Goal: Task Accomplishment & Management: Complete application form

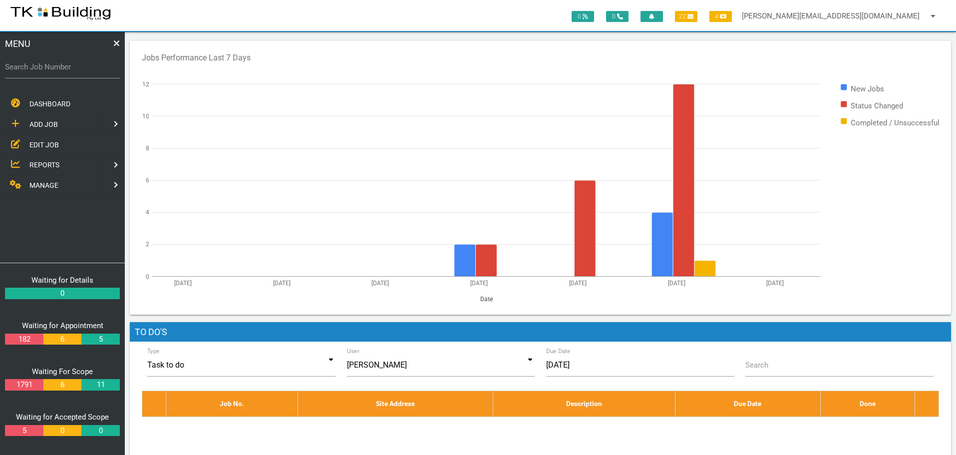
drag, startPoint x: 36, startPoint y: 149, endPoint x: 129, endPoint y: 157, distance: 92.8
click at [38, 148] on span "EDIT JOB" at bounding box center [43, 144] width 29 height 8
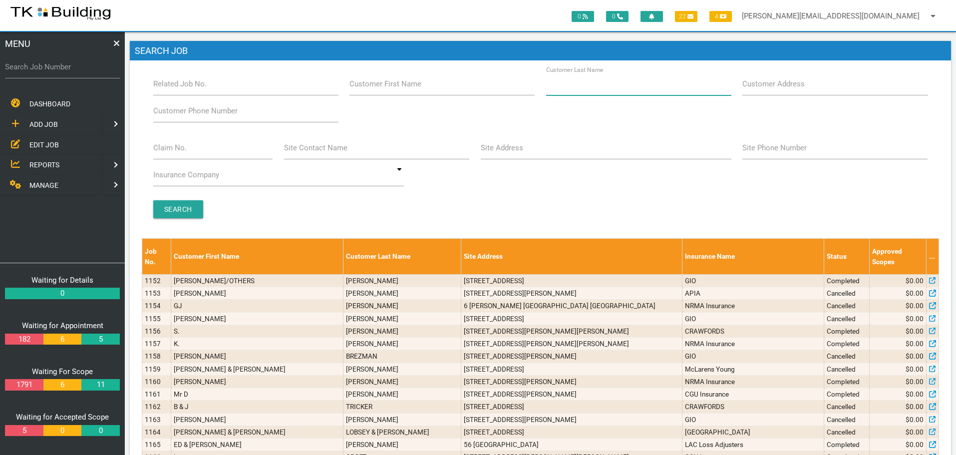
click at [623, 83] on input "Customer Last Name" at bounding box center [638, 83] width 185 height 23
type input "5147"
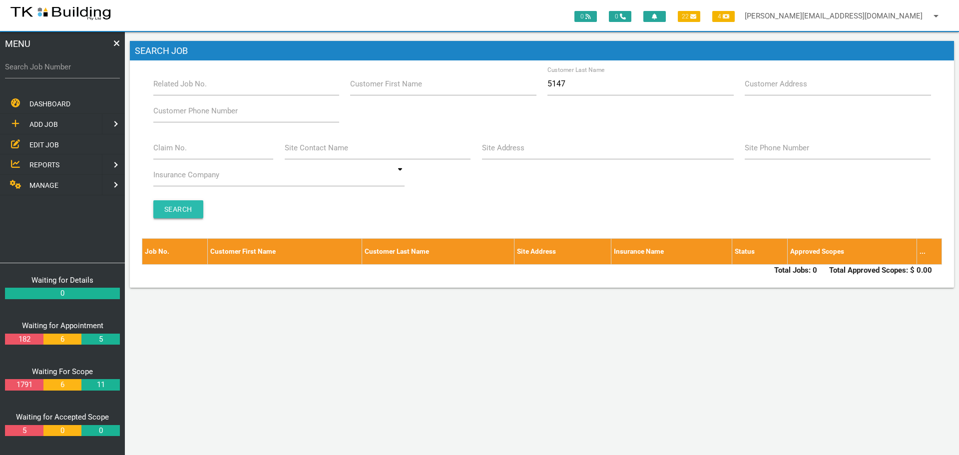
click at [164, 207] on input "Search" at bounding box center [178, 209] width 50 height 18
click at [587, 83] on input "5147" at bounding box center [640, 83] width 186 height 23
type input "5"
drag, startPoint x: 48, startPoint y: 77, endPoint x: 46, endPoint y: 82, distance: 5.1
click at [46, 79] on div "Search Job Number" at bounding box center [62, 68] width 115 height 27
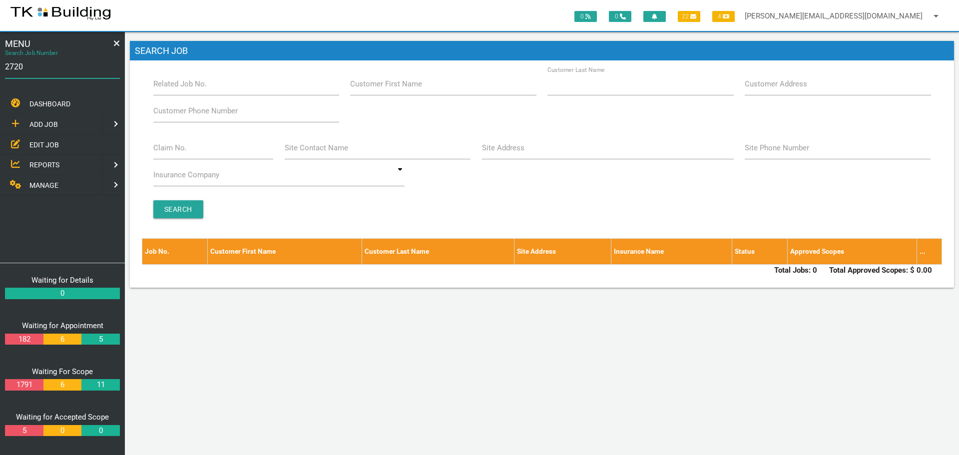
type input "27205"
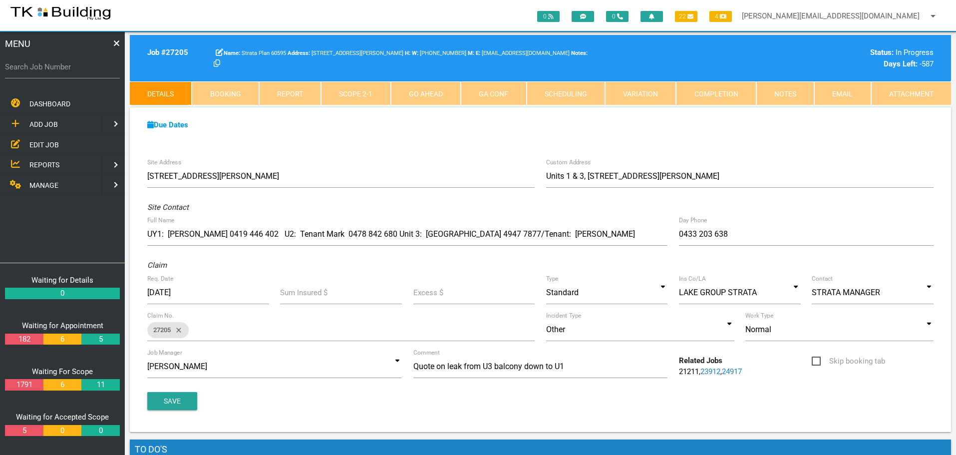
click at [42, 161] on span "REPORTS" at bounding box center [44, 165] width 30 height 8
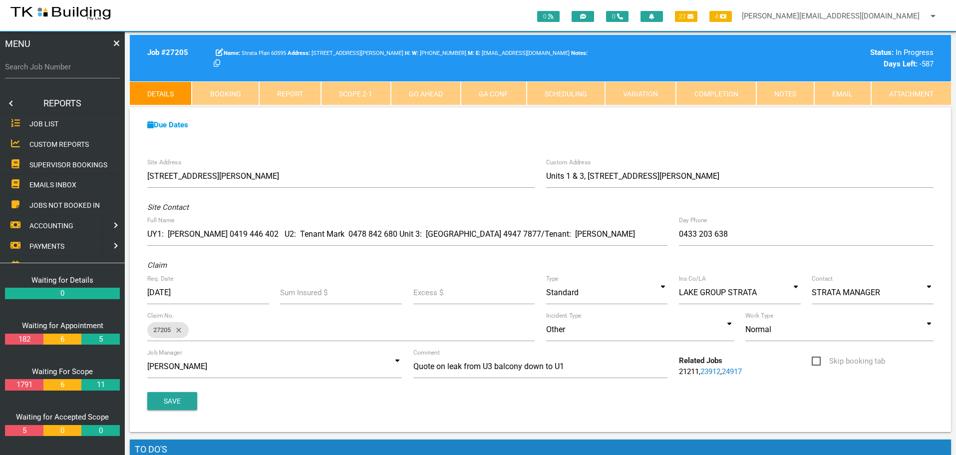
click at [65, 164] on span "SUPERVISOR BOOKINGS" at bounding box center [68, 164] width 78 height 8
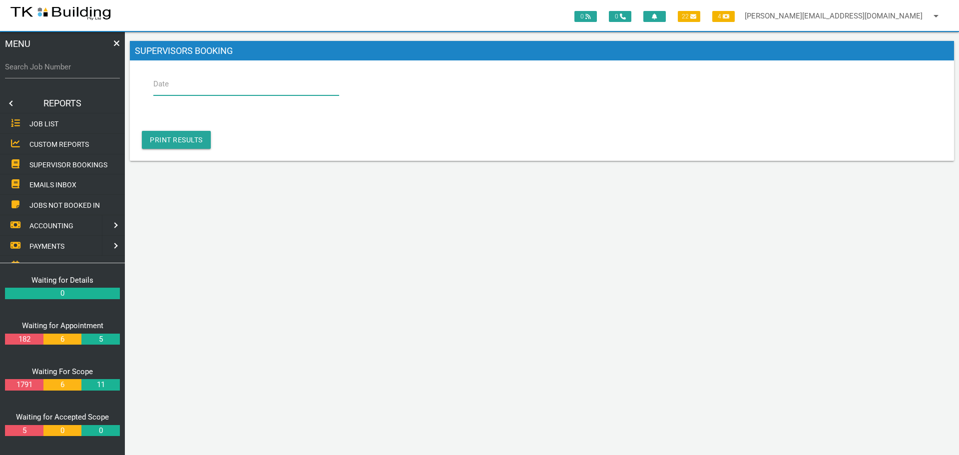
click at [219, 84] on input "Date" at bounding box center [246, 83] width 186 height 23
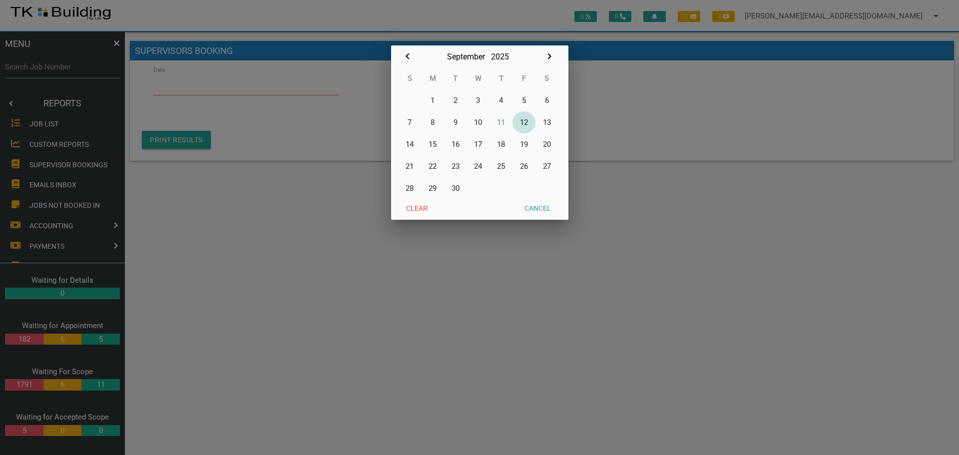
click at [524, 119] on button "12" at bounding box center [523, 122] width 23 height 22
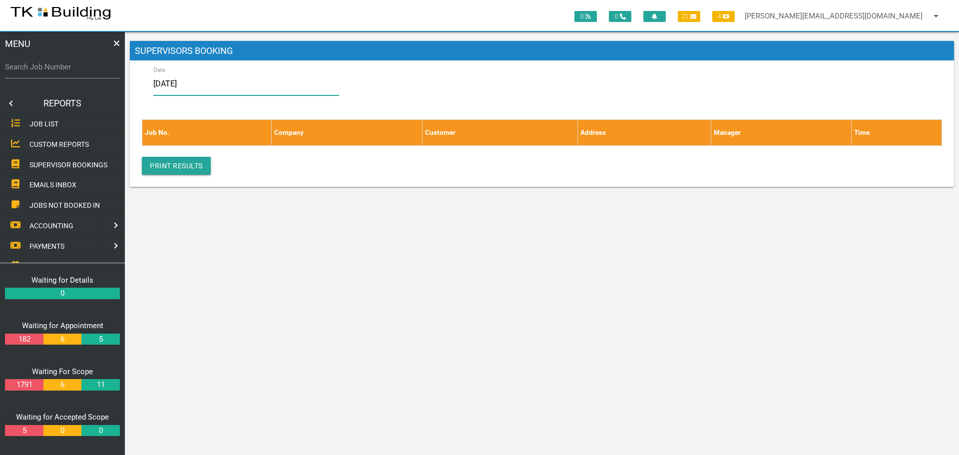
click at [233, 85] on input "12/09/2025" at bounding box center [246, 83] width 186 height 23
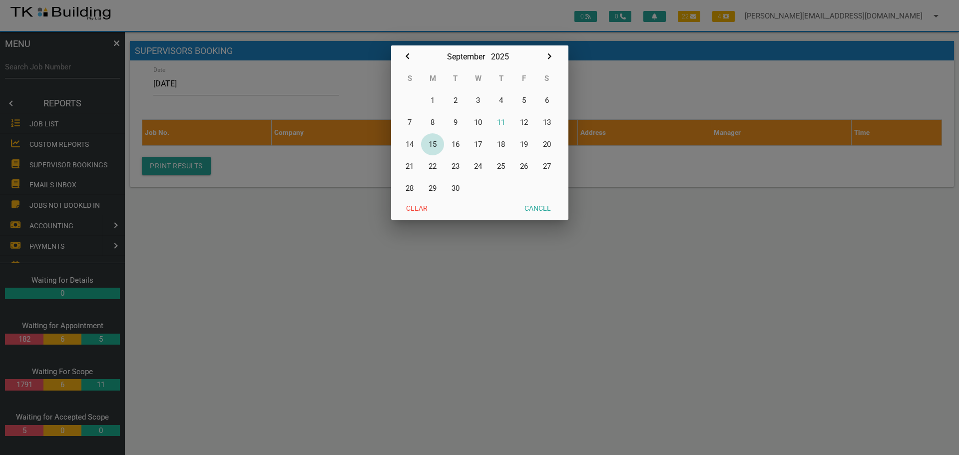
click at [431, 145] on button "15" at bounding box center [432, 144] width 23 height 22
type input "15/09/2025"
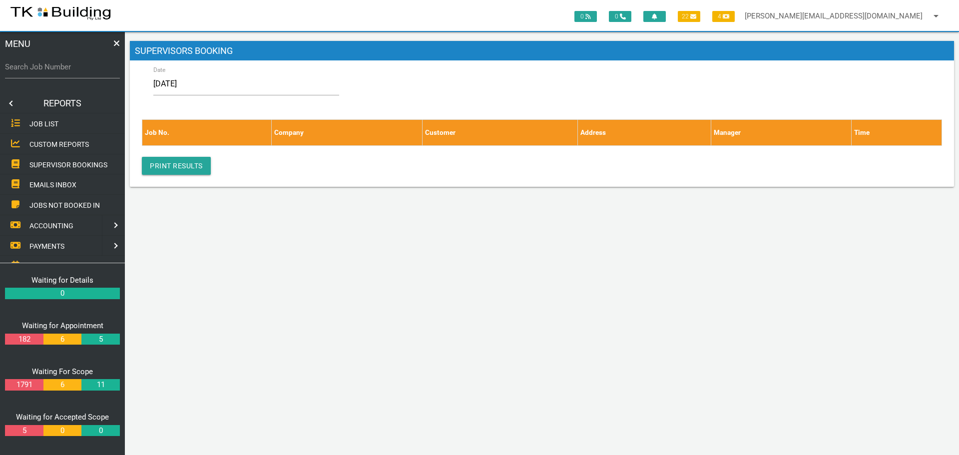
click at [7, 103] on link at bounding box center [10, 103] width 20 height 20
click at [45, 145] on span "EDIT JOB" at bounding box center [43, 144] width 29 height 8
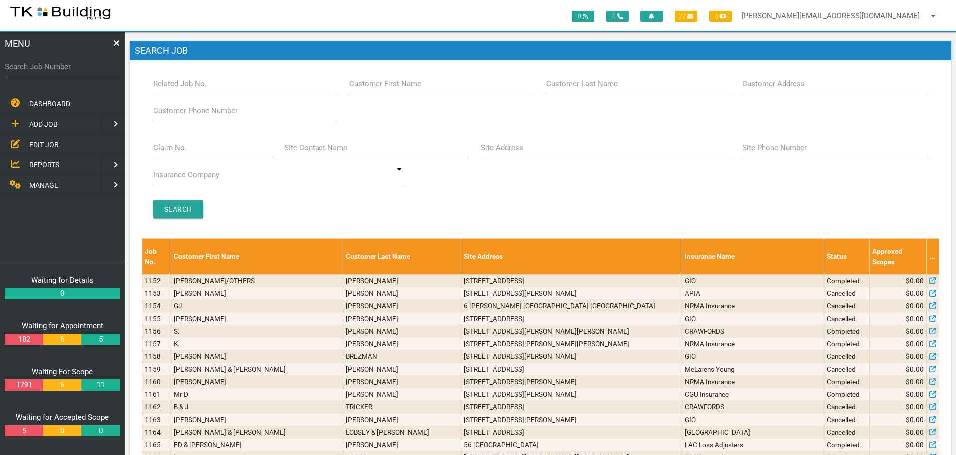
click at [520, 153] on label "Site Address" at bounding box center [502, 147] width 42 height 11
click at [520, 153] on input "Site Address" at bounding box center [606, 147] width 251 height 23
type input "285 park"
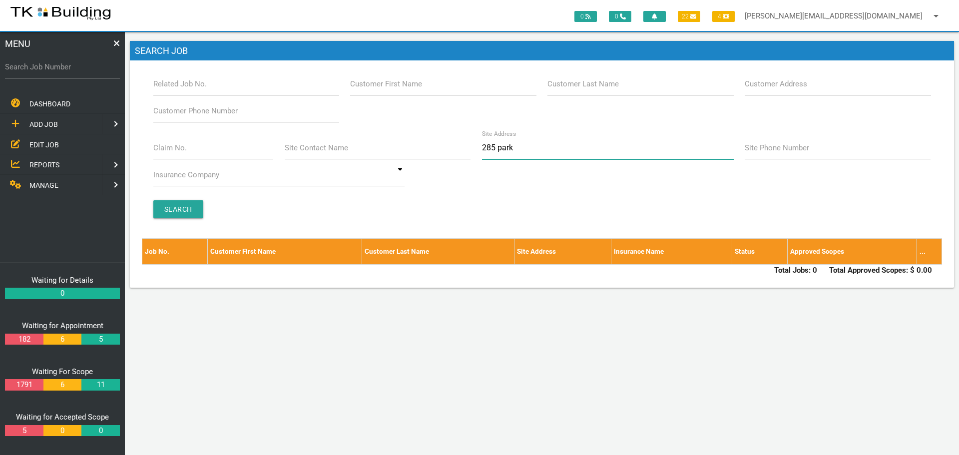
click at [488, 147] on input "285 park" at bounding box center [608, 147] width 252 height 23
type input "2655 park"
click at [499, 145] on input "2655 park" at bounding box center [608, 147] width 252 height 23
type input "265 park"
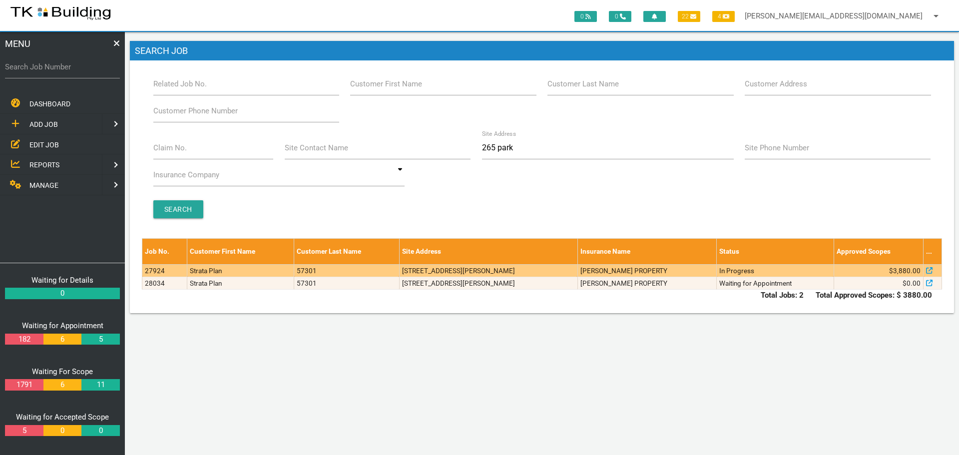
click at [577, 274] on td "6/265 Park Ave, Kotara NSW 2289, Australia" at bounding box center [488, 270] width 178 height 12
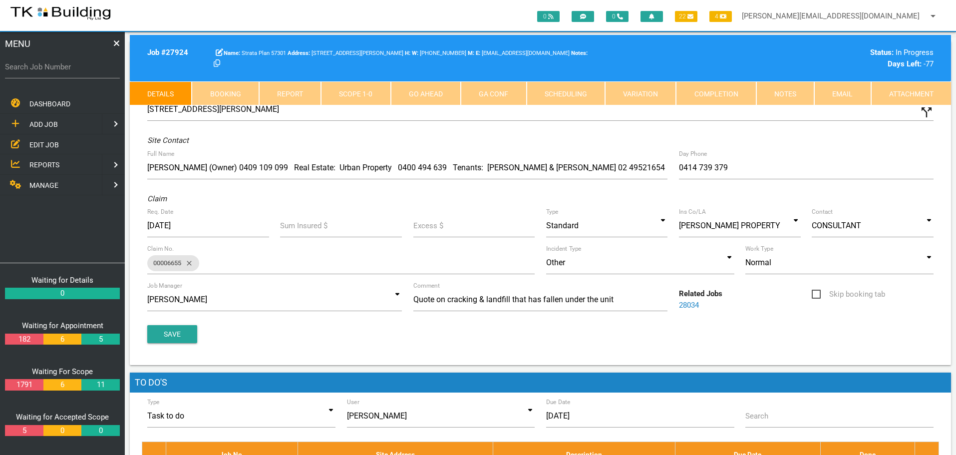
click at [366, 92] on link "Scope 1 - 0" at bounding box center [355, 93] width 69 height 24
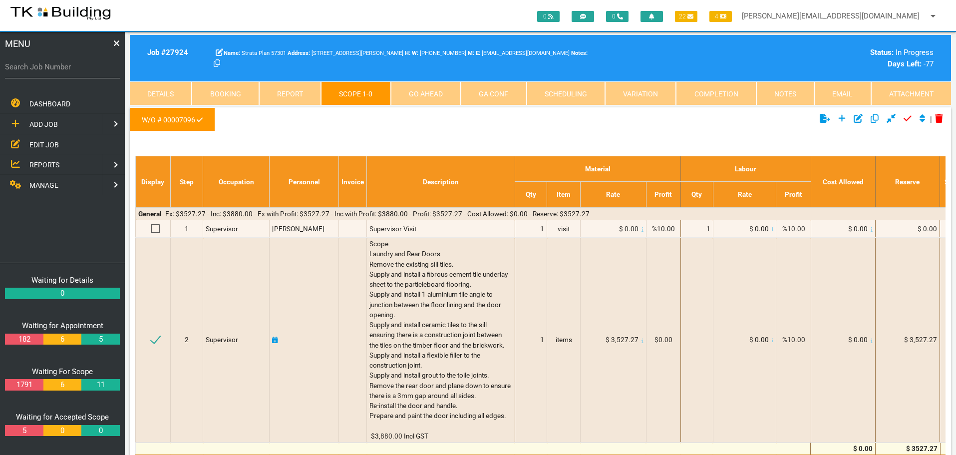
click at [149, 95] on link "Details" at bounding box center [161, 93] width 62 height 24
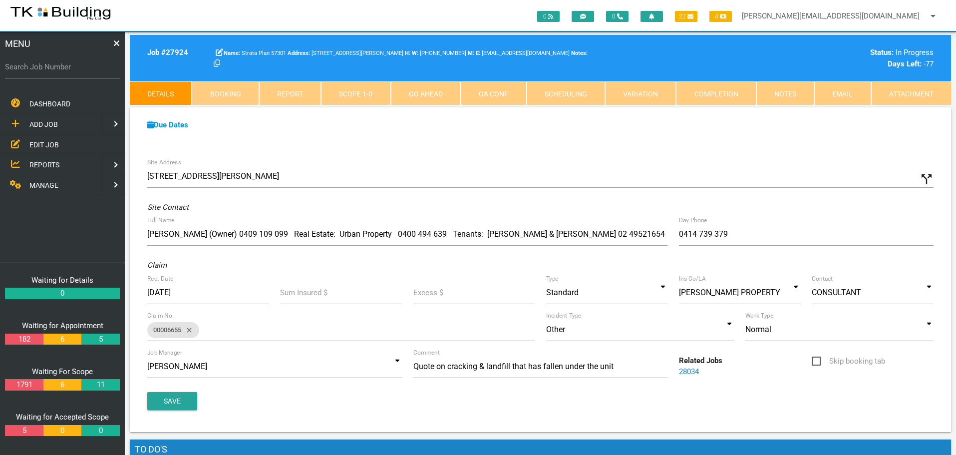
click at [781, 91] on link "Notes" at bounding box center [786, 93] width 58 height 24
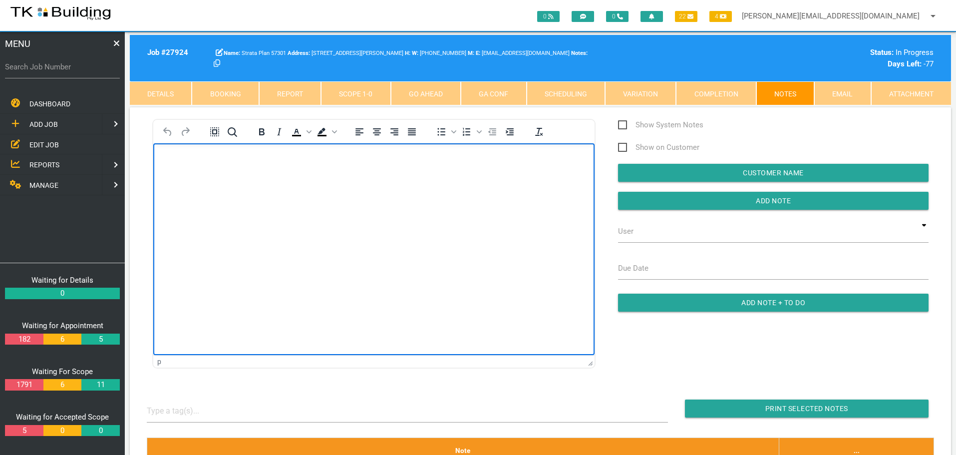
click at [164, 162] on body "Rich Text Area. Press ALT-0 for help." at bounding box center [374, 171] width 442 height 33
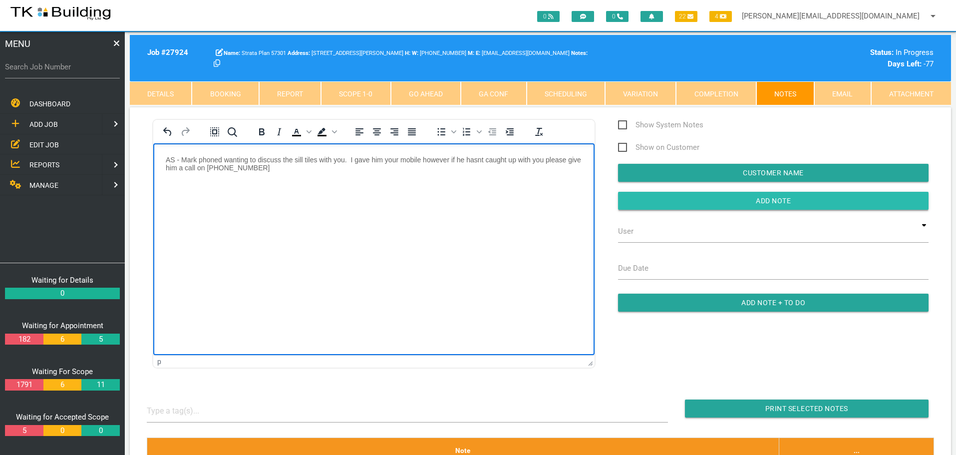
click at [651, 204] on input "Add Note" at bounding box center [773, 201] width 311 height 18
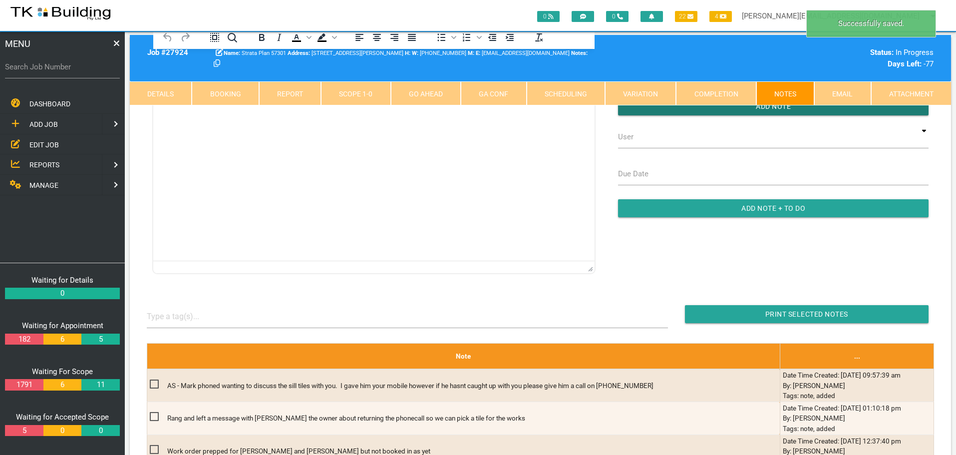
scroll to position [200, 0]
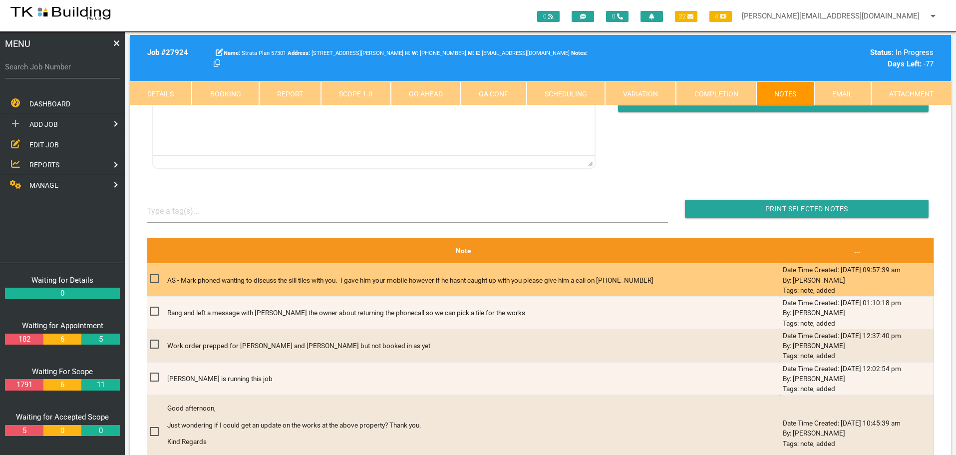
drag, startPoint x: 181, startPoint y: 278, endPoint x: 667, endPoint y: 282, distance: 485.5
click at [667, 282] on p "AS - Mark phoned wanting to discuss the sill tiles with you. I gave him your mo…" at bounding box center [449, 280] width 565 height 10
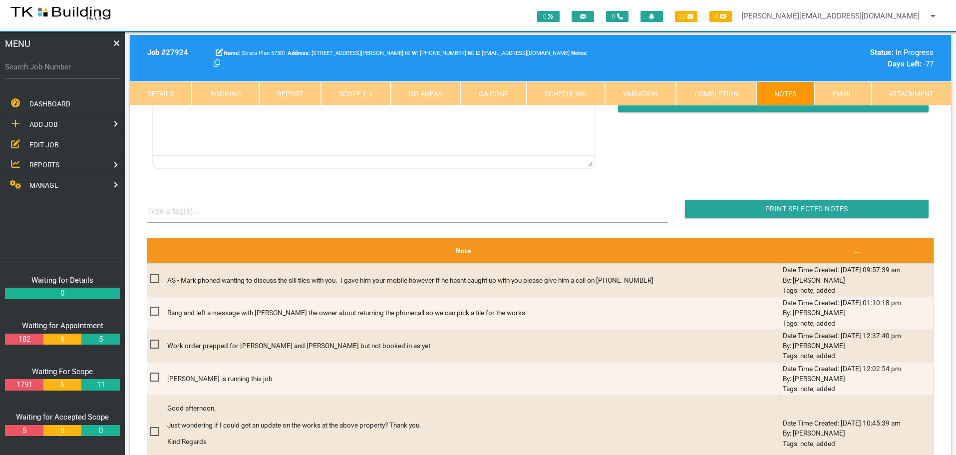
copy p "Mark phoned wanting to discuss the sill tiles with you. I gave him your mobile …"
click at [171, 95] on link "Details" at bounding box center [161, 93] width 62 height 24
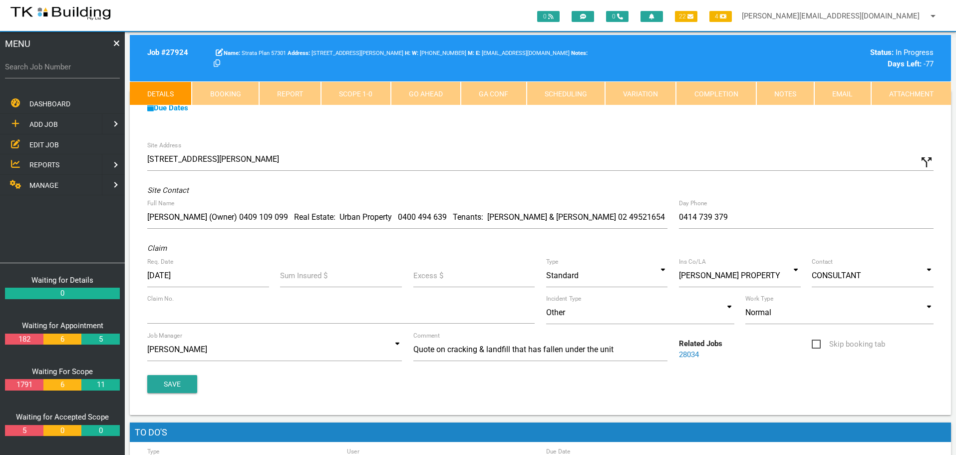
scroll to position [0, 0]
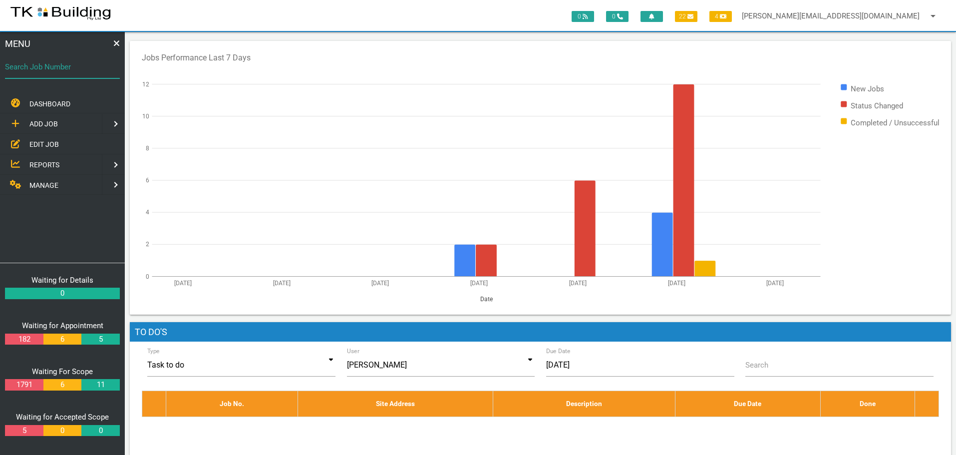
click at [69, 76] on input "Search Job Number" at bounding box center [62, 66] width 115 height 23
type input "27924"
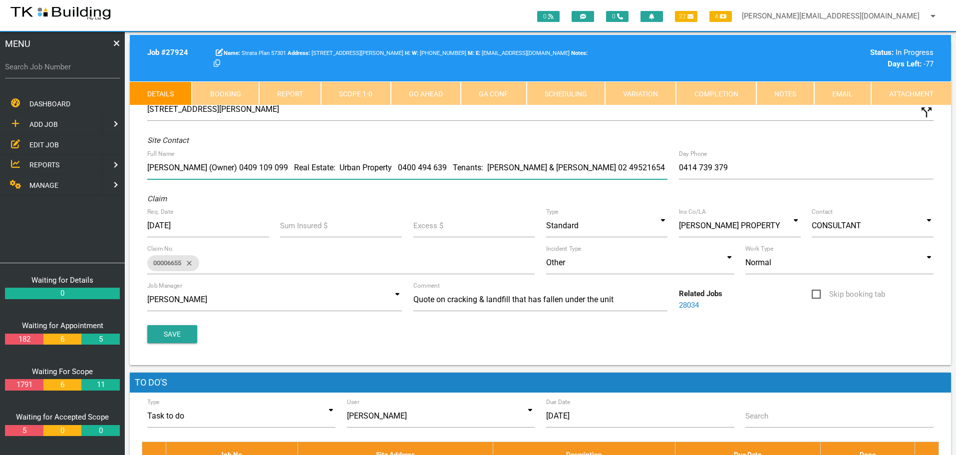
drag, startPoint x: 219, startPoint y: 164, endPoint x: 271, endPoint y: 165, distance: 52.4
click at [271, 165] on input "[PERSON_NAME] (Owner) 0409 109 099 Real Estate: Urban Property 0400 494 639 Ten…" at bounding box center [407, 167] width 520 height 23
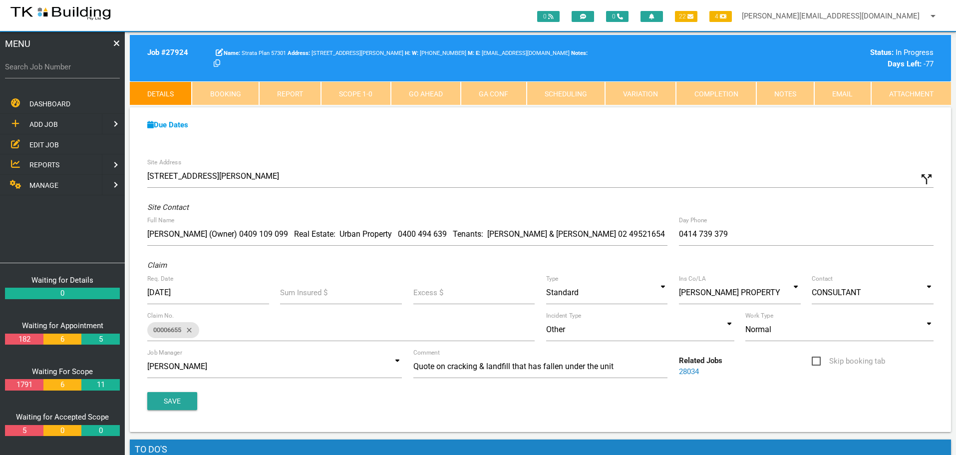
click at [691, 372] on link "28034" at bounding box center [689, 371] width 20 height 9
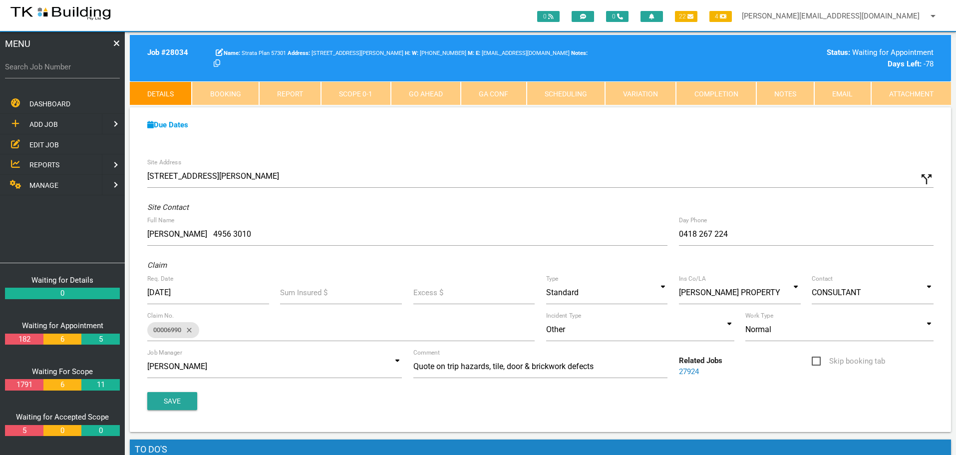
click at [693, 371] on link "27924" at bounding box center [689, 371] width 20 height 9
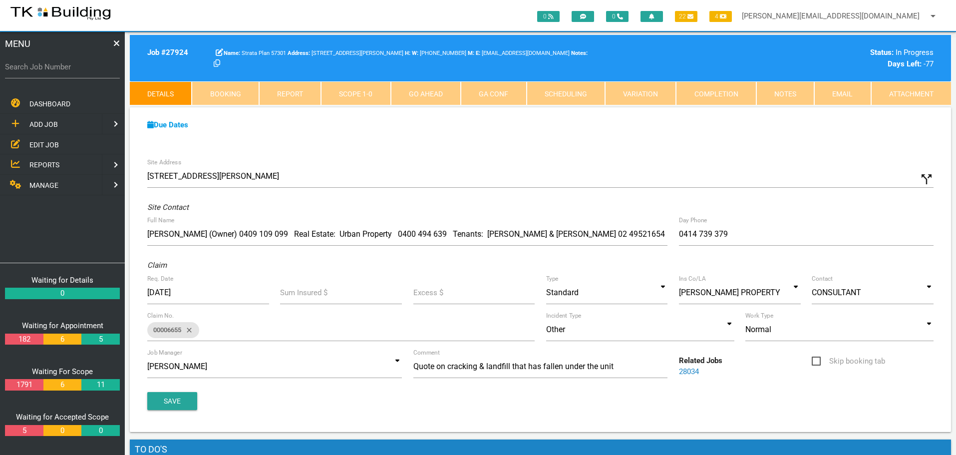
click at [688, 374] on link "28034" at bounding box center [689, 371] width 20 height 9
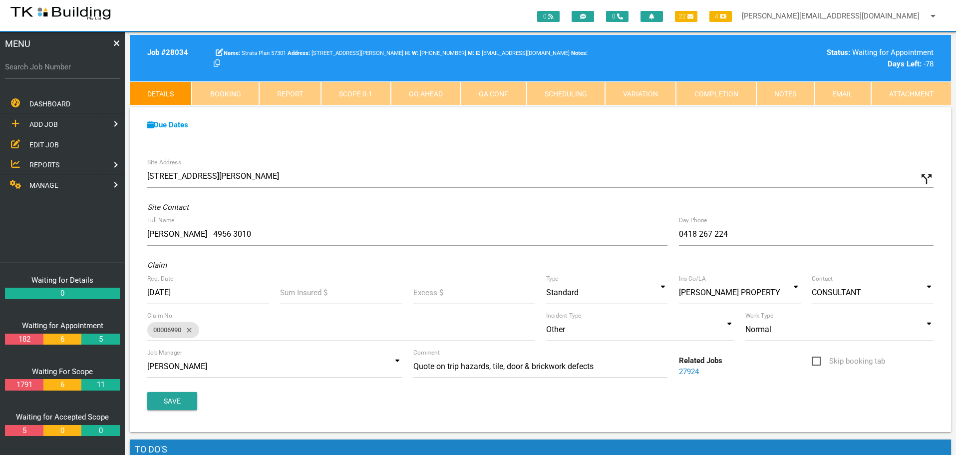
click at [789, 93] on link "Notes" at bounding box center [786, 93] width 58 height 24
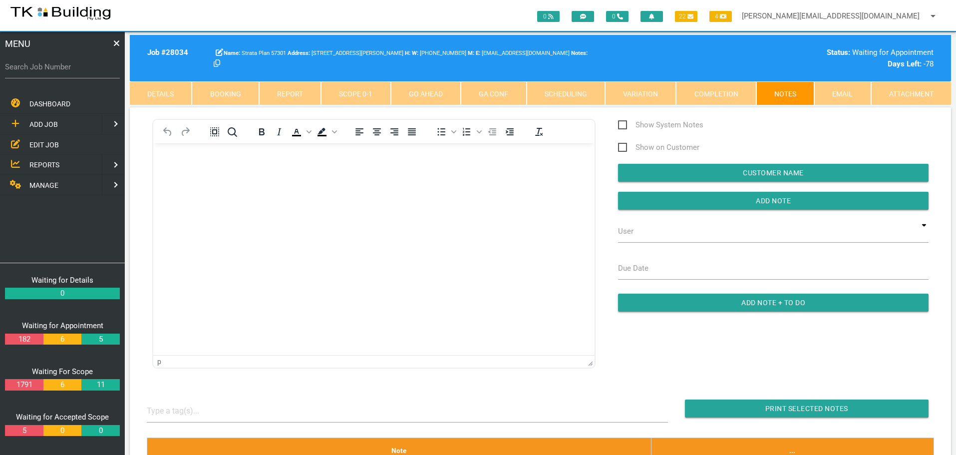
click at [169, 91] on link "Details" at bounding box center [161, 93] width 62 height 24
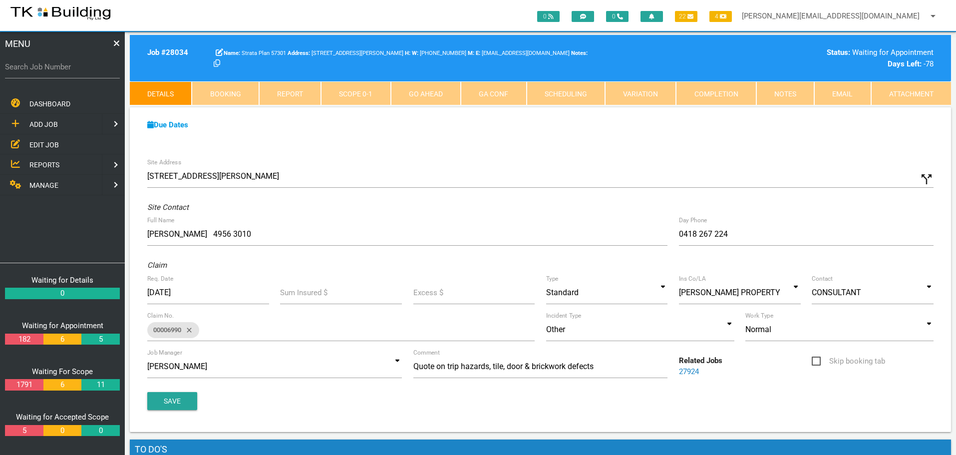
click at [688, 373] on link "27924" at bounding box center [689, 371] width 20 height 9
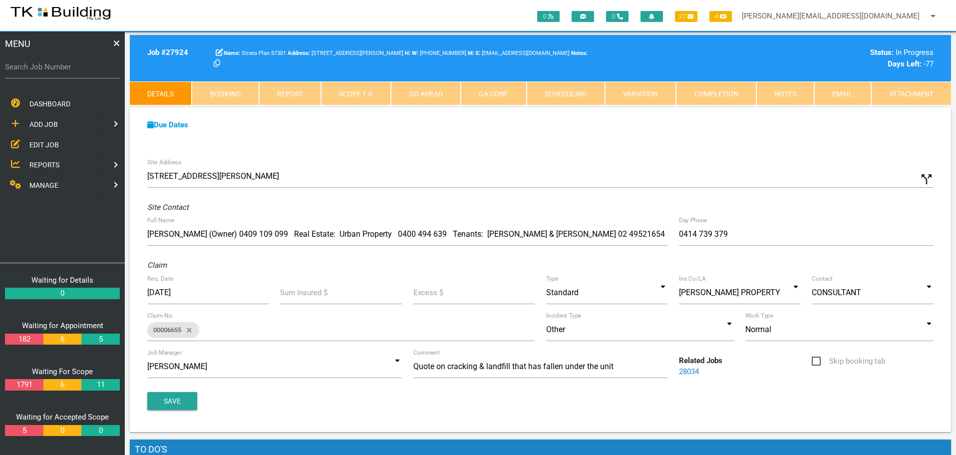
click at [778, 91] on link "Notes" at bounding box center [786, 93] width 58 height 24
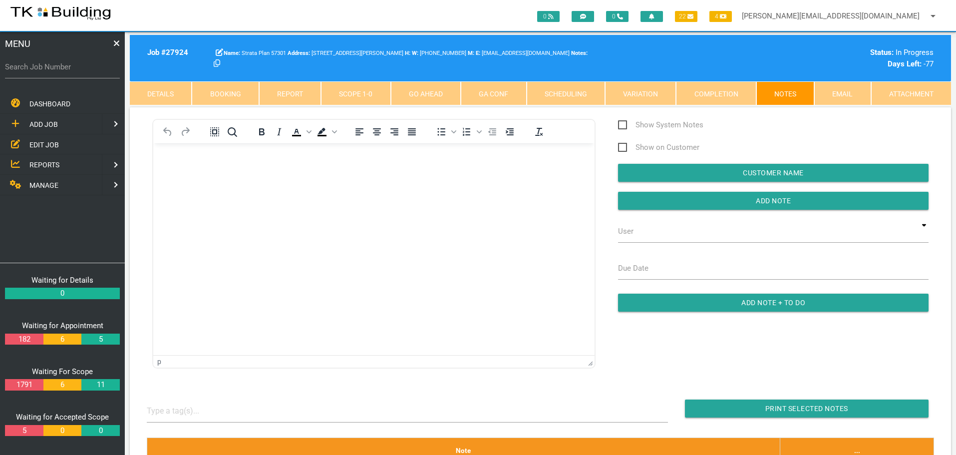
click at [182, 169] on body "Rich Text Area. Press ALT-0 for help." at bounding box center [374, 171] width 442 height 33
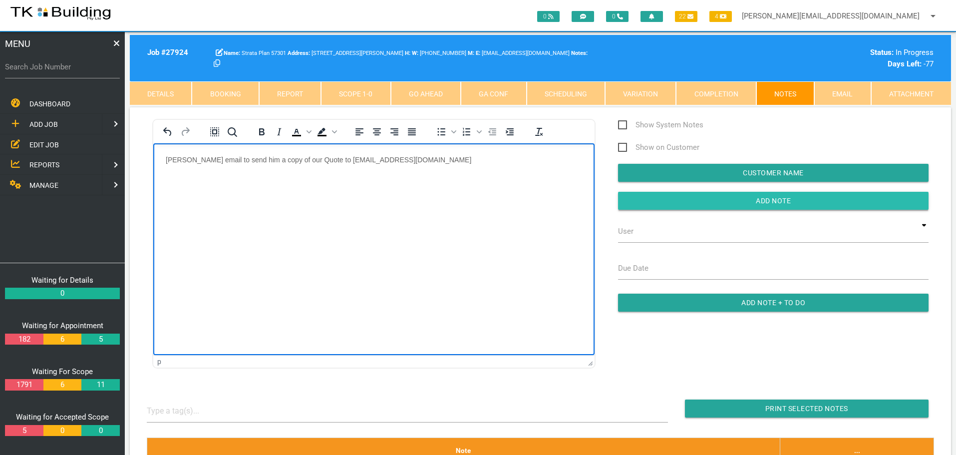
click at [708, 202] on input "Add Note" at bounding box center [773, 201] width 311 height 18
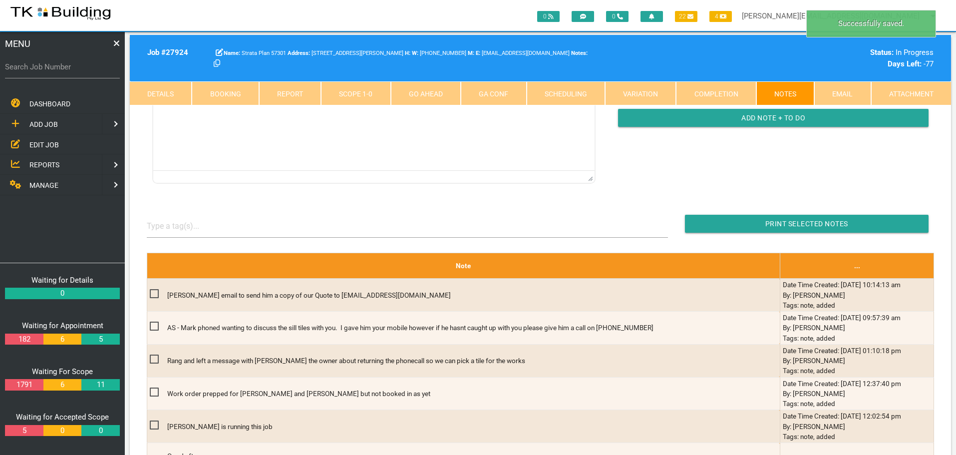
scroll to position [200, 0]
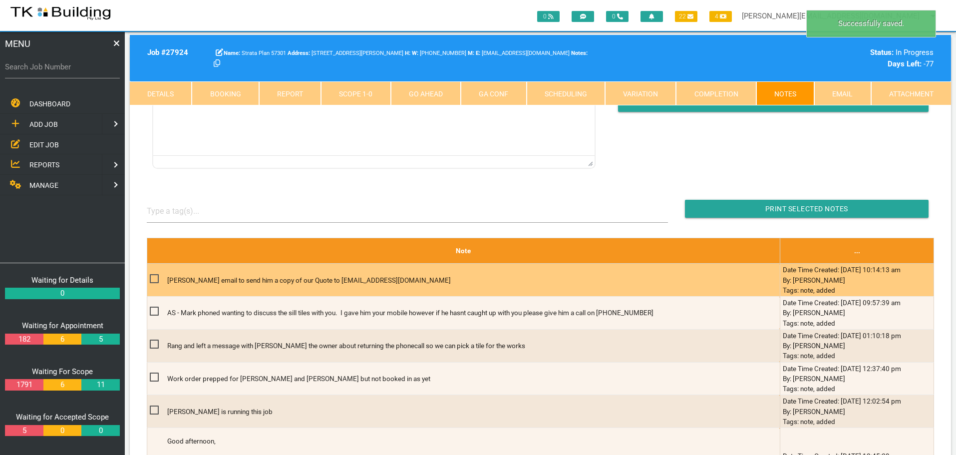
click at [154, 281] on span at bounding box center [158, 279] width 17 height 12
click at [154, 279] on input "checkbox" at bounding box center [153, 276] width 6 height 6
checkbox input "true"
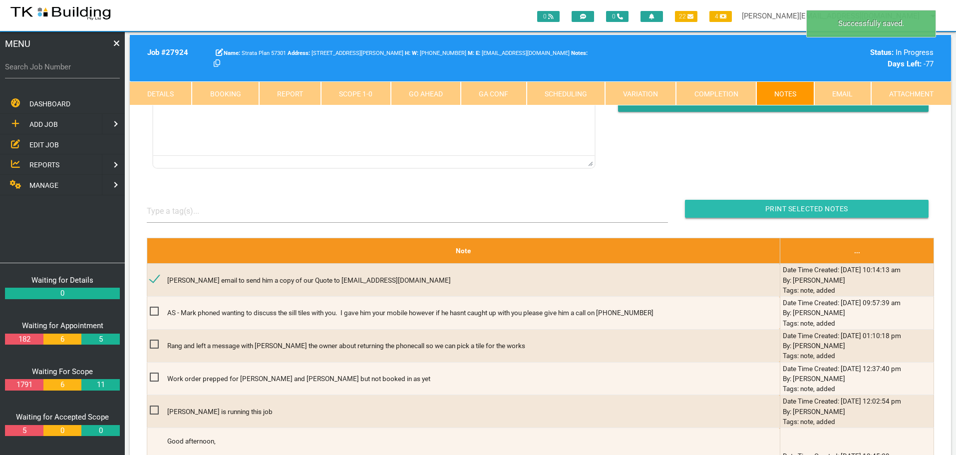
click at [708, 211] on input "button" at bounding box center [807, 209] width 244 height 18
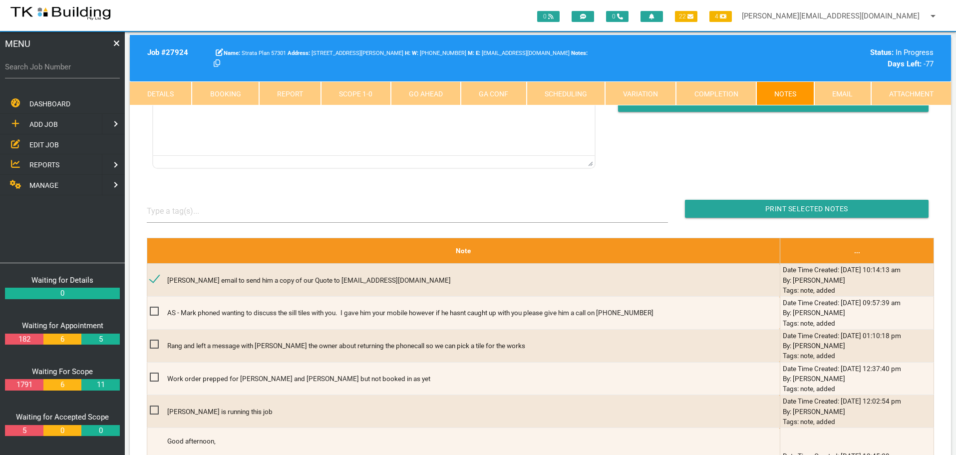
click at [39, 144] on span "EDIT JOB" at bounding box center [43, 144] width 29 height 8
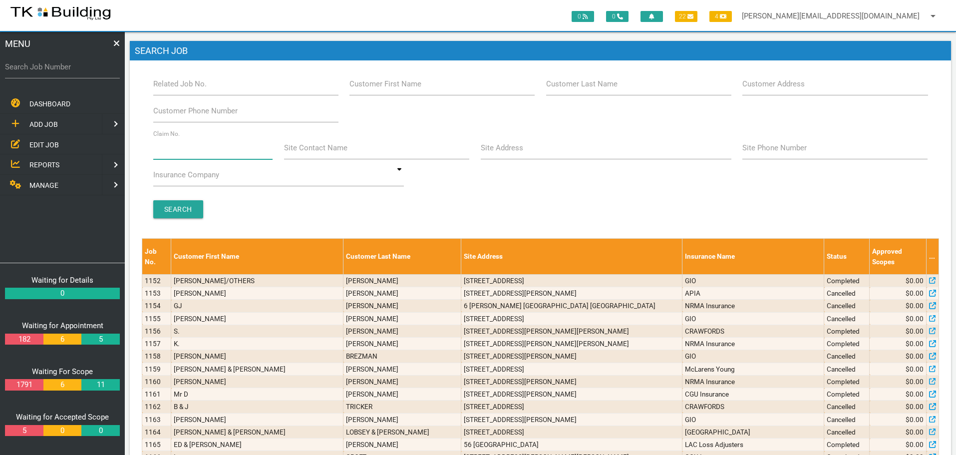
click at [201, 151] on input "Claim No." at bounding box center [213, 147] width 120 height 23
type input "35188"
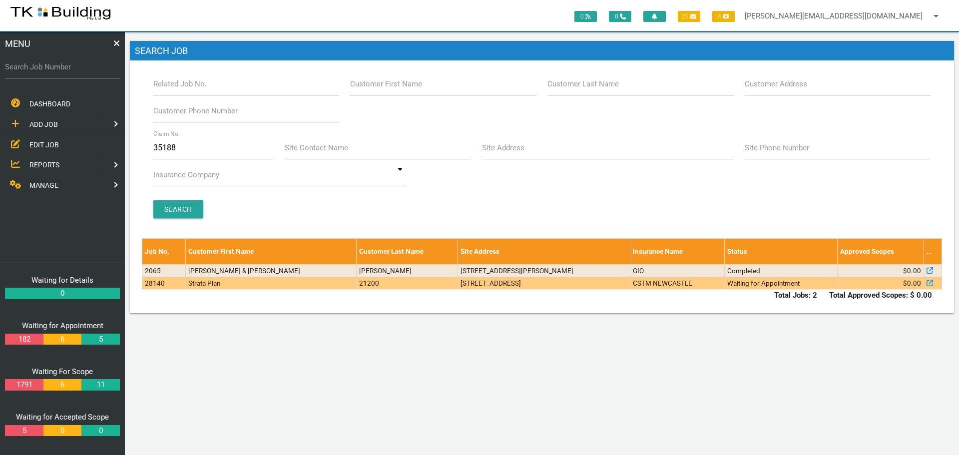
click at [458, 288] on td "6/53 Nesca Parade, The Hill NSW 2300, Australia" at bounding box center [544, 283] width 172 height 12
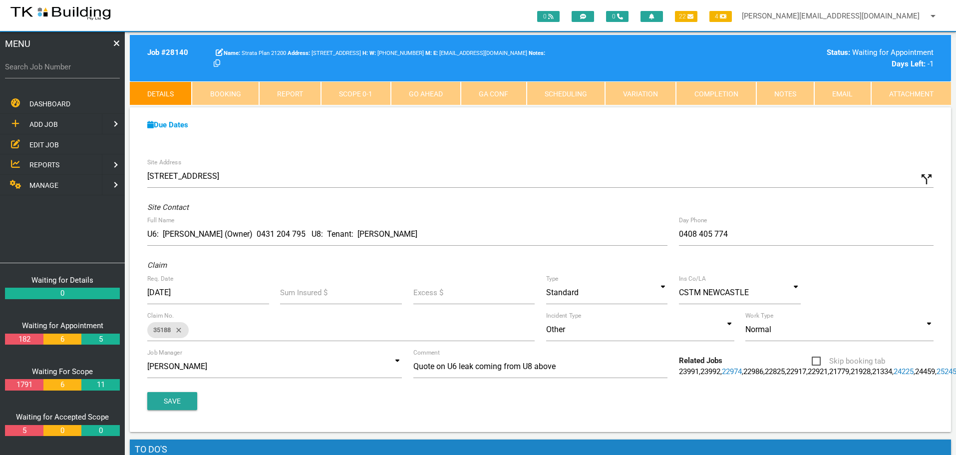
click at [43, 143] on span "EDIT JOB" at bounding box center [43, 144] width 29 height 8
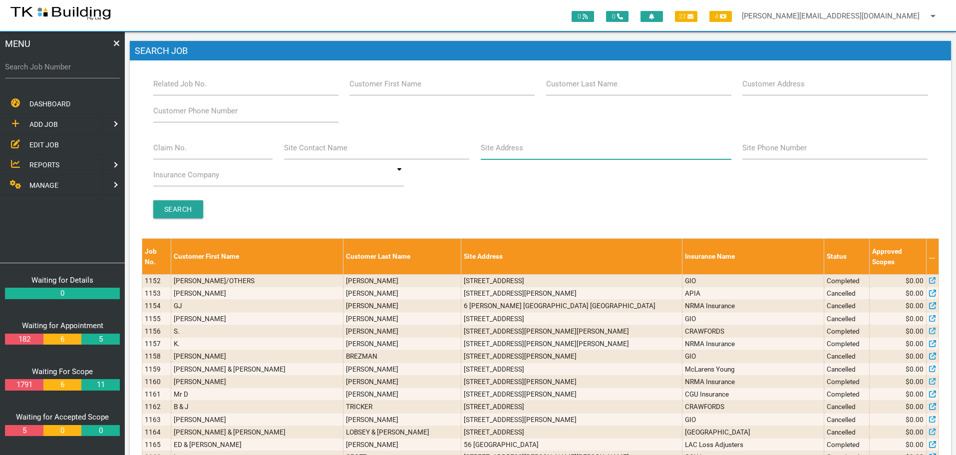
click at [532, 151] on input "Site Address" at bounding box center [606, 147] width 251 height 23
type input "26 Carrington"
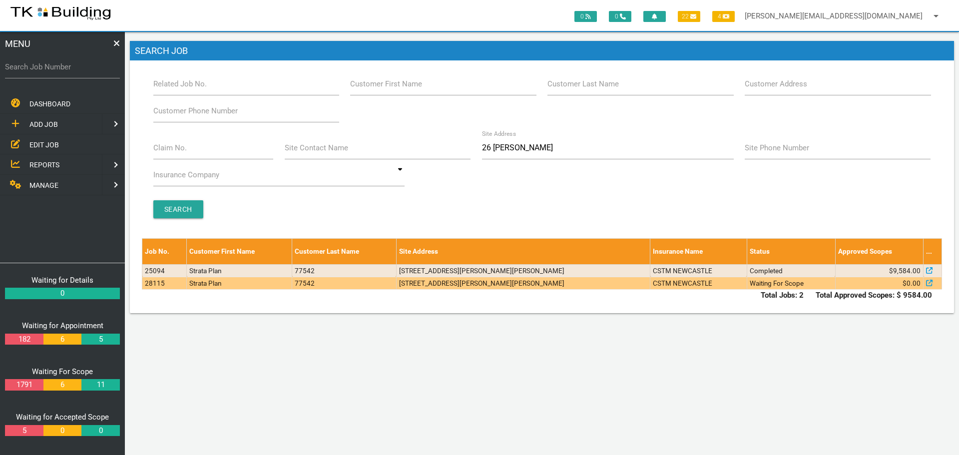
click at [519, 283] on td "1/26 Carrington St, Mayfield NSW 2304, Australia" at bounding box center [523, 283] width 254 height 12
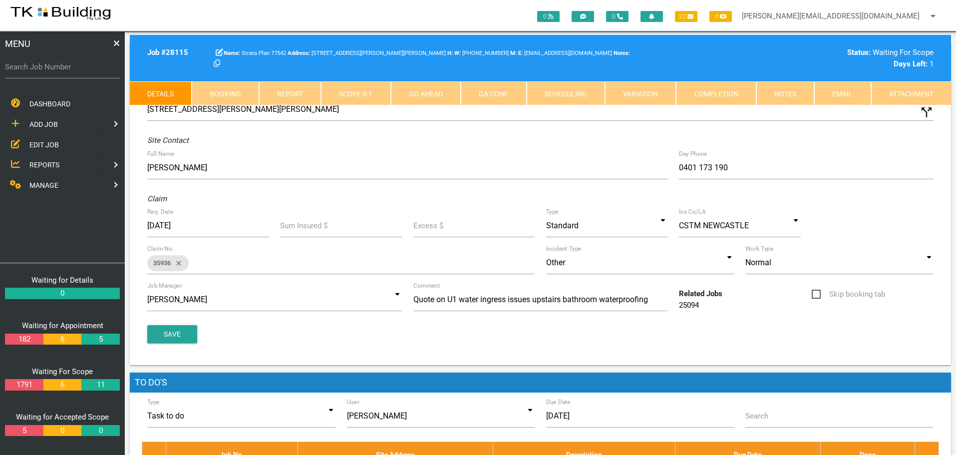
click at [241, 96] on link "Booking" at bounding box center [225, 93] width 67 height 24
select select "8"
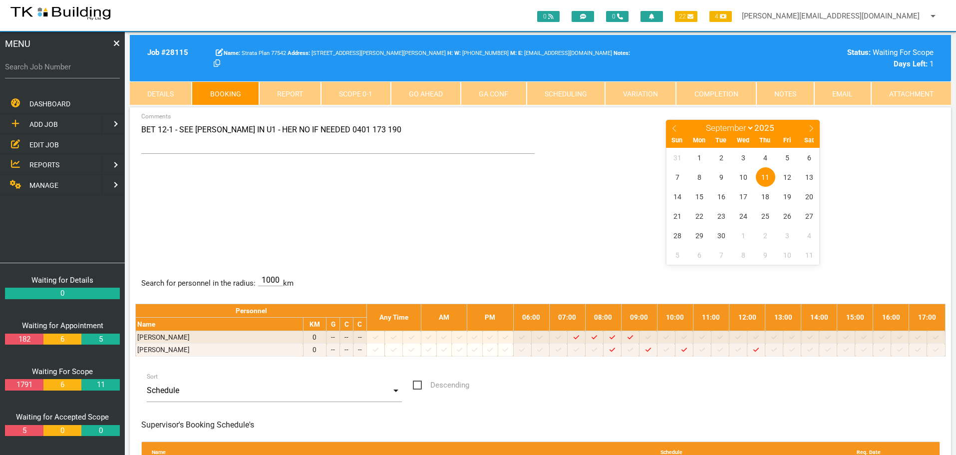
click at [779, 87] on link "Notes" at bounding box center [786, 93] width 58 height 24
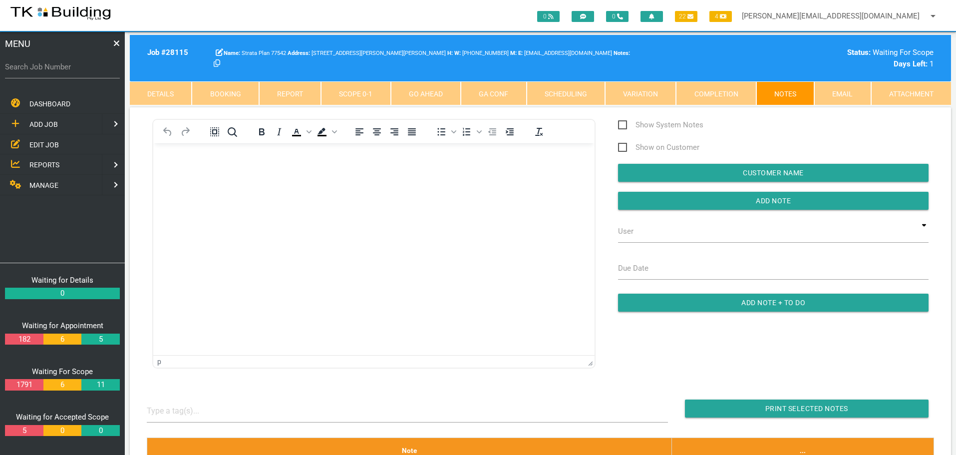
click at [209, 179] on body "Rich Text Area. Press ALT-0 for help." at bounding box center [374, 171] width 442 height 33
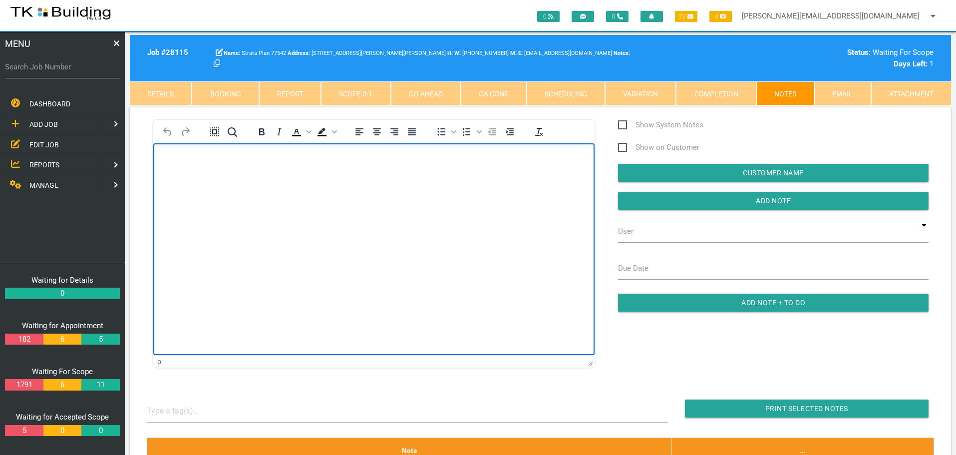
click at [174, 168] on body "Rich Text Area. Press ALT-0 for help." at bounding box center [374, 171] width 442 height 33
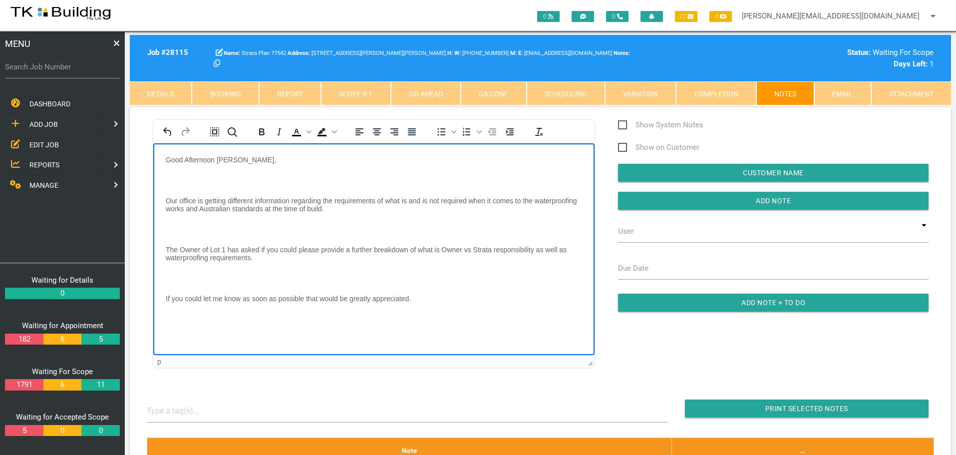
click at [174, 176] on p "Rich Text Area. Press ALT-0 for help." at bounding box center [374, 180] width 417 height 8
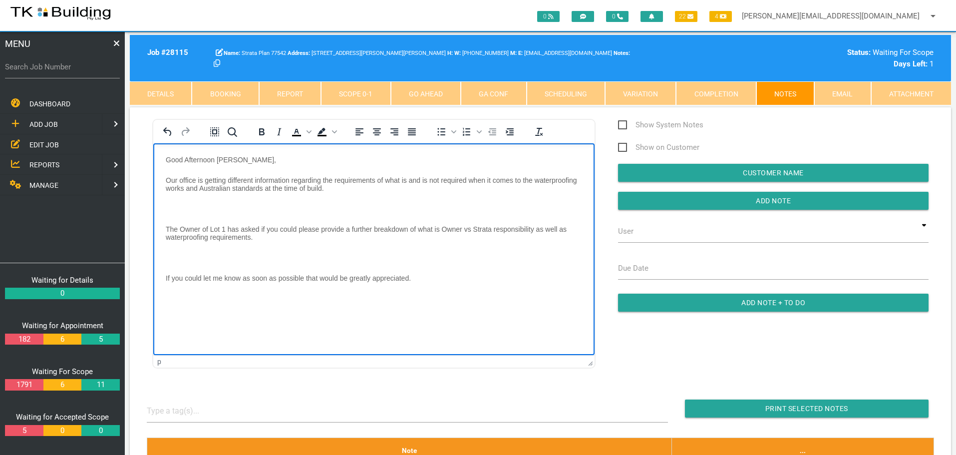
click at [166, 202] on body "Good Afternoon Andrew, Our office is getting different information regarding th…" at bounding box center [374, 230] width 442 height 151
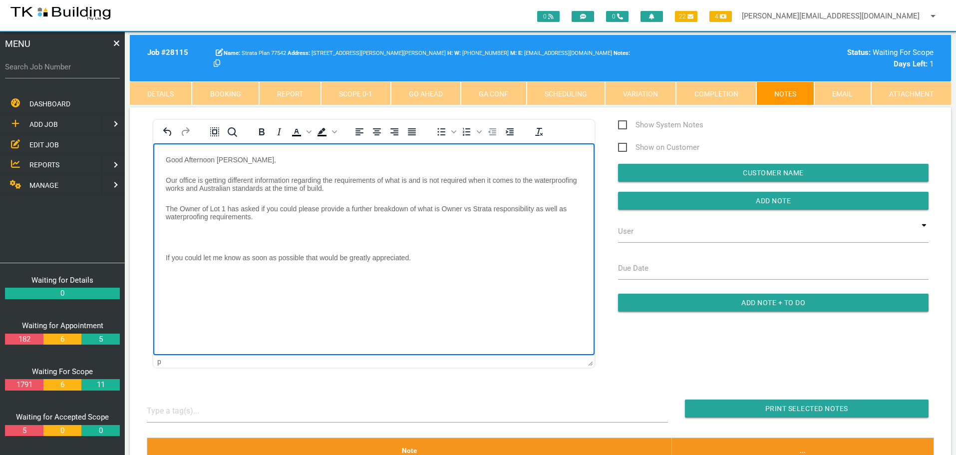
click at [174, 231] on body "Good Afternoon Andrew, Our office is getting different information regarding th…" at bounding box center [374, 220] width 442 height 131
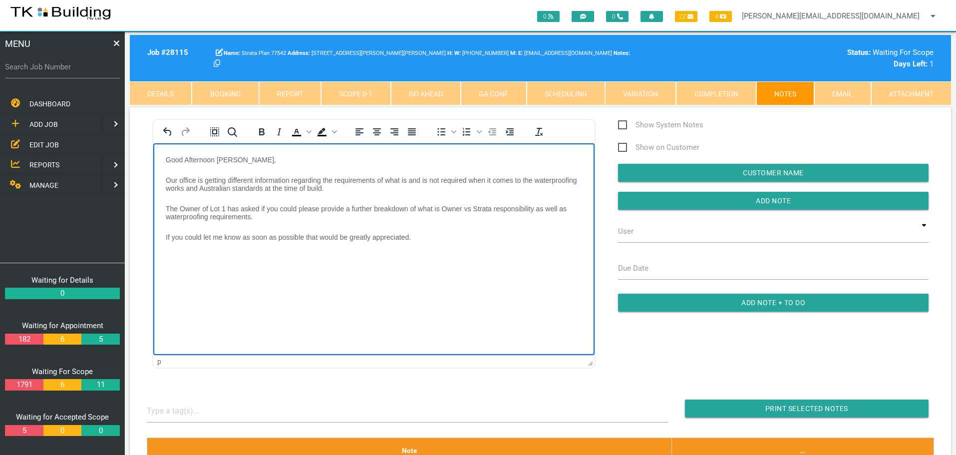
click at [438, 237] on p "If you could let me know as soon as possible that would be greatly appreciated." at bounding box center [374, 237] width 417 height 8
click at [165, 159] on body "Good Afternoon Andrew, Our office is getting different information regarding th…" at bounding box center [374, 230] width 442 height 151
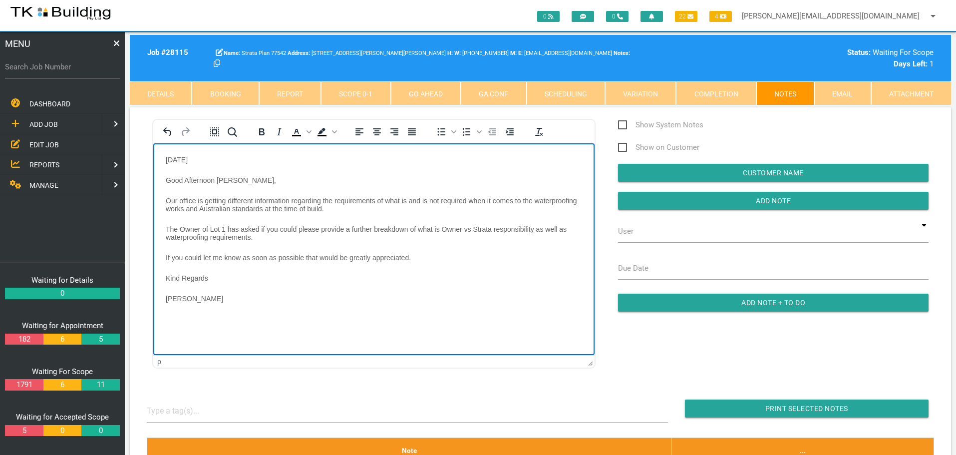
click at [166, 154] on html "7/9/25 Good Afternoon Andrew, Our office is getting different information regar…" at bounding box center [374, 235] width 442 height 184
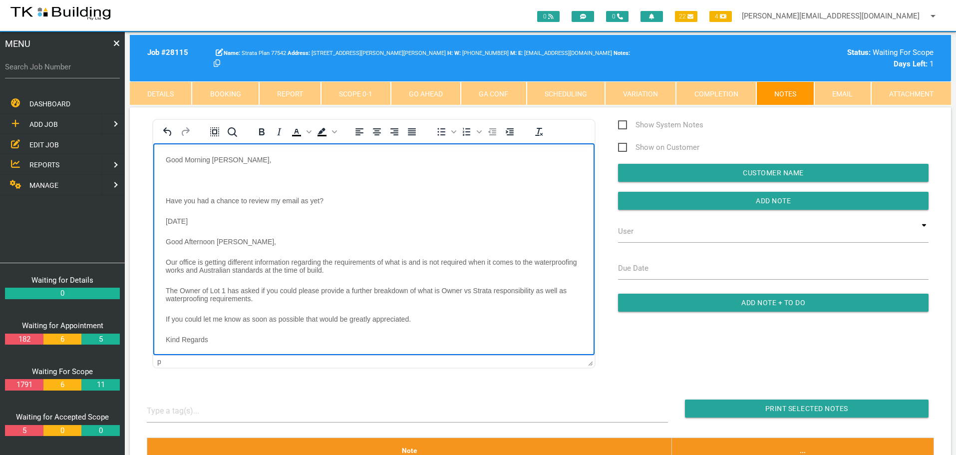
click at [173, 172] on body "Good Morning Andrew, Have you had a chance to review my email as yet? 7/9/25 Go…" at bounding box center [374, 271] width 442 height 233
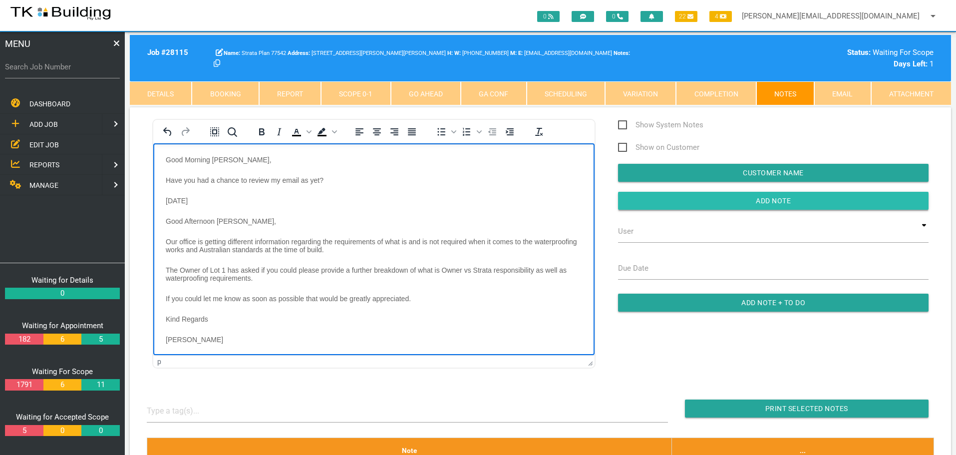
click at [670, 199] on input "Add Note" at bounding box center [773, 201] width 311 height 18
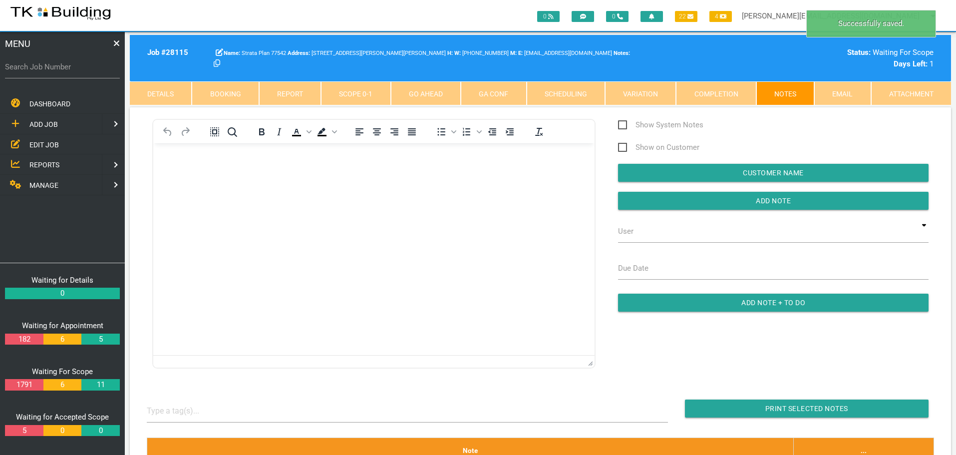
click at [201, 162] on p "Rich Text Area. Press ALT-0 for help." at bounding box center [374, 159] width 417 height 8
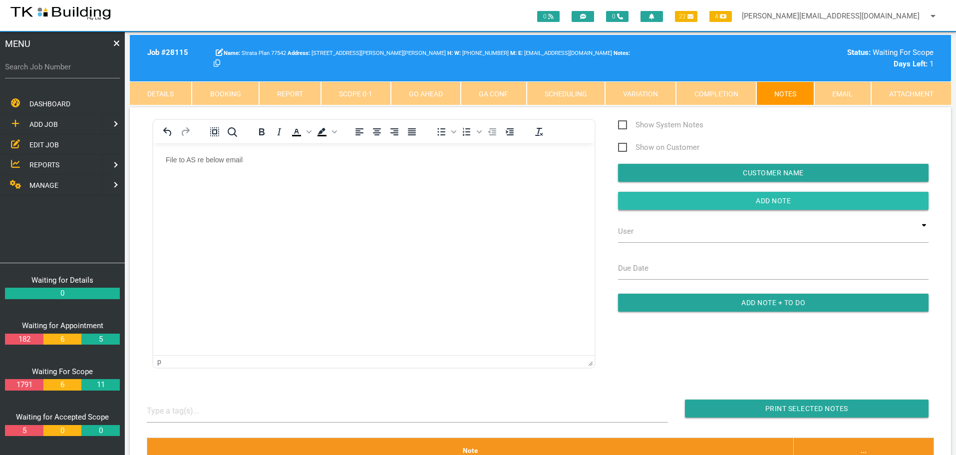
click at [670, 198] on input "button" at bounding box center [773, 201] width 311 height 18
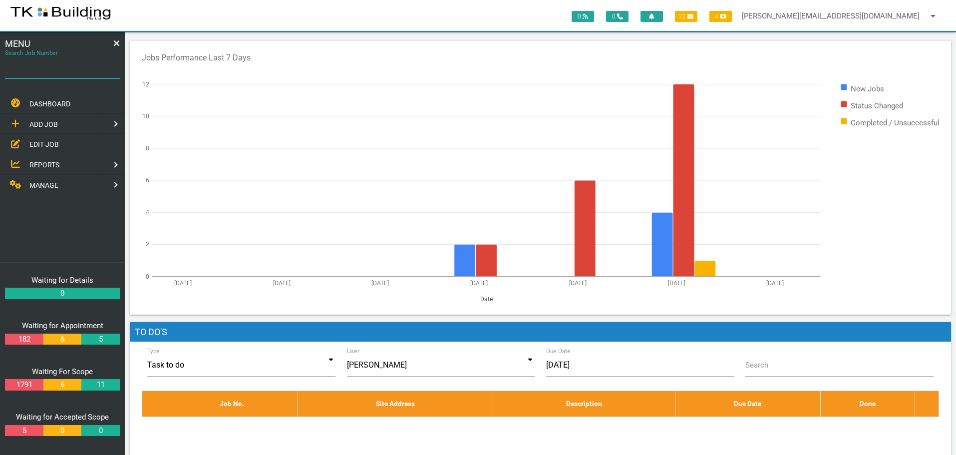
click at [48, 74] on input "Search Job Number" at bounding box center [62, 66] width 115 height 23
type input "28047"
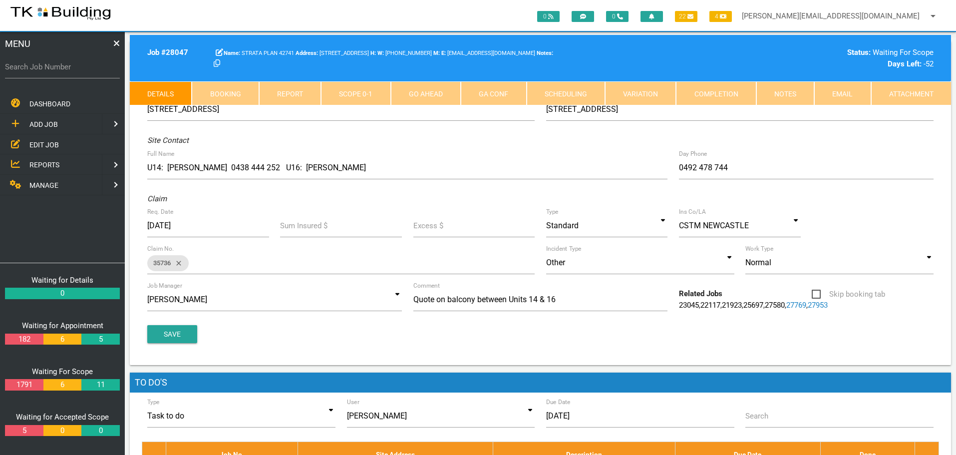
click at [797, 94] on link "Notes" at bounding box center [786, 93] width 58 height 24
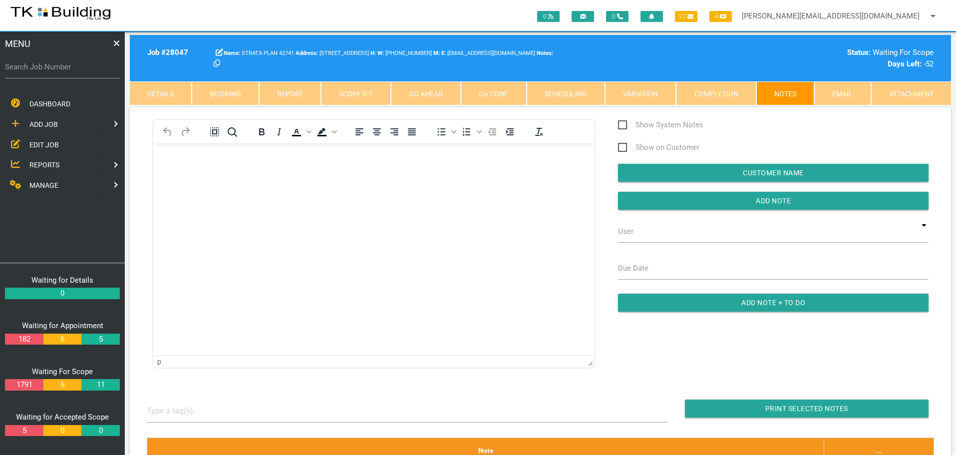
click at [180, 176] on body "Rich Text Area. Press ALT-0 for help." at bounding box center [374, 171] width 442 height 33
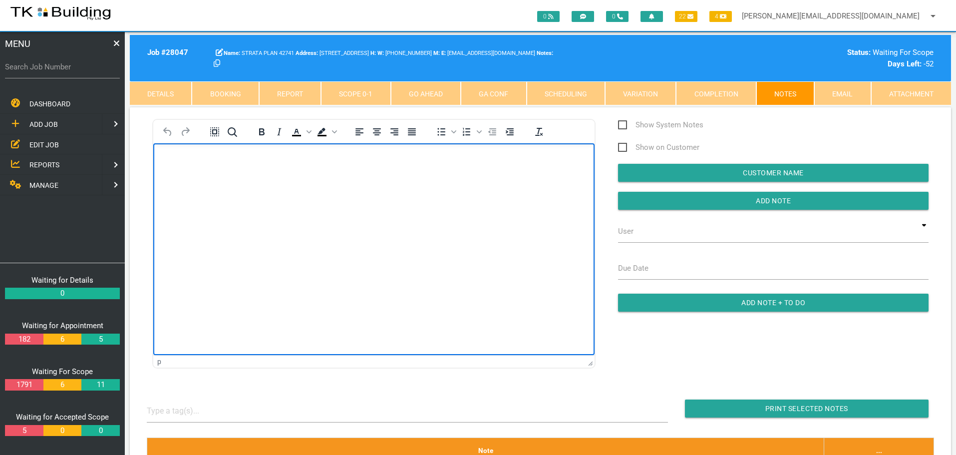
click at [184, 160] on p "Rich Text Area. Press ALT-0 for help." at bounding box center [374, 159] width 417 height 8
click at [175, 178] on p "Rich Text Area. Press ALT-0 for help." at bounding box center [374, 180] width 417 height 8
click at [185, 199] on p "Rich Text Area. Press ALT-0 for help." at bounding box center [374, 200] width 417 height 8
click at [301, 201] on p "Look forward to hearing from you." at bounding box center [374, 200] width 417 height 8
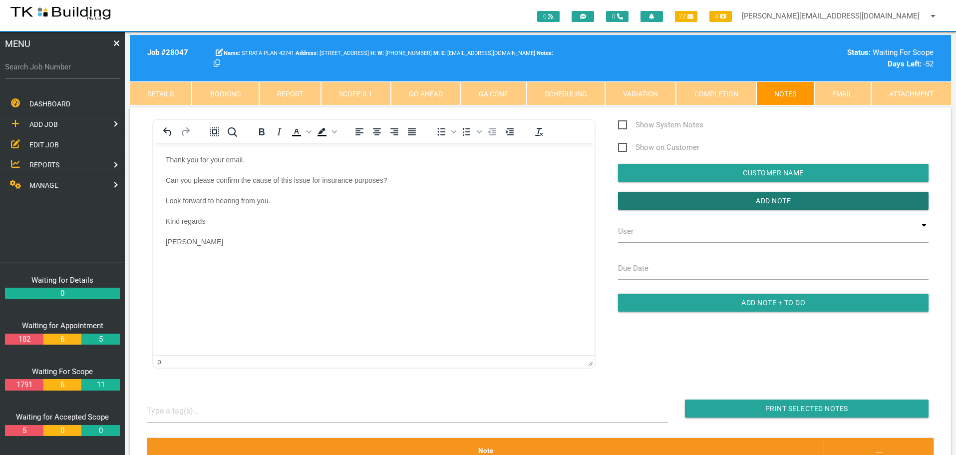
drag, startPoint x: 679, startPoint y: 197, endPoint x: 630, endPoint y: 210, distance: 50.6
click at [679, 198] on input "button" at bounding box center [773, 201] width 311 height 18
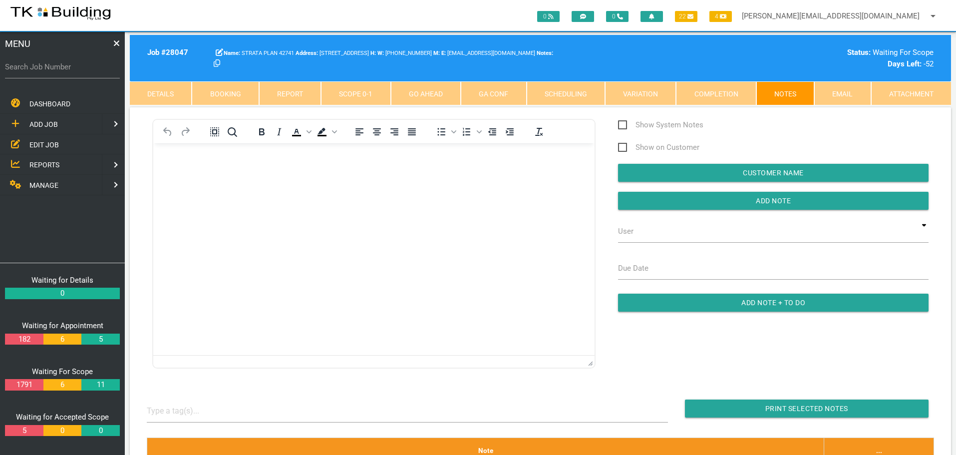
click at [201, 166] on body "Rich Text Area. Press ALT-0 for help." at bounding box center [374, 171] width 442 height 33
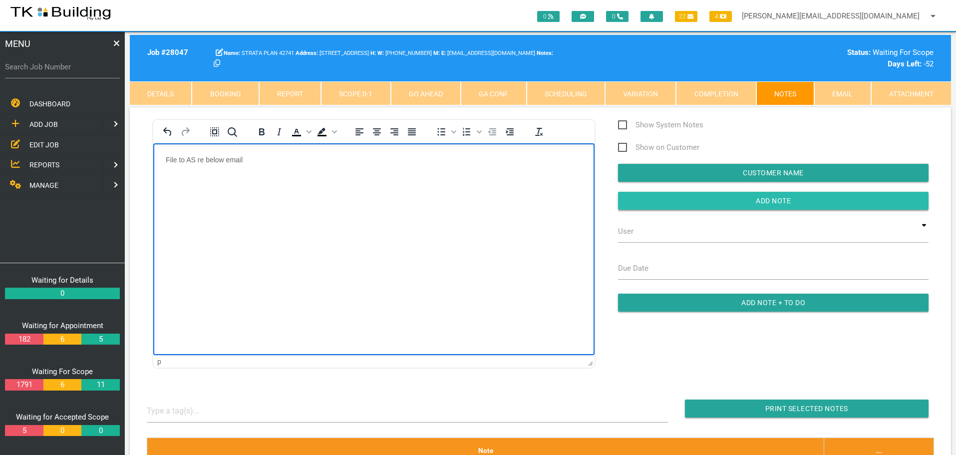
click at [639, 200] on input "Add Note" at bounding box center [773, 201] width 311 height 18
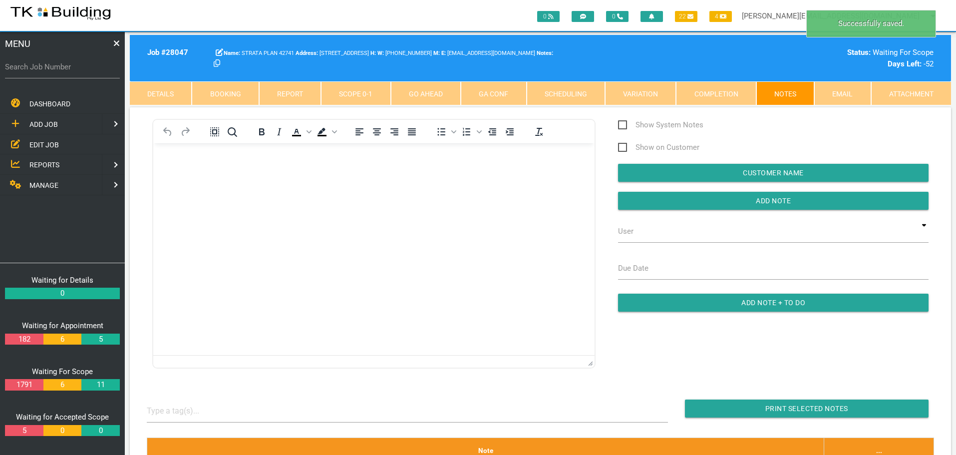
click at [44, 163] on span "REPORTS" at bounding box center [44, 165] width 30 height 8
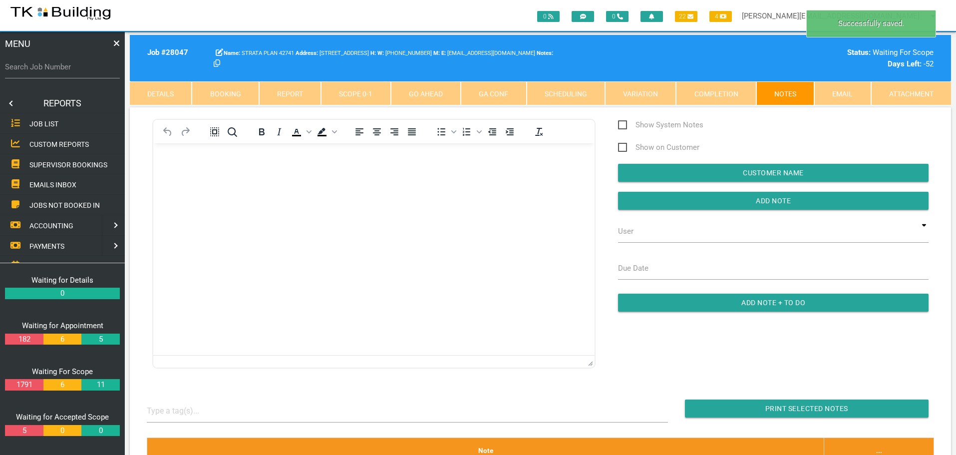
click at [77, 165] on span "SUPERVISOR BOOKINGS" at bounding box center [68, 164] width 78 height 8
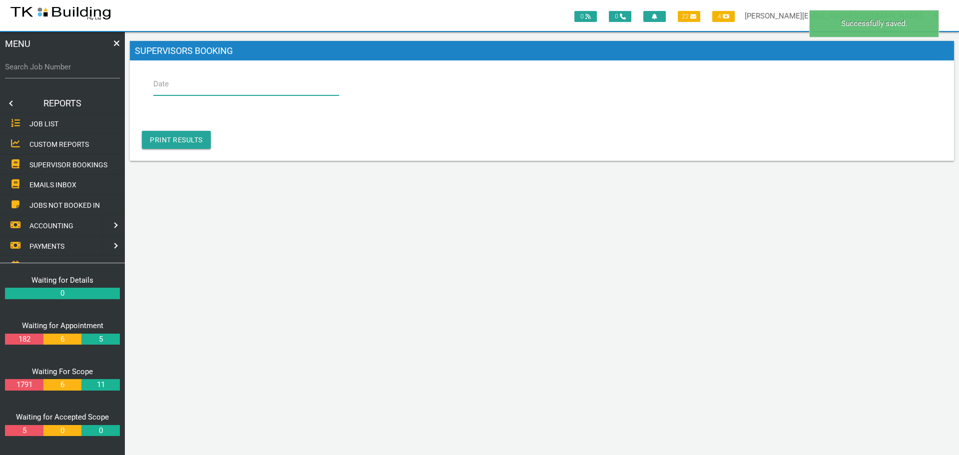
click at [195, 88] on input "Date" at bounding box center [246, 83] width 186 height 23
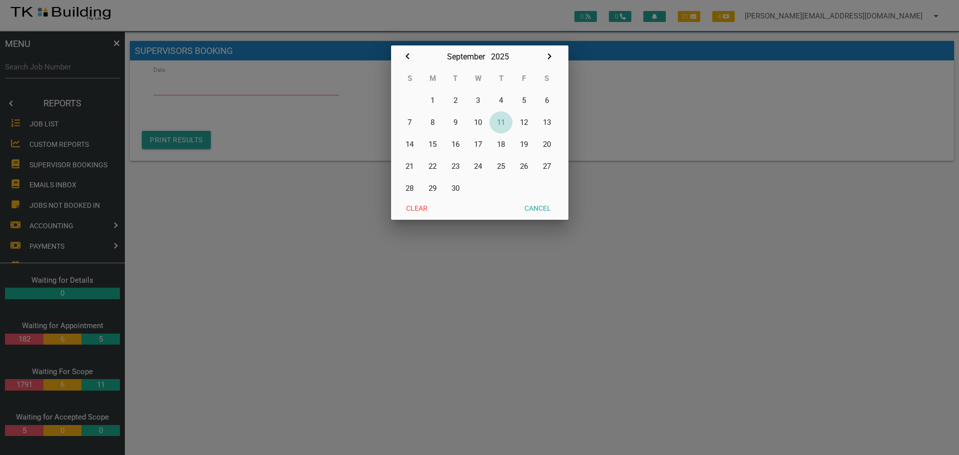
click at [500, 123] on button "11" at bounding box center [500, 122] width 23 height 22
type input "[DATE]"
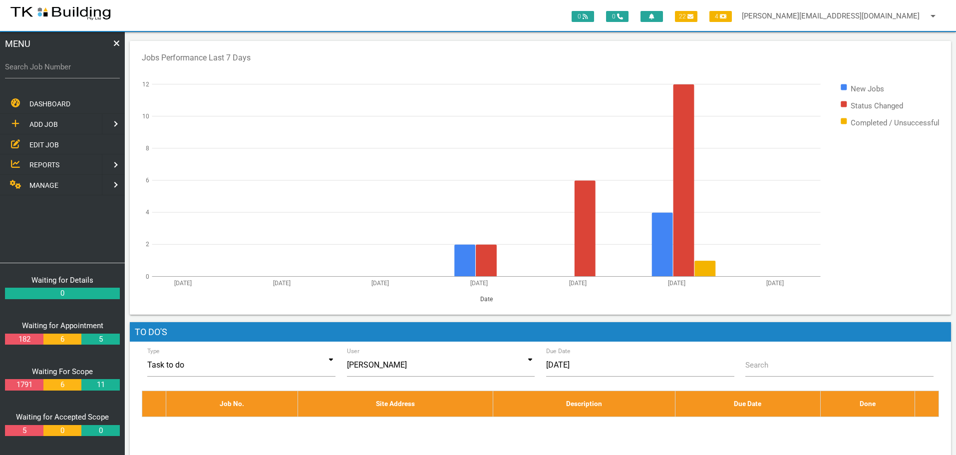
click at [37, 146] on span "EDIT JOB" at bounding box center [43, 144] width 29 height 8
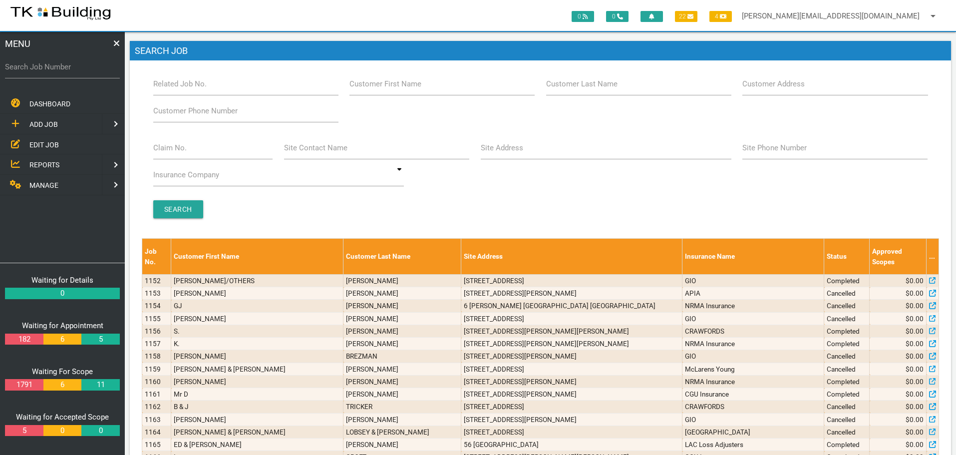
click at [597, 88] on label "Customer Last Name" at bounding box center [581, 83] width 71 height 11
click at [597, 88] on input "Customer Last Name" at bounding box center [638, 83] width 185 height 23
type input "94734"
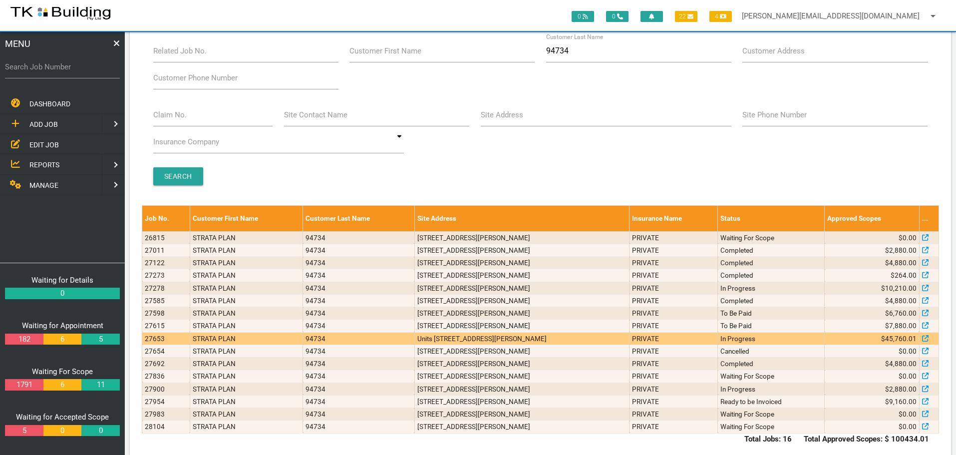
scroll to position [47, 0]
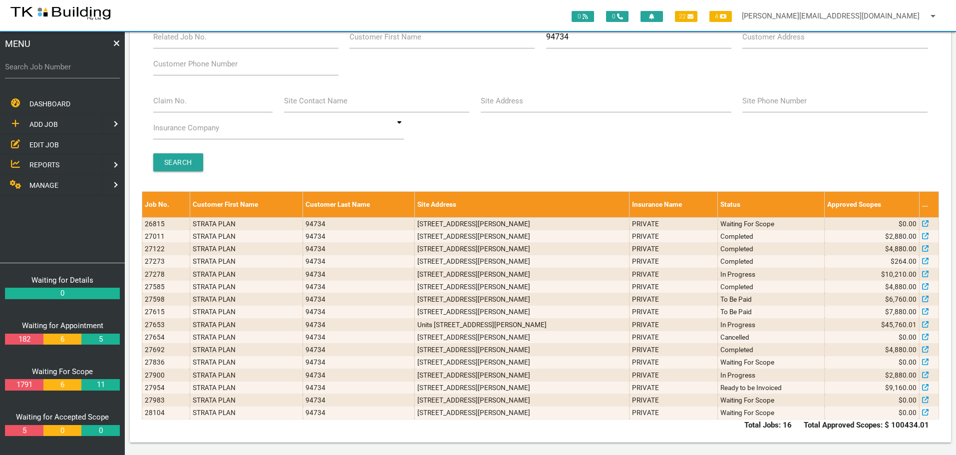
click at [41, 122] on span "ADD JOB" at bounding box center [43, 124] width 28 height 8
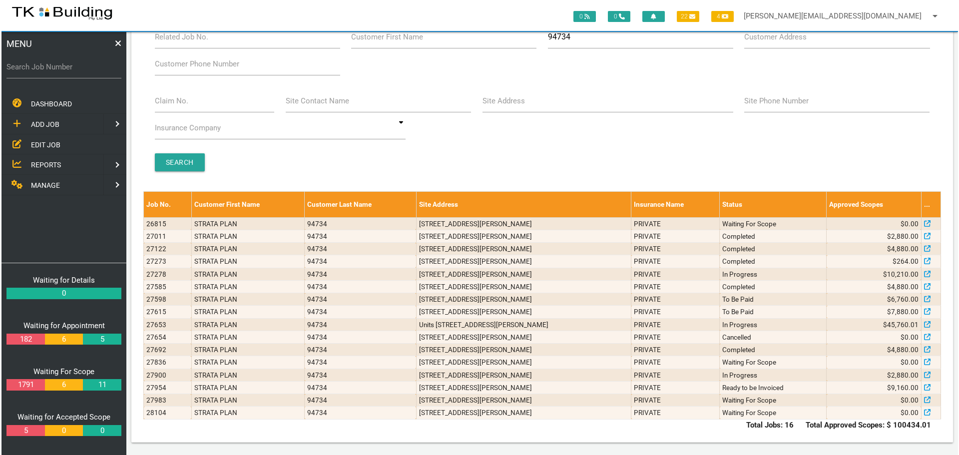
scroll to position [0, 0]
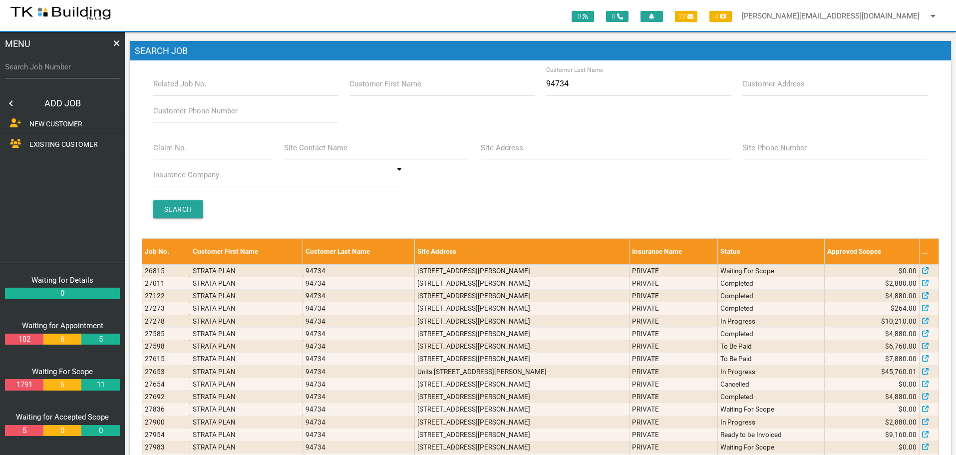
click at [40, 143] on span "EXISTING CUSTOMER" at bounding box center [63, 144] width 68 height 8
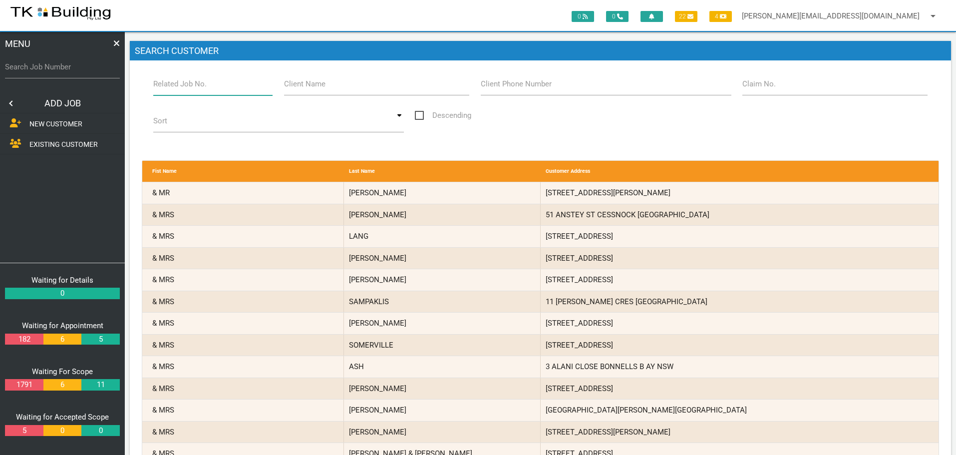
click at [190, 92] on input "Related Job No." at bounding box center [213, 83] width 120 height 23
type input "28104"
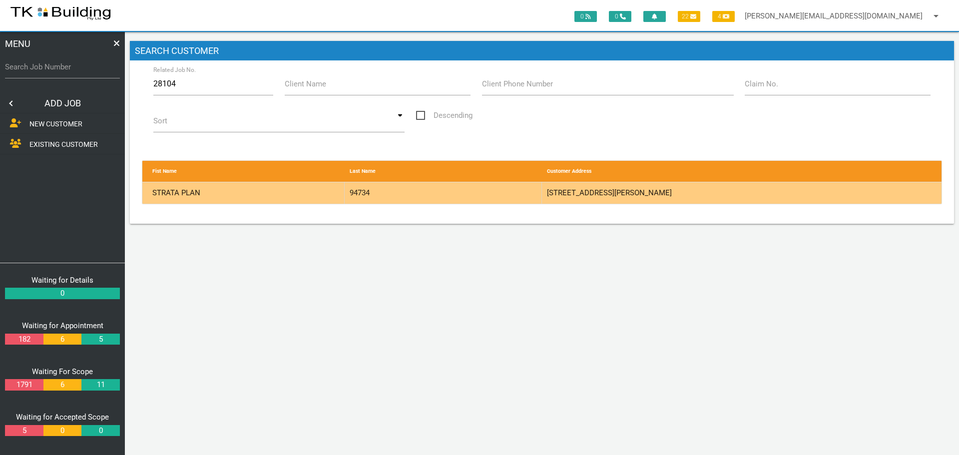
click at [492, 187] on div "94734" at bounding box center [443, 192] width 197 height 21
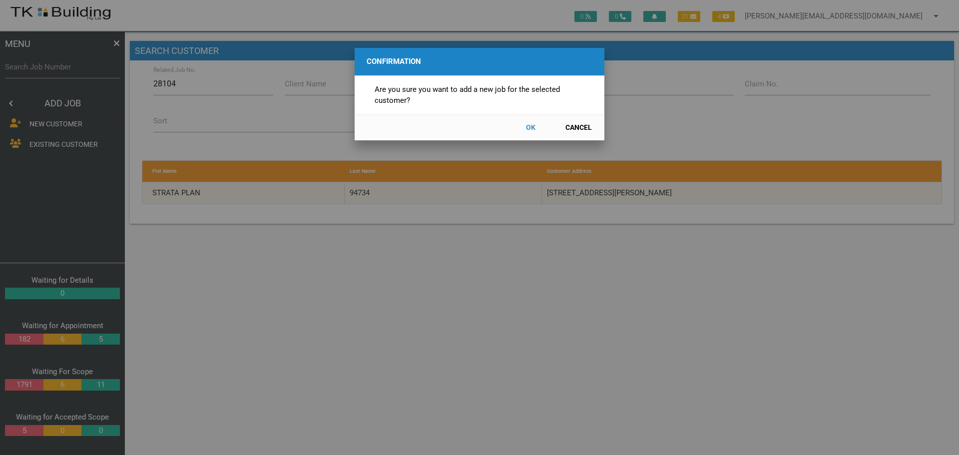
click at [527, 126] on button "OK" at bounding box center [530, 127] width 44 height 17
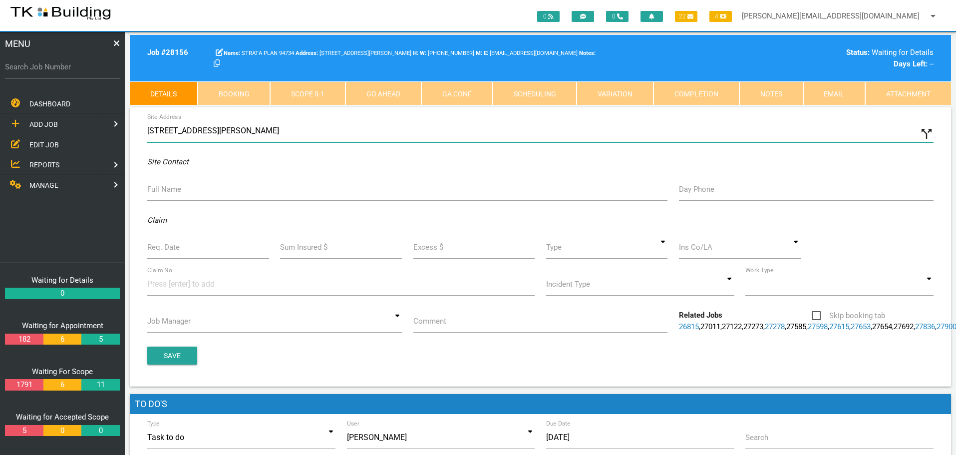
click at [149, 131] on input "6 Charles St, Charlestown NSW 2290, Australia" at bounding box center [540, 130] width 787 height 23
type input "703/6 Charles St, Charlestown NSW 2290, Australia"
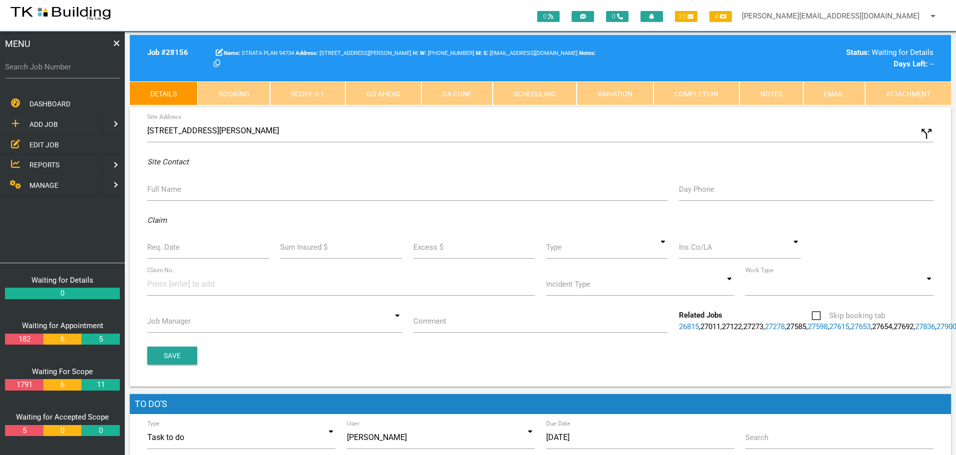
click at [168, 193] on label "Full Name" at bounding box center [164, 189] width 34 height 11
click at [168, 193] on input "Full Name" at bounding box center [407, 189] width 520 height 23
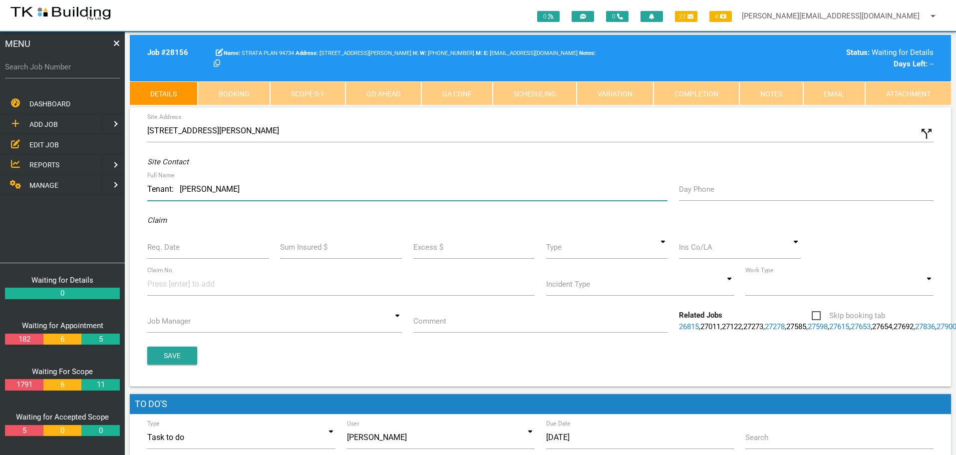
type input "Tenant: Katelyn Seage"
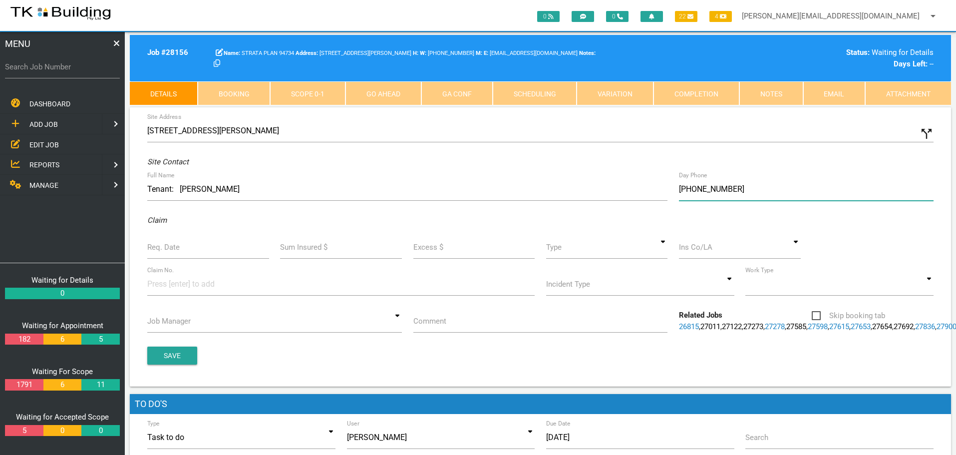
type input "(04) 9722 3247"
click at [183, 254] on input "Req. Date" at bounding box center [208, 247] width 122 height 23
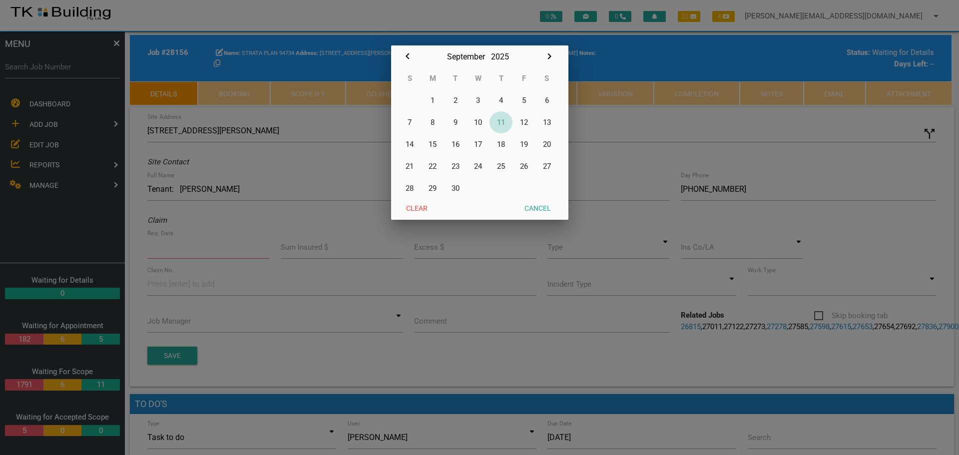
click at [503, 122] on button "11" at bounding box center [500, 122] width 23 height 22
type input "[DATE]"
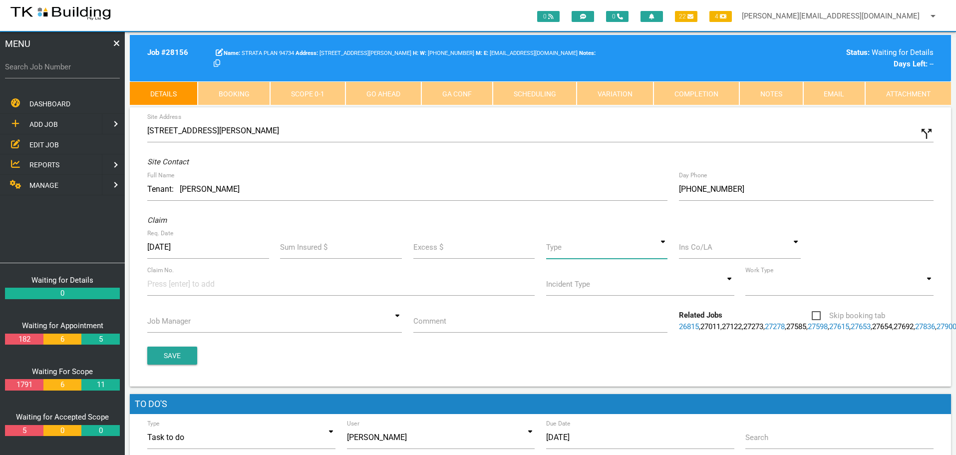
click at [665, 248] on input at bounding box center [607, 247] width 122 height 23
click at [634, 293] on span "Standard" at bounding box center [607, 293] width 122 height 25
type input "Standard"
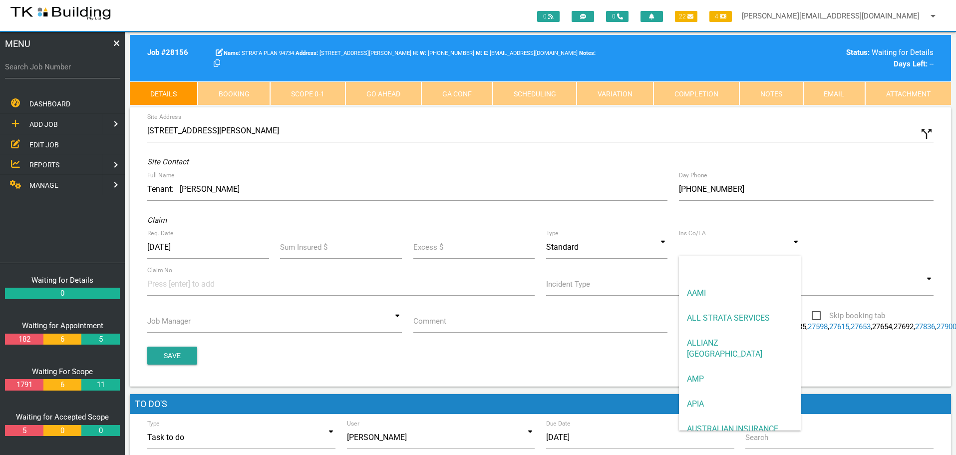
click at [710, 247] on input at bounding box center [740, 247] width 122 height 23
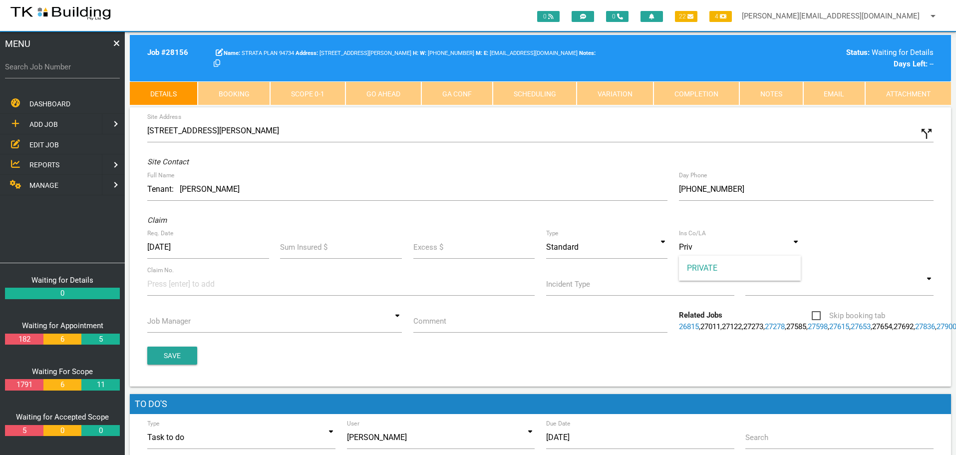
drag, startPoint x: 700, startPoint y: 270, endPoint x: 420, endPoint y: 317, distance: 284.2
click at [698, 271] on span "PRIVATE" at bounding box center [740, 268] width 122 height 25
type input "PRIVATE"
click at [168, 288] on input at bounding box center [184, 284] width 75 height 22
type input "58-B"
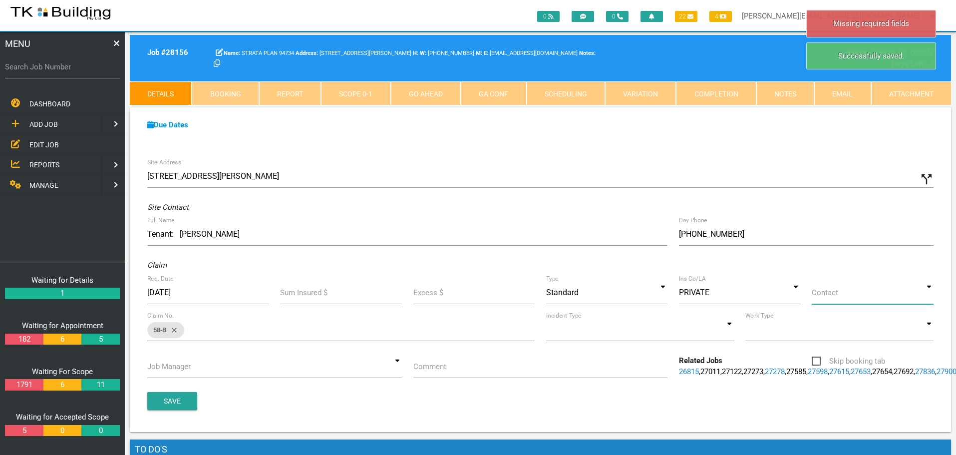
click at [931, 297] on input at bounding box center [873, 292] width 122 height 23
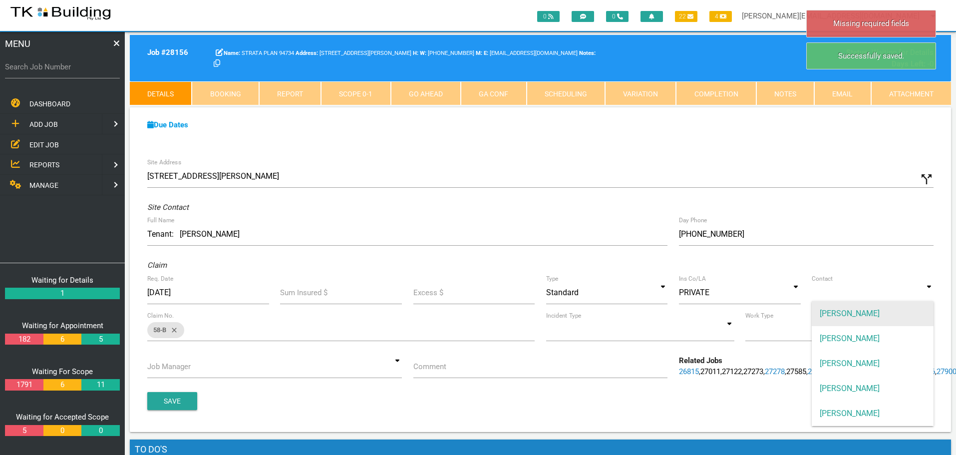
click at [900, 313] on span "ANDREW SWEET" at bounding box center [873, 313] width 122 height 25
type input "ANDREW SWEET"
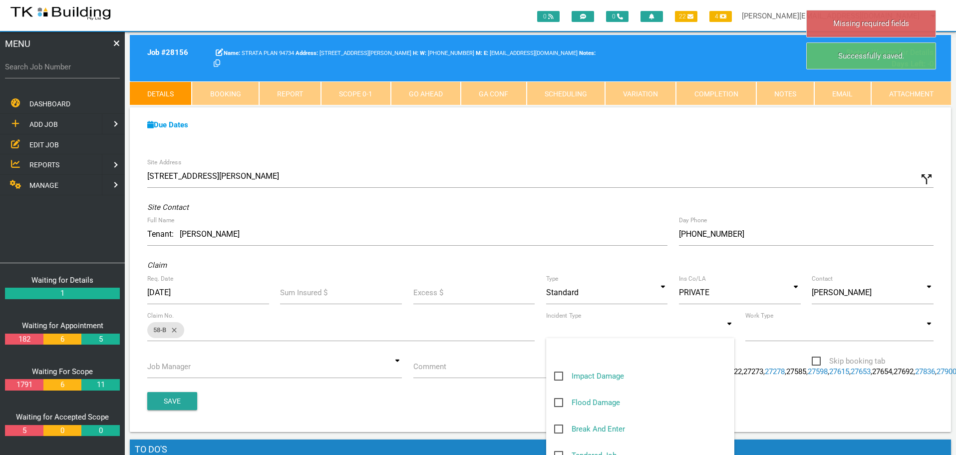
click at [730, 331] on input at bounding box center [640, 329] width 188 height 23
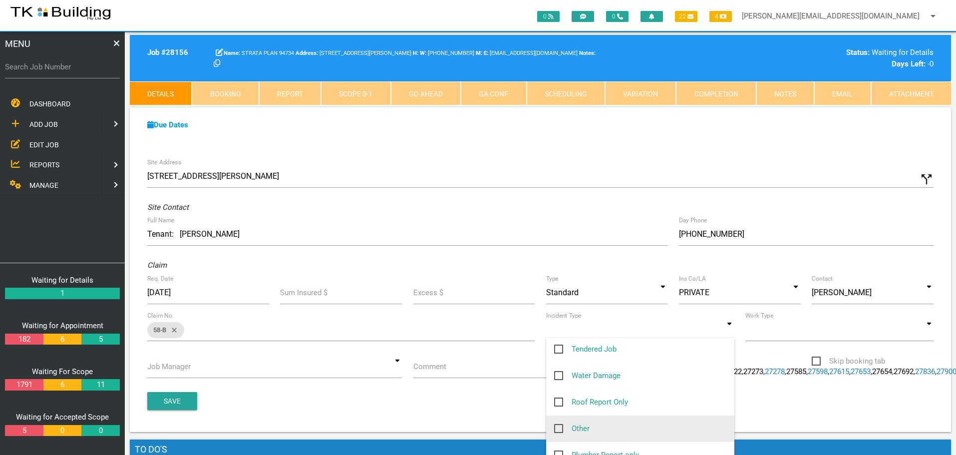
scroll to position [194, 0]
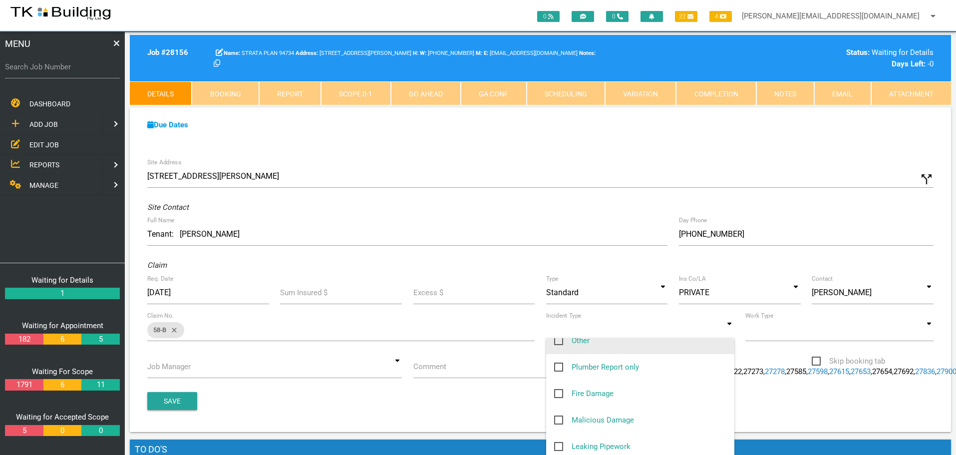
click at [560, 340] on span "Other" at bounding box center [571, 341] width 35 height 12
click at [560, 340] on input "Other" at bounding box center [557, 338] width 6 height 6
checkbox input "true"
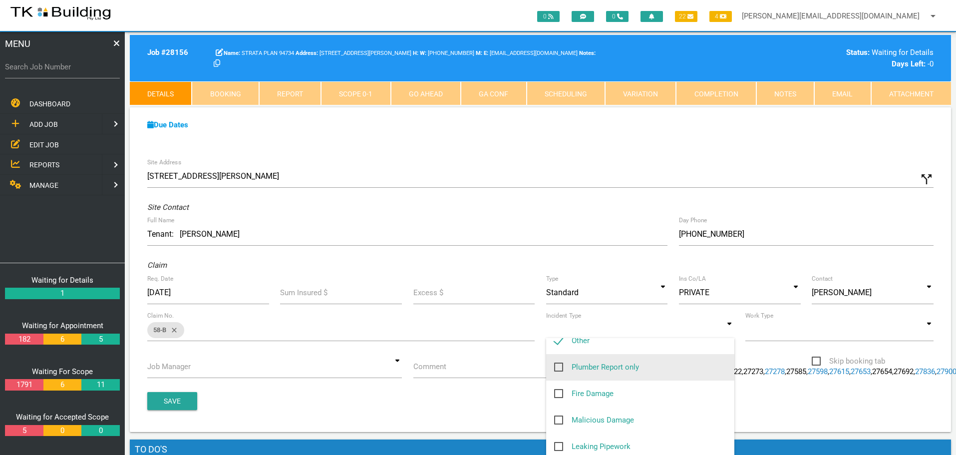
type input "Other"
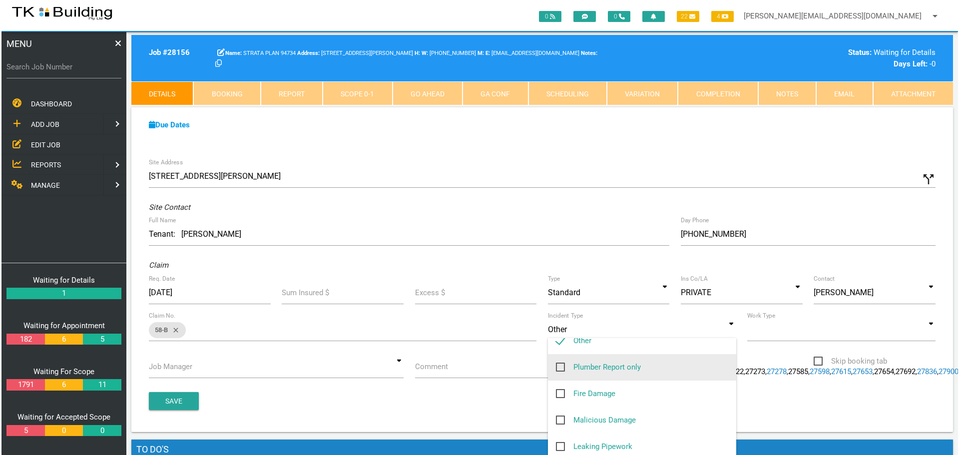
scroll to position [191, 0]
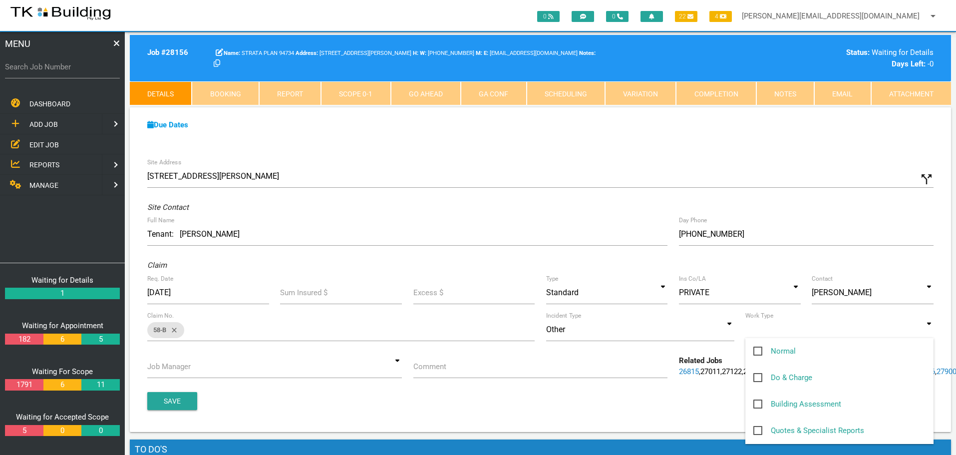
click at [924, 328] on input at bounding box center [840, 329] width 188 height 23
click at [756, 349] on span "Normal" at bounding box center [775, 351] width 42 height 12
click at [756, 349] on input "Normal" at bounding box center [757, 348] width 6 height 6
checkbox input "true"
type input "Normal"
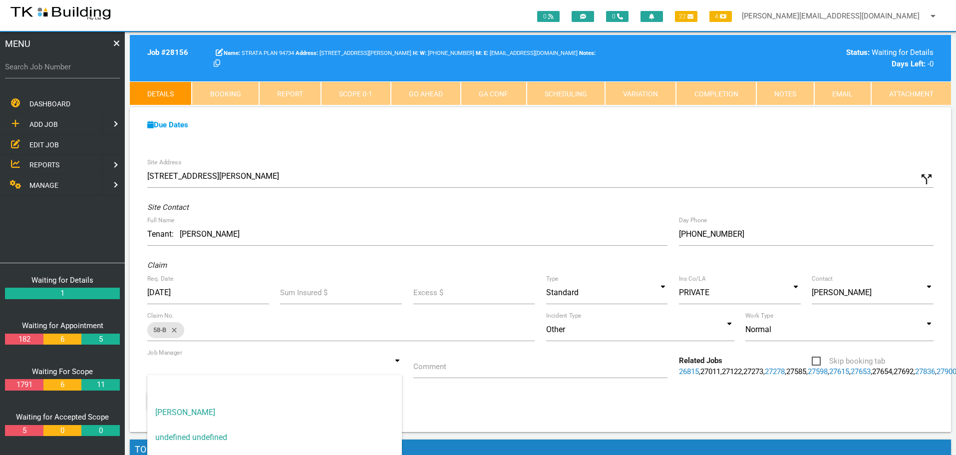
click at [398, 364] on input at bounding box center [274, 366] width 255 height 23
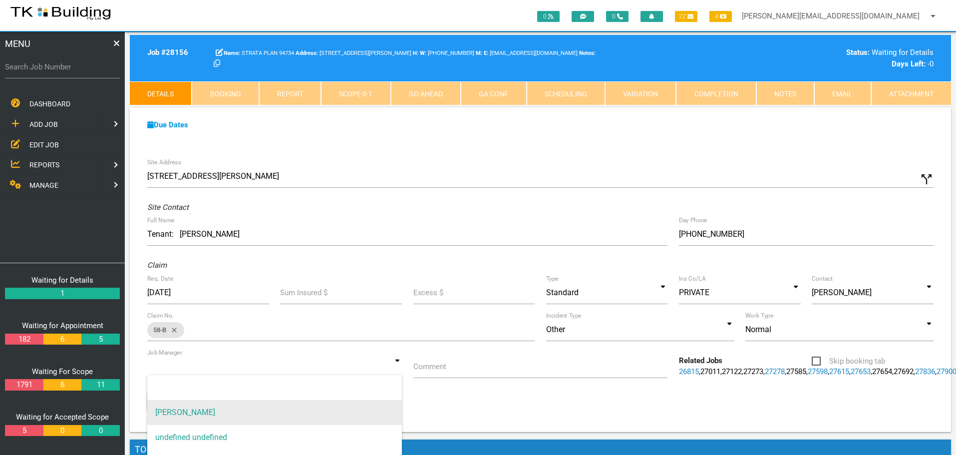
click at [335, 410] on span "[PERSON_NAME]" at bounding box center [274, 412] width 255 height 25
type input "[PERSON_NAME]"
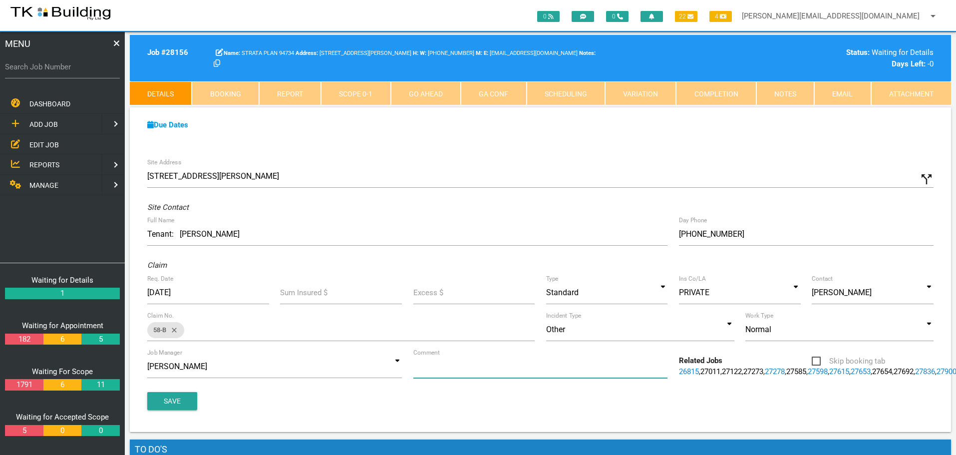
click at [490, 370] on input "Comment" at bounding box center [541, 366] width 255 height 23
type input "Quote on U703 bedroom window leak"
click at [181, 410] on button "Save" at bounding box center [172, 401] width 50 height 18
click at [47, 123] on span "ADD JOB" at bounding box center [43, 124] width 28 height 8
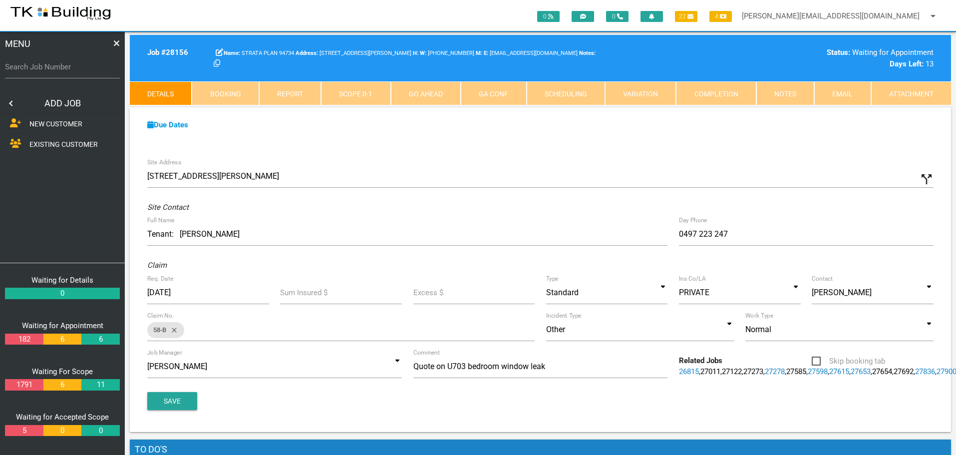
click at [47, 143] on span "EXISTING CUSTOMER" at bounding box center [63, 144] width 68 height 8
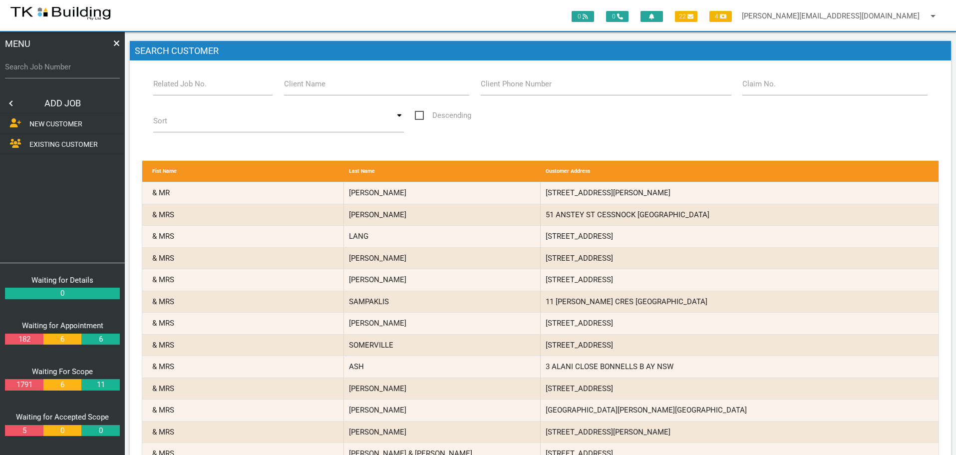
click at [191, 86] on label "Related Job No." at bounding box center [179, 83] width 53 height 11
click at [191, 86] on input "Related Job No." at bounding box center [213, 83] width 120 height 23
type input "28156"
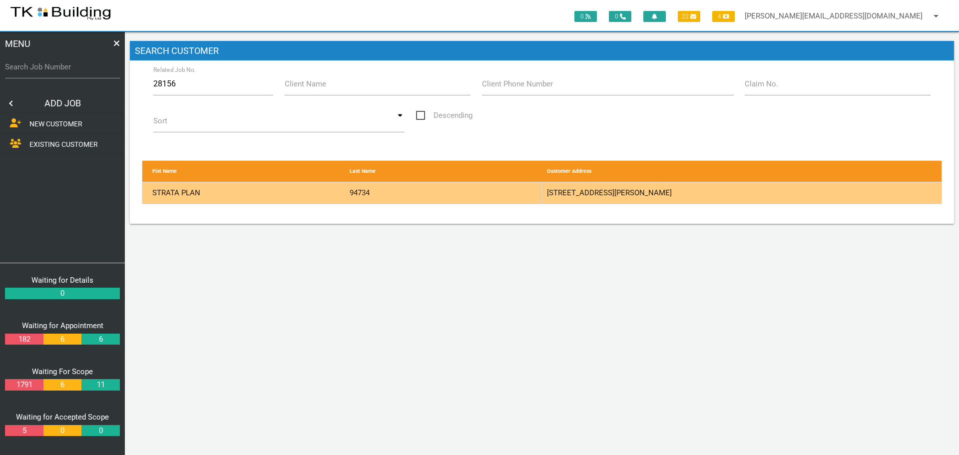
click at [511, 190] on div "94734" at bounding box center [443, 192] width 197 height 21
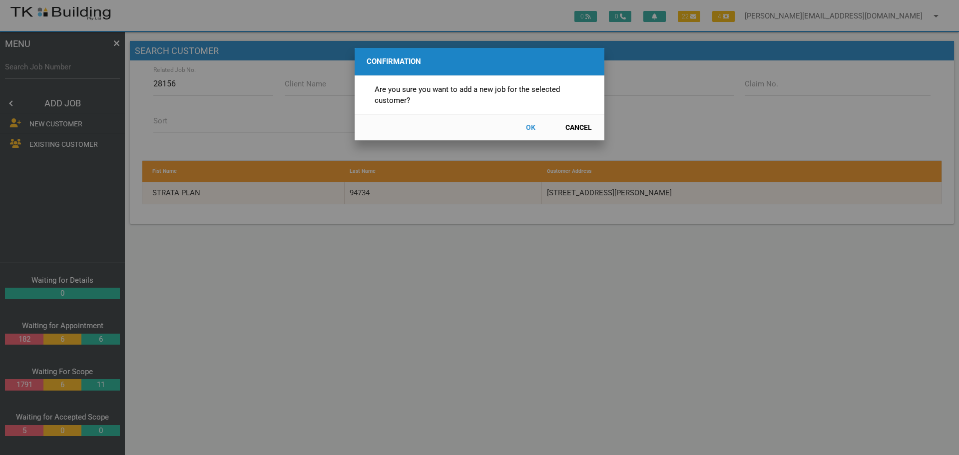
click at [532, 123] on button "OK" at bounding box center [530, 127] width 44 height 17
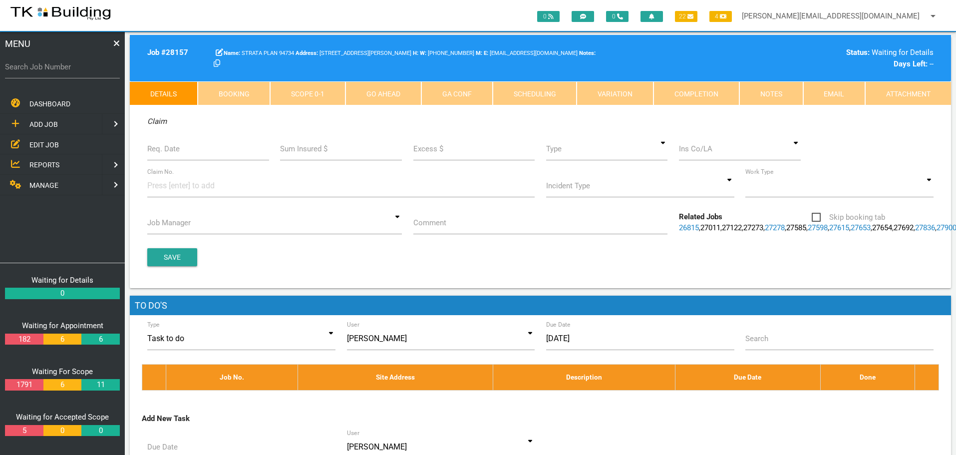
scroll to position [98, 0]
drag, startPoint x: 396, startPoint y: 166, endPoint x: 392, endPoint y: 180, distance: 14.5
click at [392, 180] on div "Site Address 6 Charles St, Charlestown NSW 2290, Australia call_split Custom Ad…" at bounding box center [541, 148] width 822 height 279
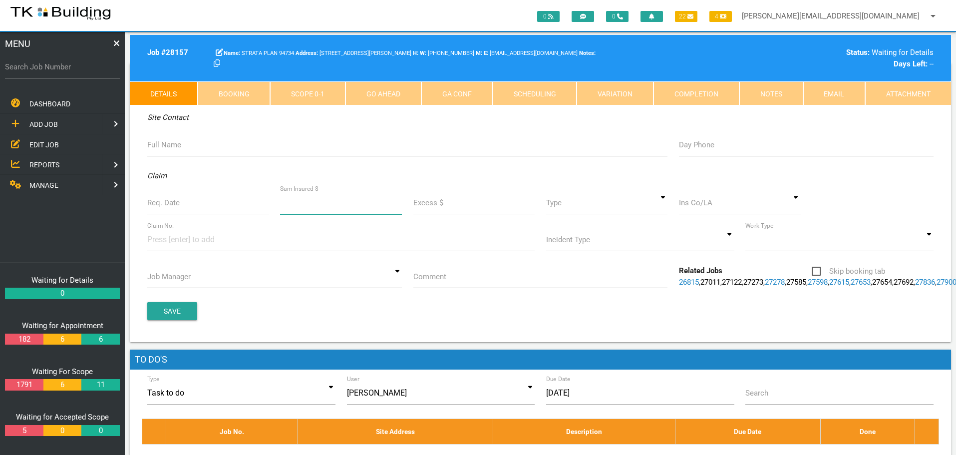
scroll to position [0, 0]
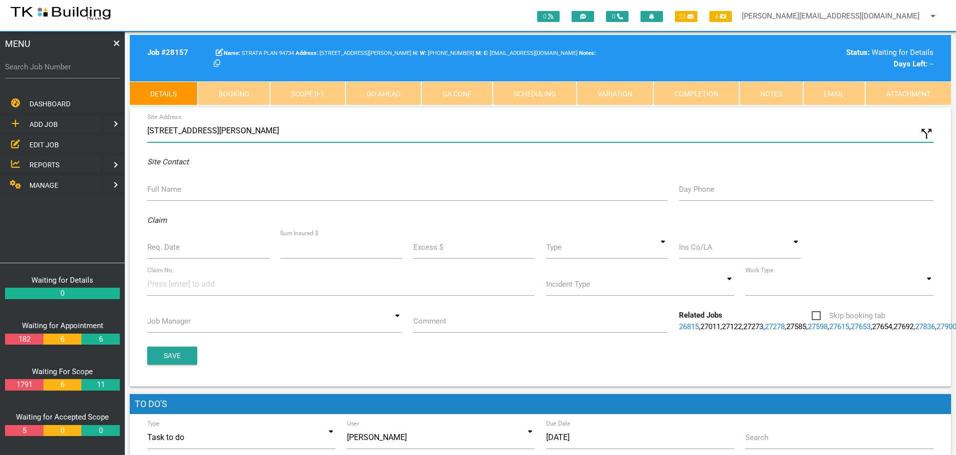
click at [147, 130] on input "6 Charles St, Charlestown NSW 2290, Australia" at bounding box center [540, 130] width 787 height 23
type input "607/6 Charles St, Charlestown NSW 2290, Australia"
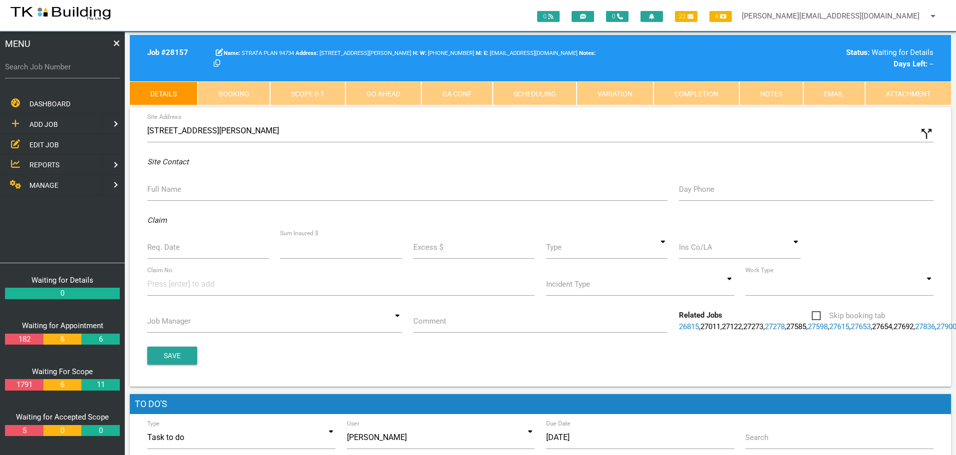
click at [181, 190] on label "Full Name" at bounding box center [164, 189] width 34 height 11
click at [181, 190] on input "Full Name" at bounding box center [407, 189] width 520 height 23
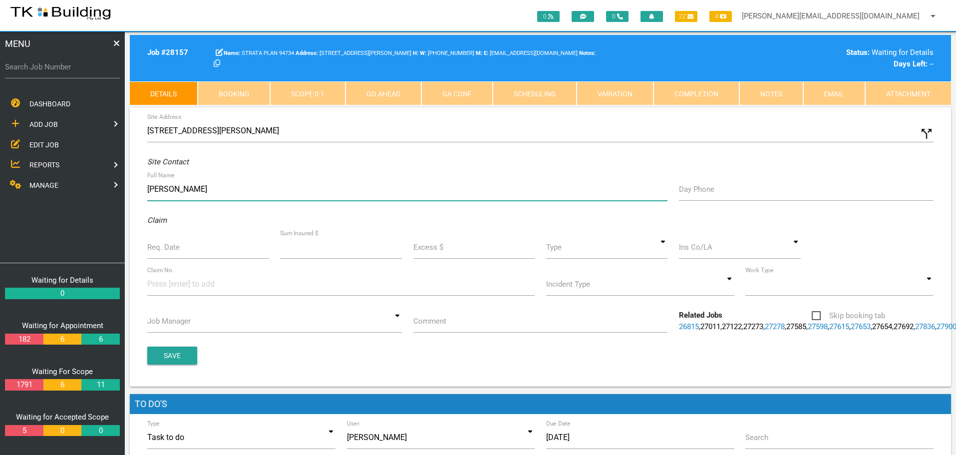
type input "Julie Hartigan"
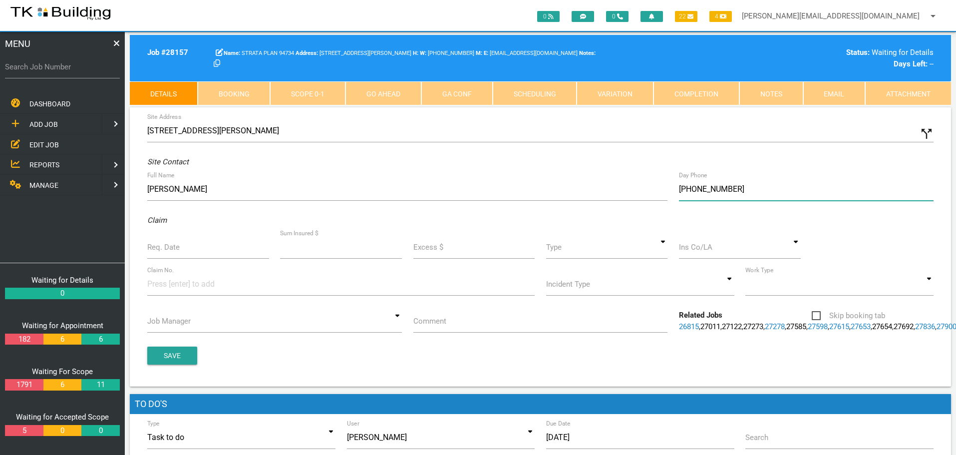
type input "(04) 1226 3327"
click at [174, 255] on input "Req. Date" at bounding box center [208, 247] width 122 height 23
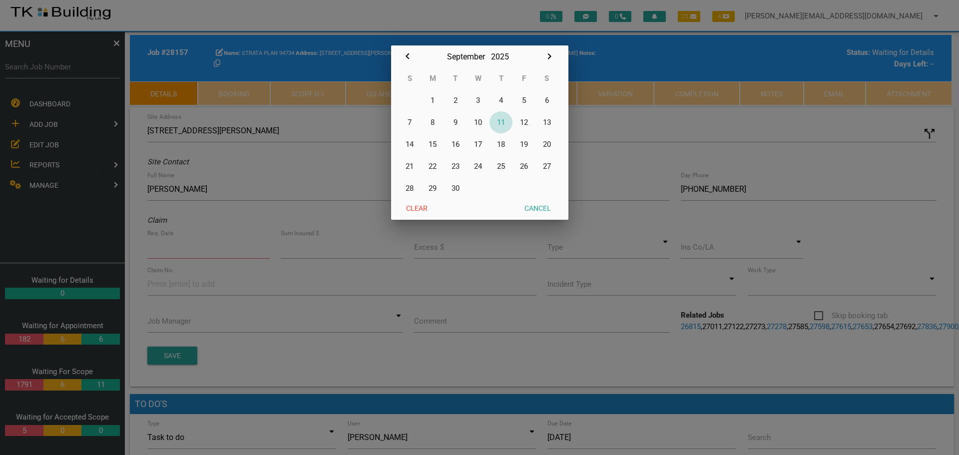
click at [500, 121] on button "11" at bounding box center [500, 122] width 23 height 22
type input "[DATE]"
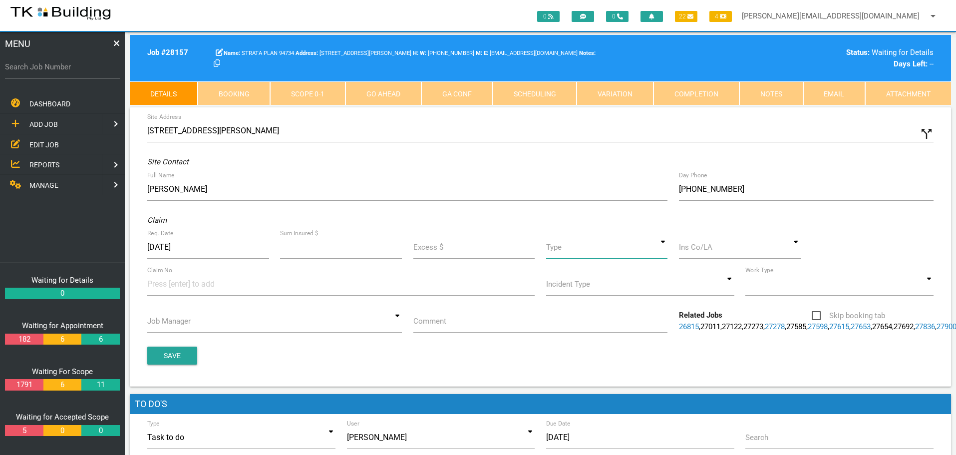
click at [664, 250] on input at bounding box center [607, 247] width 122 height 23
drag, startPoint x: 624, startPoint y: 297, endPoint x: 654, endPoint y: 277, distance: 35.7
click at [626, 296] on span "Standard" at bounding box center [607, 293] width 122 height 25
type input "Standard"
click at [695, 254] on input at bounding box center [740, 247] width 122 height 23
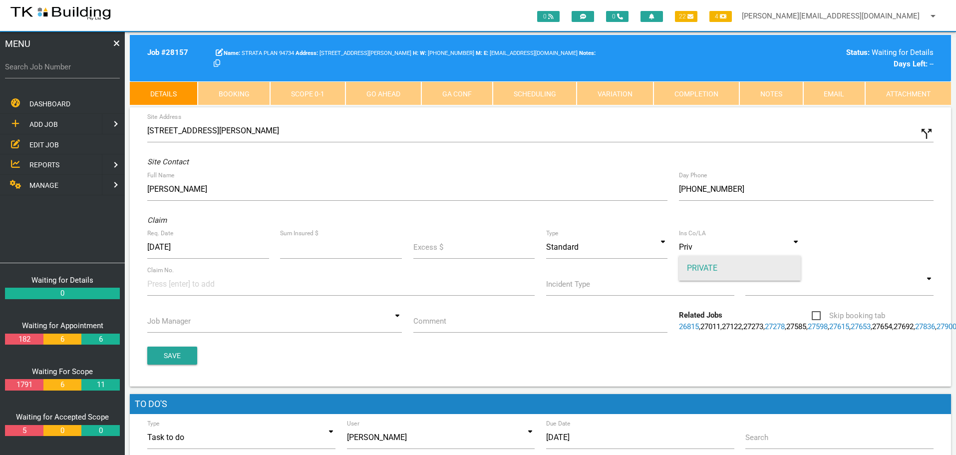
click at [700, 267] on span "PRIVATE" at bounding box center [740, 268] width 122 height 25
type input "PRIVATE"
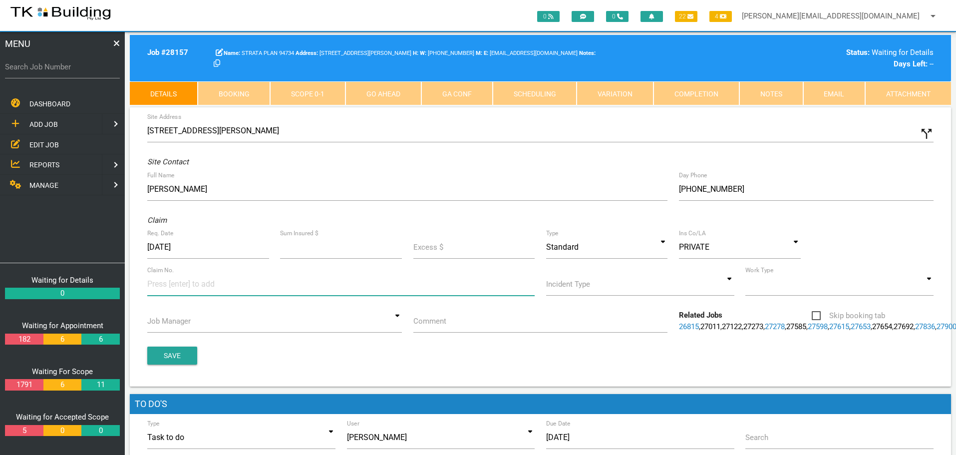
click at [159, 289] on input at bounding box center [184, 284] width 75 height 22
type input "61-A"
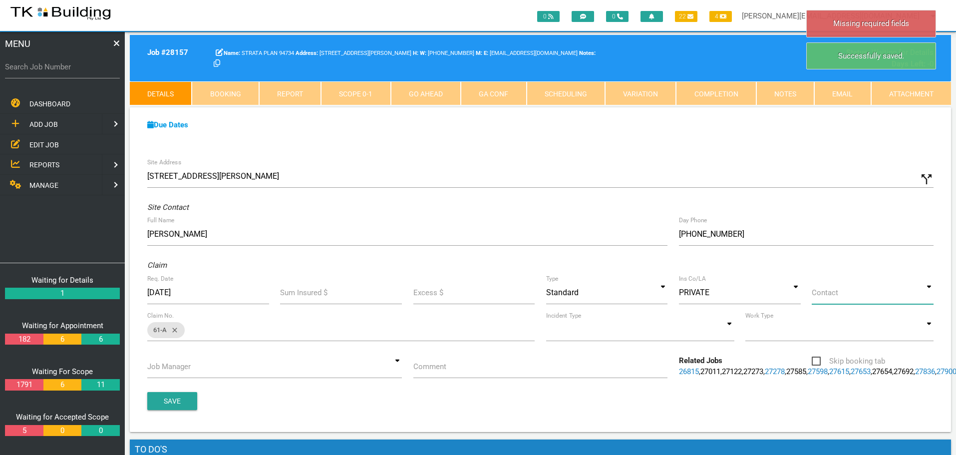
click at [928, 292] on input at bounding box center [873, 292] width 122 height 23
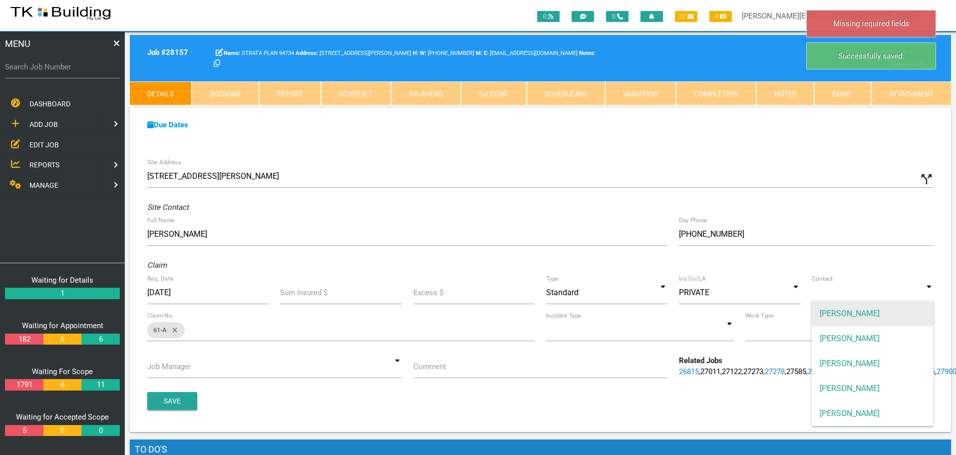
drag, startPoint x: 906, startPoint y: 316, endPoint x: 814, endPoint y: 334, distance: 93.6
click at [905, 317] on span "ANDREW SWEET" at bounding box center [873, 313] width 122 height 25
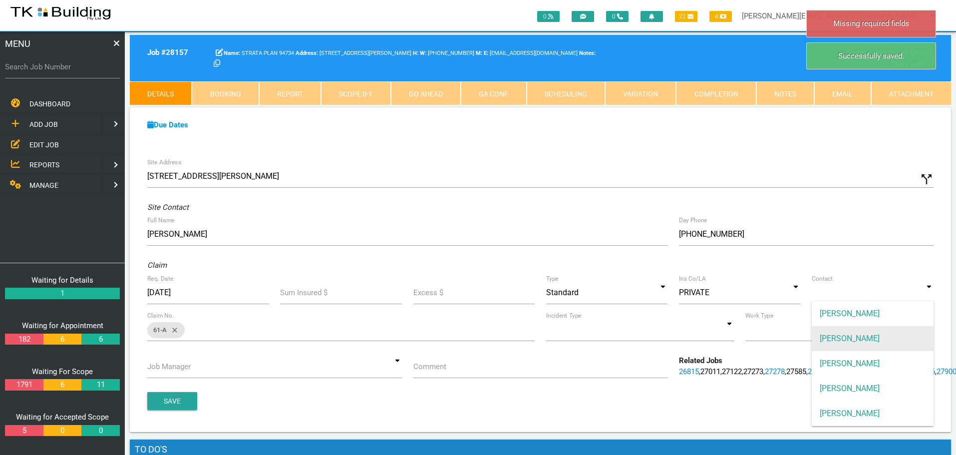
type input "ANDREW SWEET"
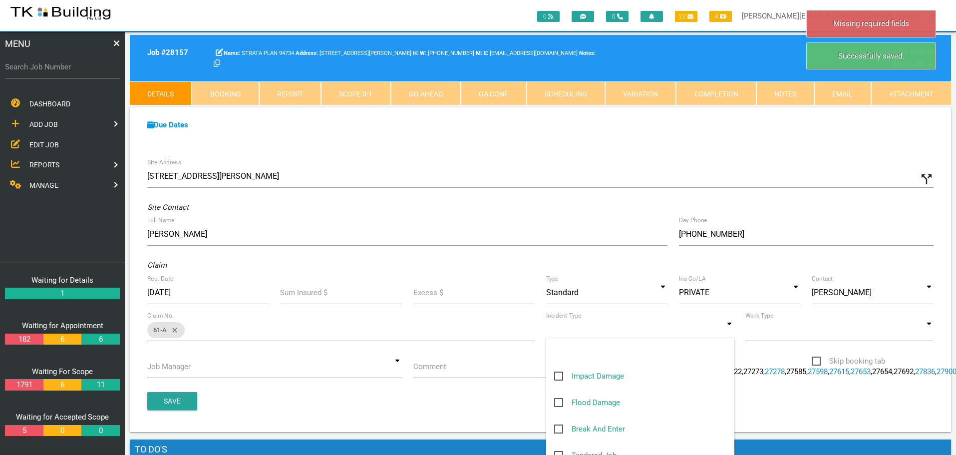
click at [733, 332] on input at bounding box center [640, 329] width 188 height 23
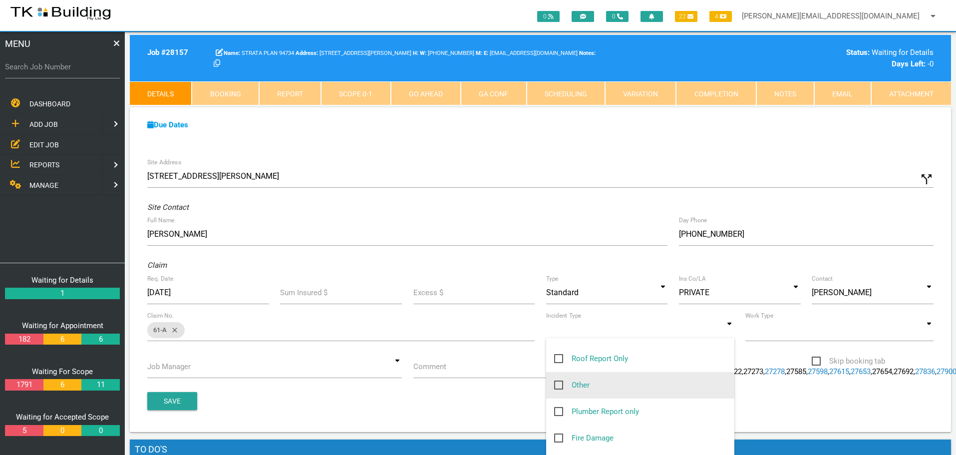
click at [557, 383] on span "Other" at bounding box center [571, 385] width 35 height 12
click at [557, 383] on input "Other" at bounding box center [557, 382] width 6 height 6
checkbox input "true"
type input "Other"
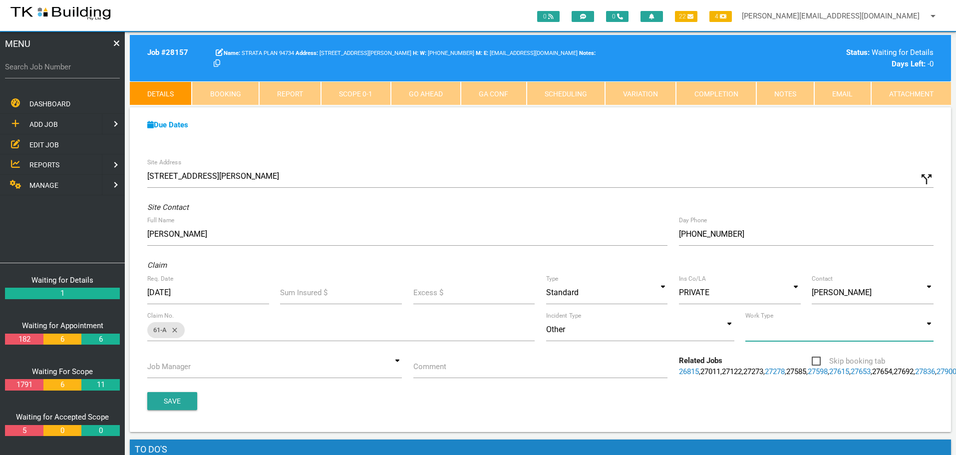
click at [931, 334] on input at bounding box center [840, 329] width 188 height 23
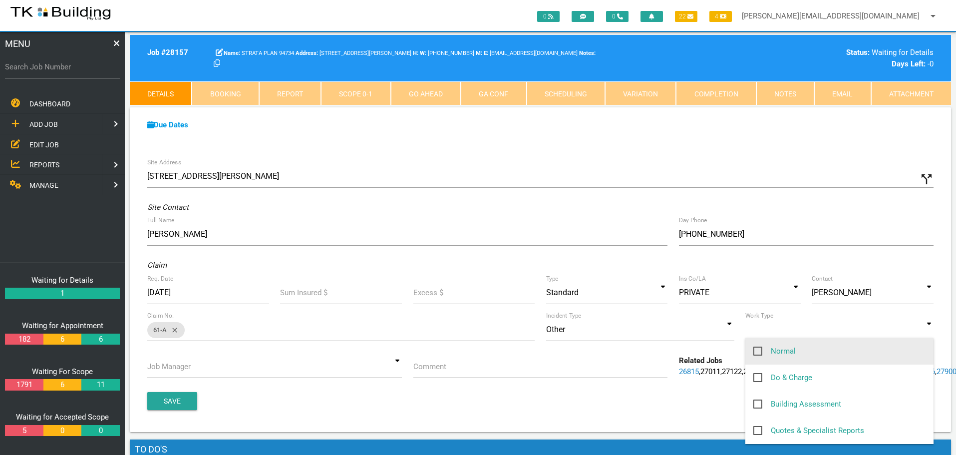
click at [759, 352] on span "Normal" at bounding box center [775, 351] width 42 height 12
click at [759, 352] on input "Normal" at bounding box center [757, 348] width 6 height 6
checkbox input "true"
type input "Normal"
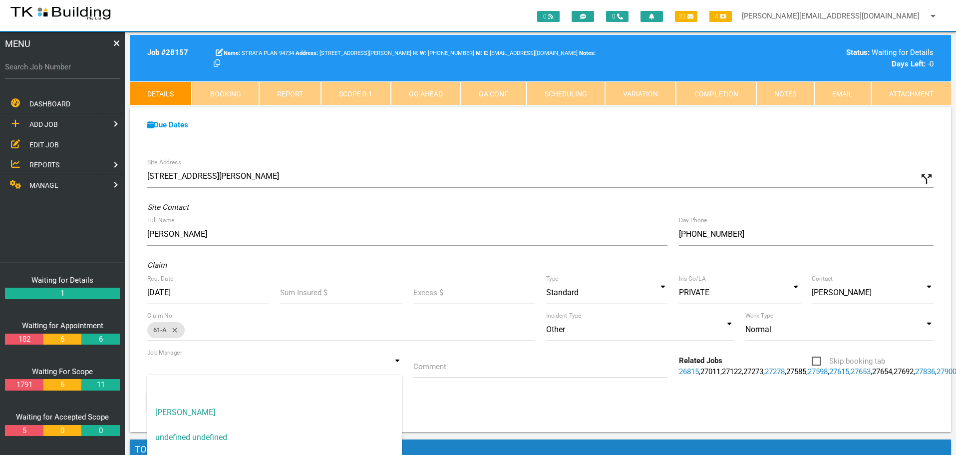
click at [397, 369] on input at bounding box center [274, 366] width 255 height 23
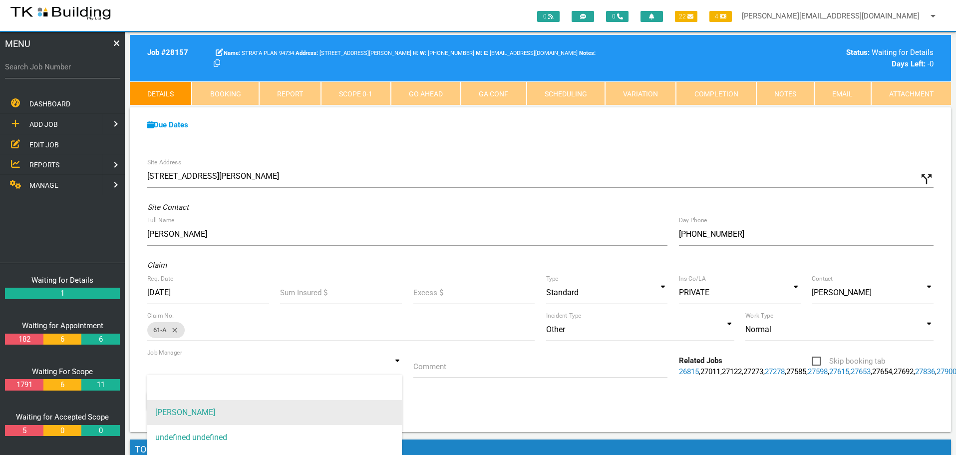
click at [372, 406] on span "[PERSON_NAME]" at bounding box center [274, 412] width 255 height 25
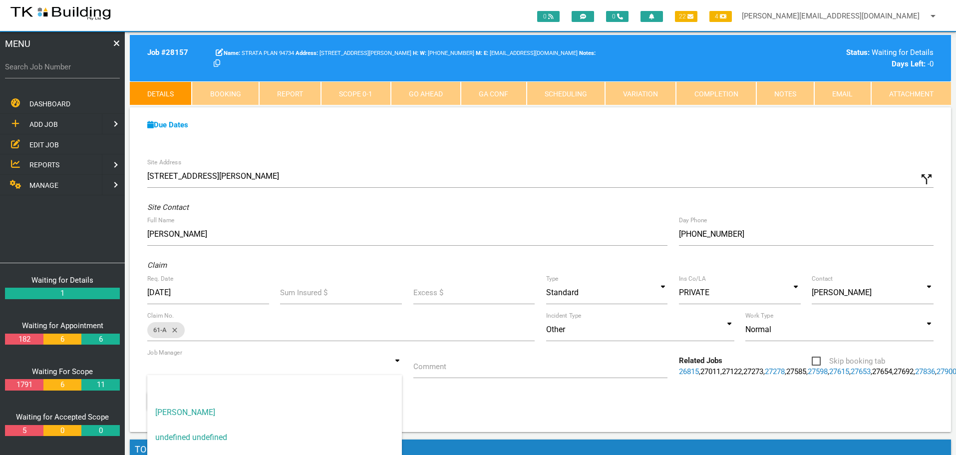
type input "[PERSON_NAME]"
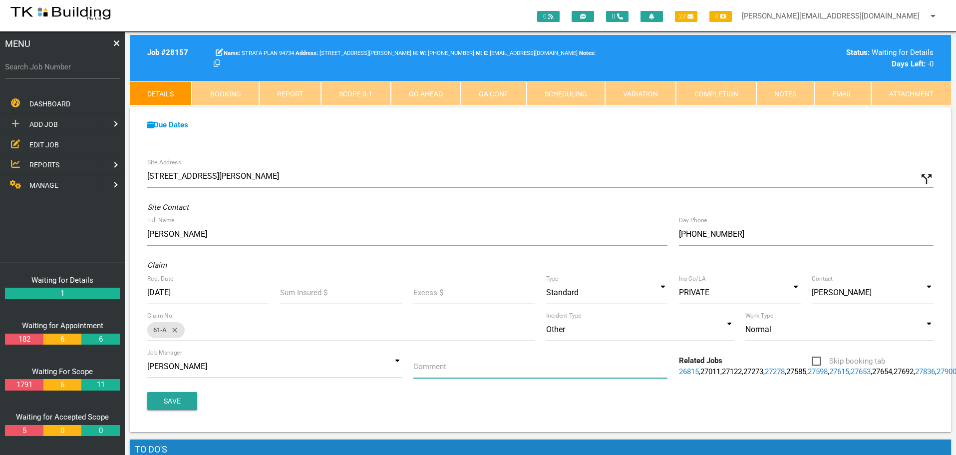
click at [465, 369] on input "Comment" at bounding box center [541, 366] width 255 height 23
type input "Quote on leak in main area where kitchen and lounges are located"
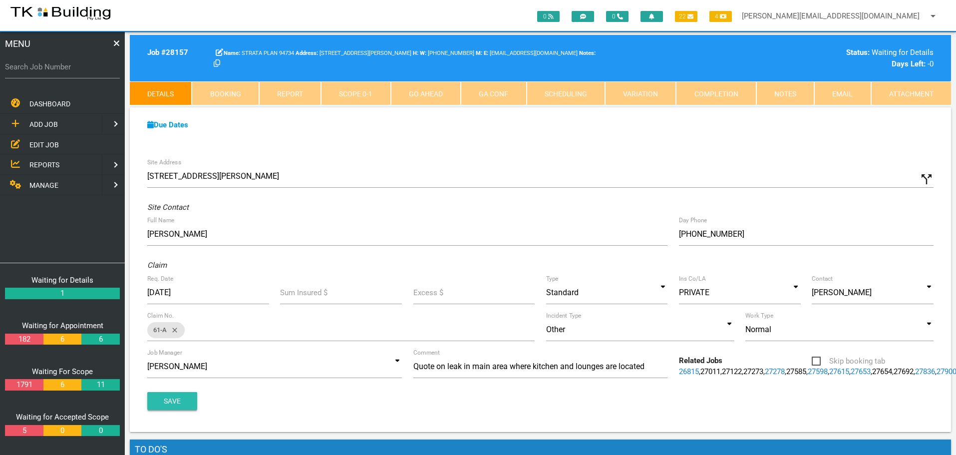
click at [173, 410] on button "Save" at bounding box center [172, 401] width 50 height 18
click at [169, 410] on button "Save" at bounding box center [172, 401] width 50 height 18
click at [47, 144] on span "EDIT JOB" at bounding box center [43, 144] width 29 height 8
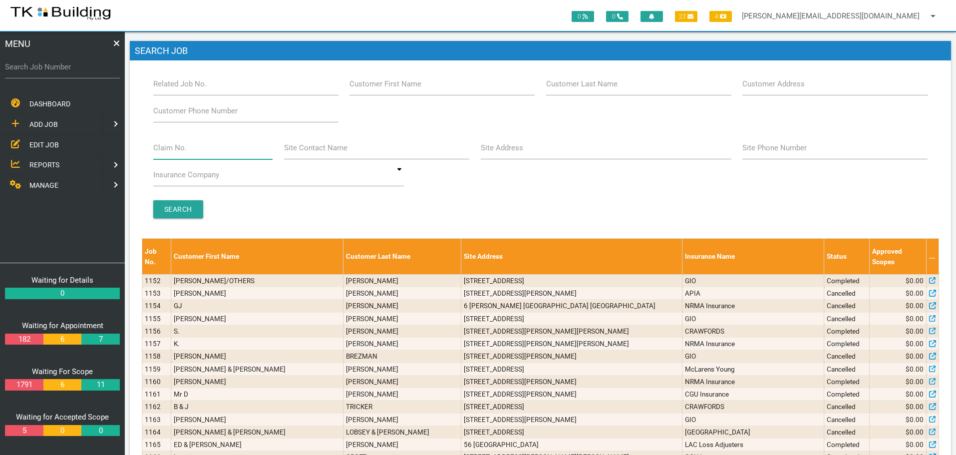
click at [211, 154] on input "Claim No." at bounding box center [213, 147] width 120 height 23
type input "35323"
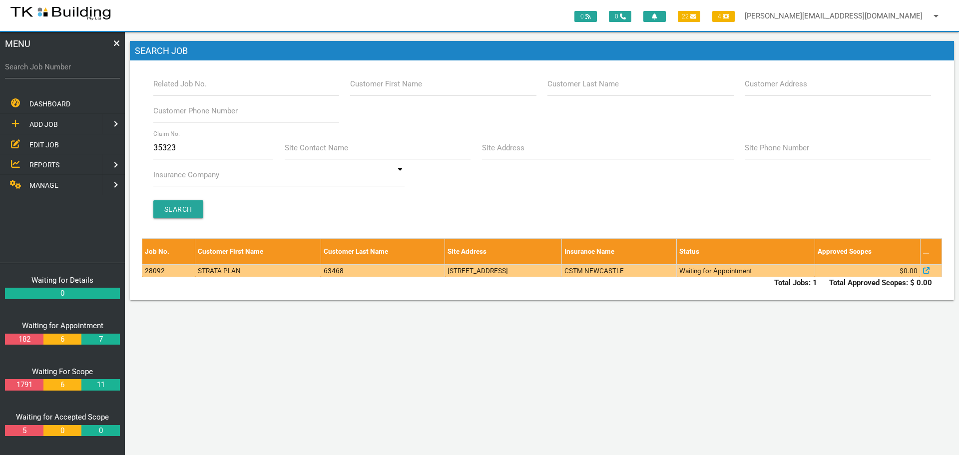
click at [562, 272] on td "6/78 Brighton Ave, Toronto NSW 2283, Australia" at bounding box center [503, 270] width 117 height 12
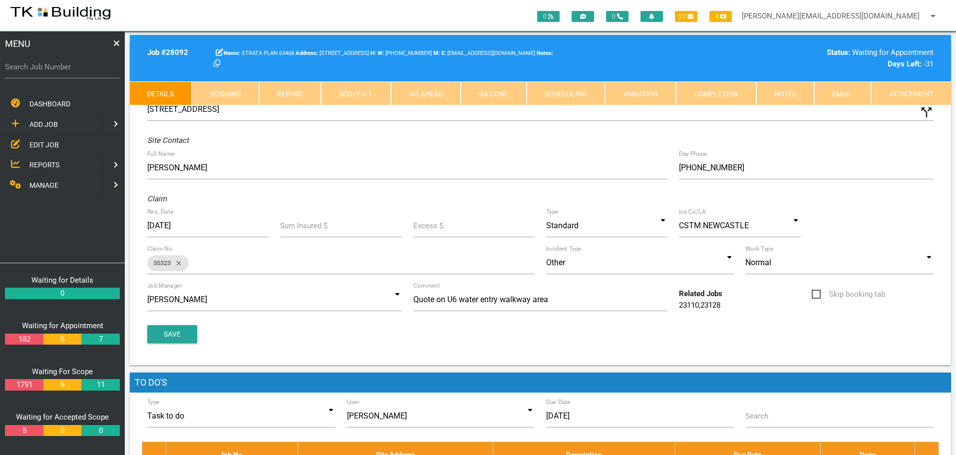
click at [793, 89] on link "Notes" at bounding box center [786, 93] width 58 height 24
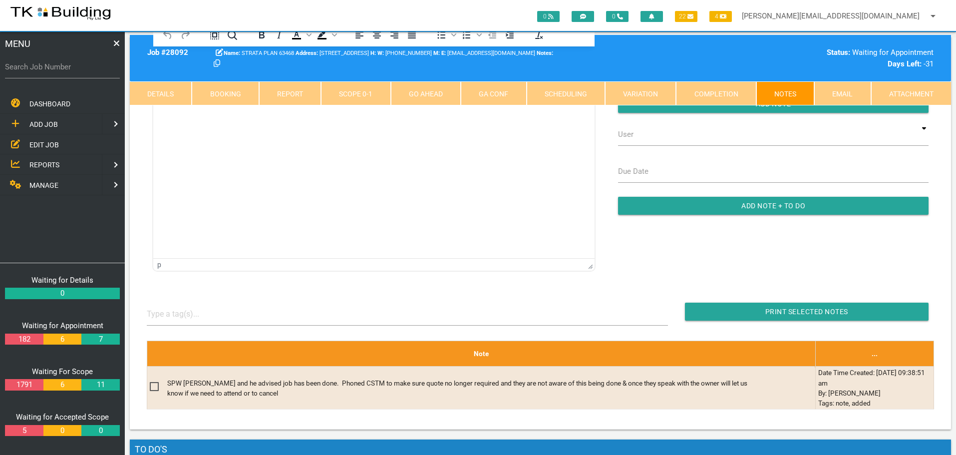
scroll to position [150, 0]
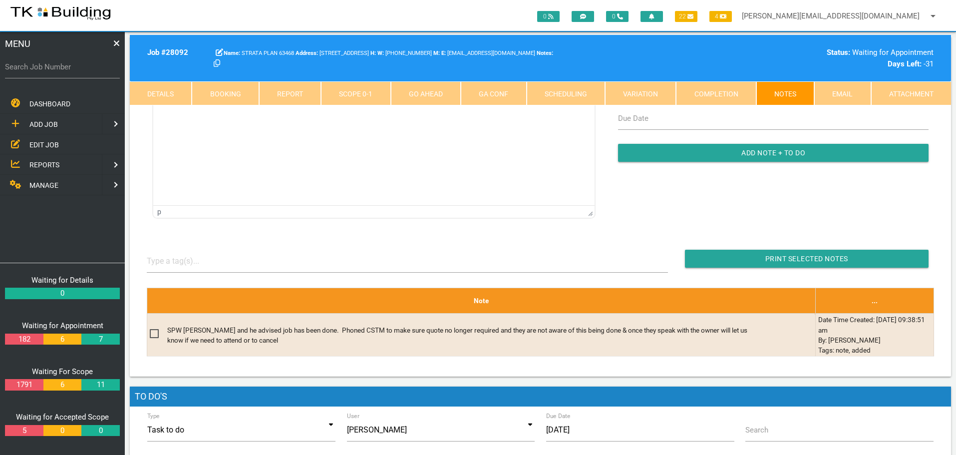
click at [58, 71] on label "Search Job Number" at bounding box center [62, 66] width 115 height 11
click at [58, 71] on input "Search Job Number" at bounding box center [62, 66] width 115 height 23
type input "28088"
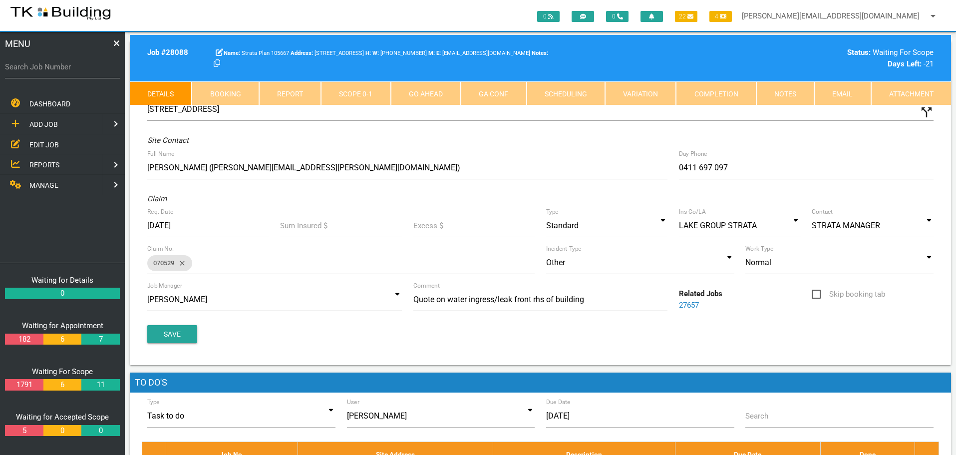
click at [783, 91] on link "Notes" at bounding box center [786, 93] width 58 height 24
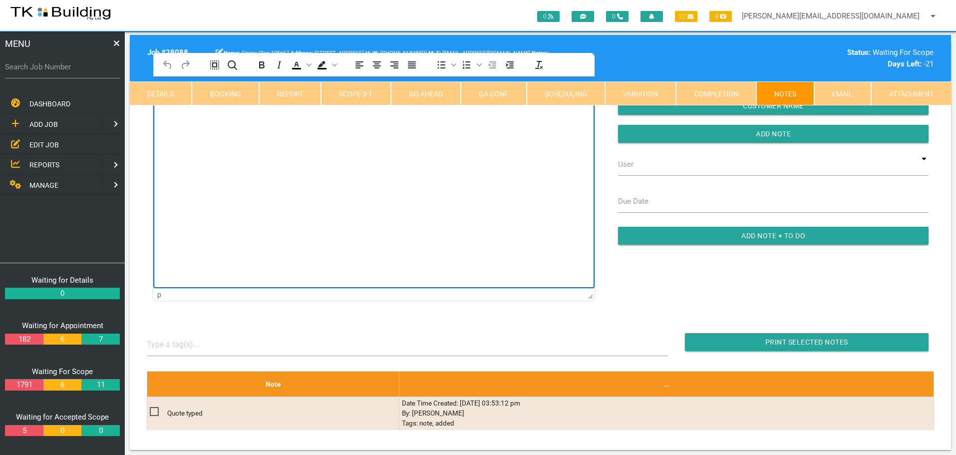
click at [214, 122] on html at bounding box center [374, 98] width 442 height 45
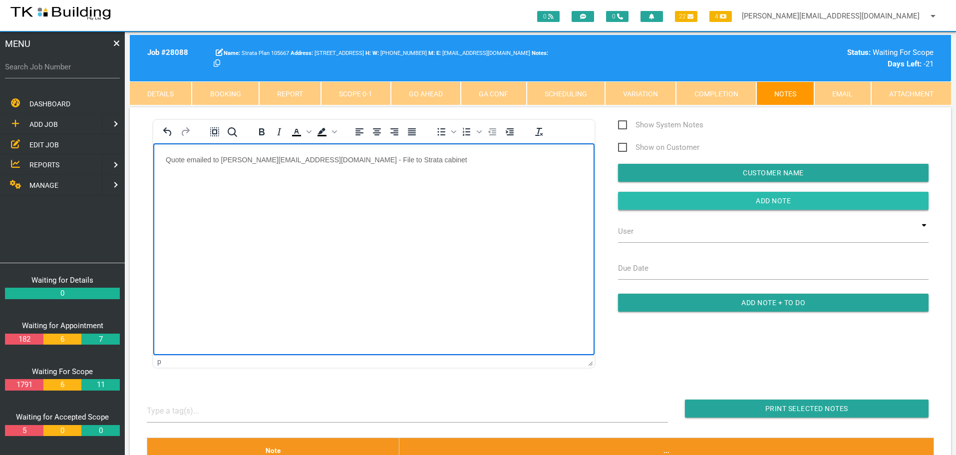
click at [652, 200] on input "Add Note" at bounding box center [773, 201] width 311 height 18
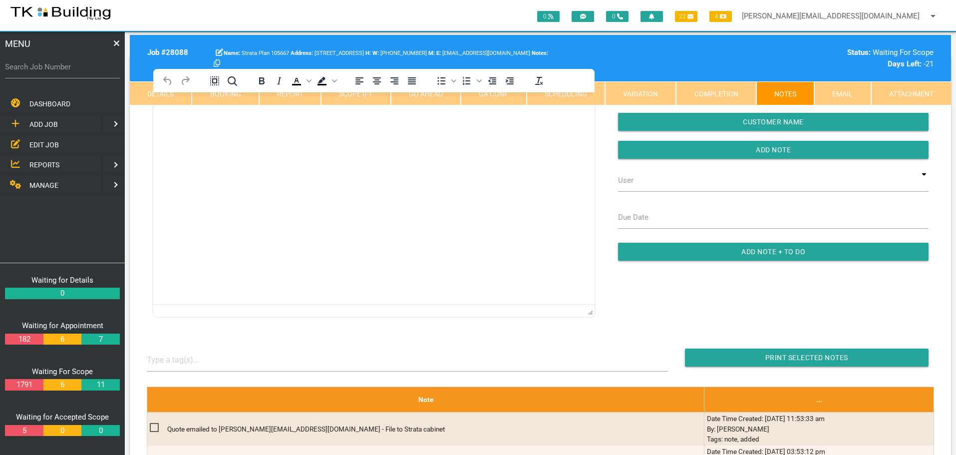
scroll to position [150, 0]
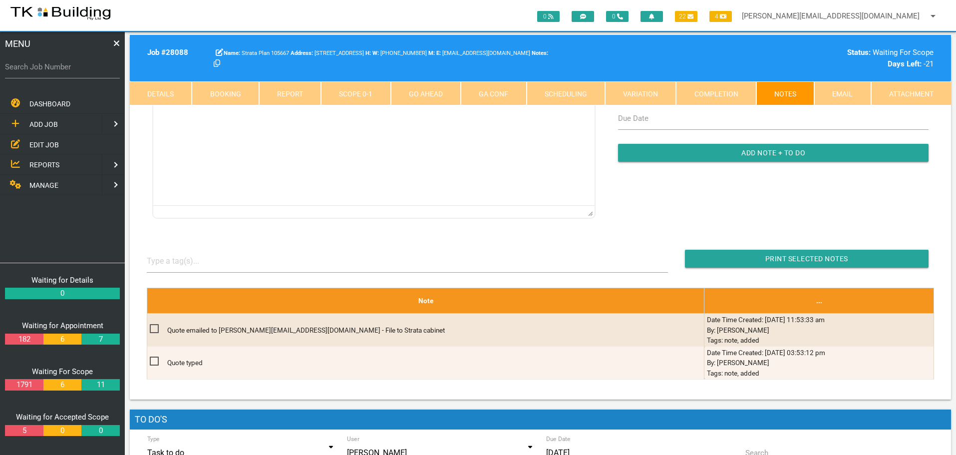
click at [65, 72] on label "Search Job Number" at bounding box center [62, 66] width 115 height 11
click at [65, 72] on input "Search Job Number" at bounding box center [62, 66] width 115 height 23
type input "27965"
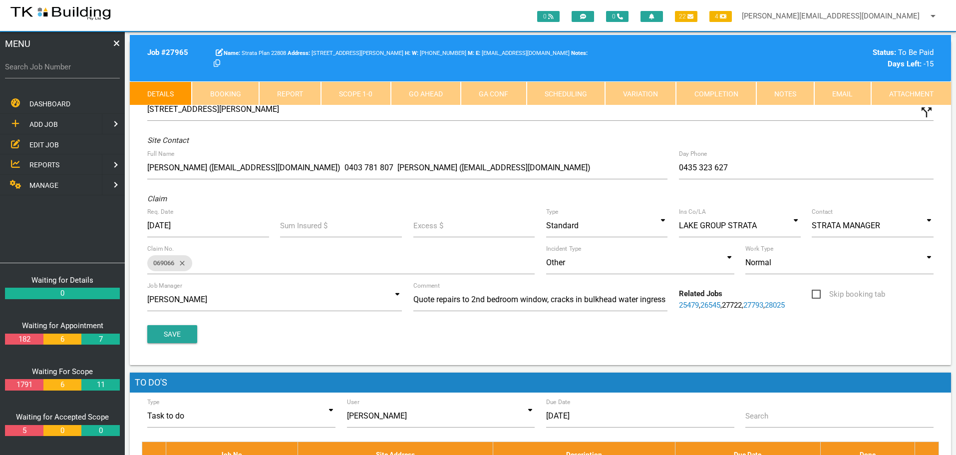
click at [795, 90] on link "Notes" at bounding box center [786, 93] width 58 height 24
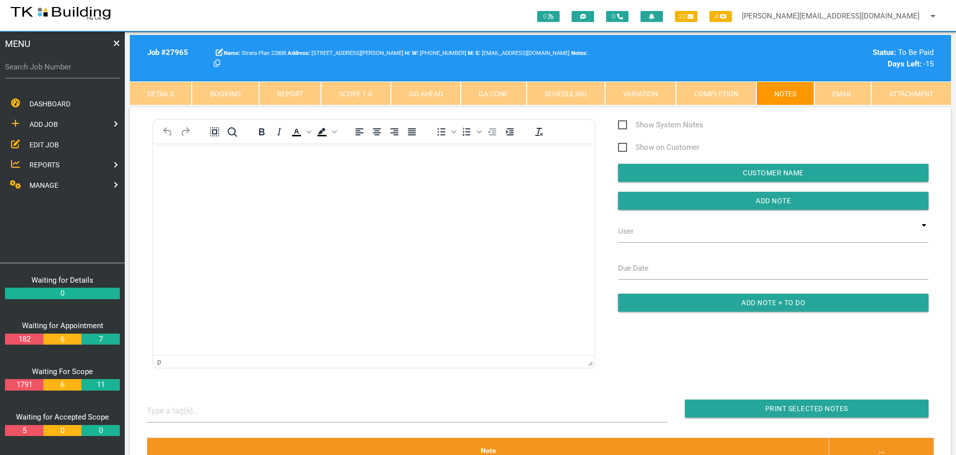
drag, startPoint x: 184, startPoint y: 167, endPoint x: 176, endPoint y: 168, distance: 7.6
click at [180, 169] on body "Rich Text Area. Press ALT-0 for help." at bounding box center [374, 171] width 442 height 33
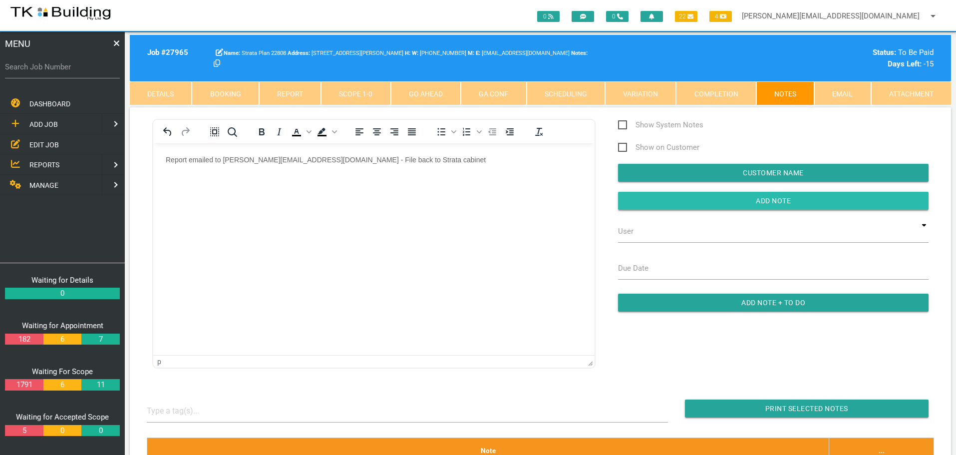
drag, startPoint x: 709, startPoint y: 202, endPoint x: 605, endPoint y: 217, distance: 105.5
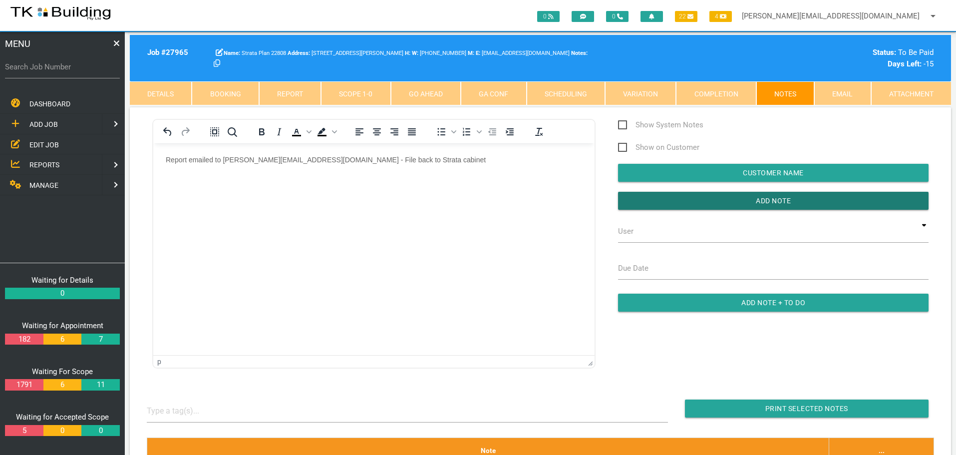
click at [708, 202] on input "button" at bounding box center [773, 201] width 311 height 18
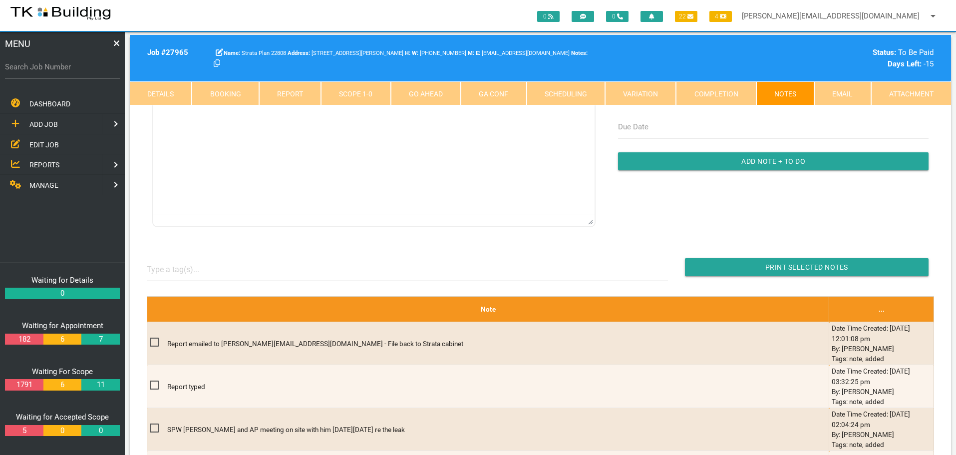
scroll to position [150, 0]
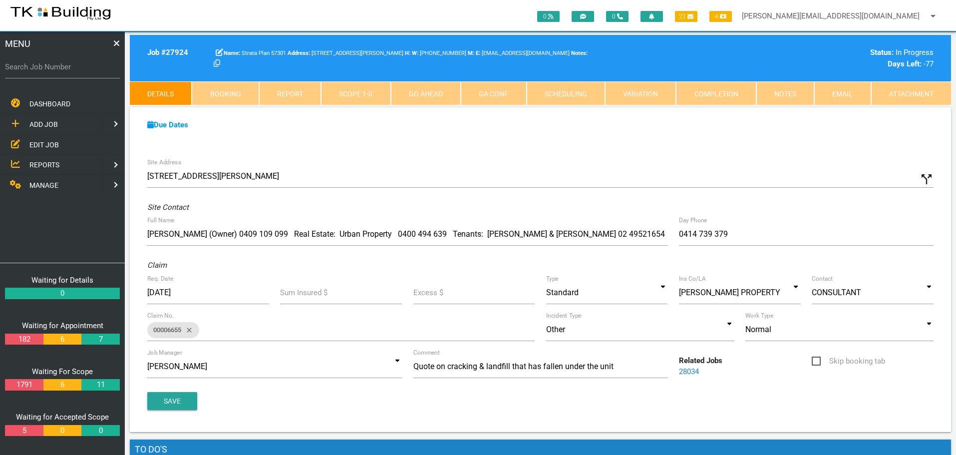
click at [44, 144] on span "EDIT JOB" at bounding box center [43, 144] width 29 height 8
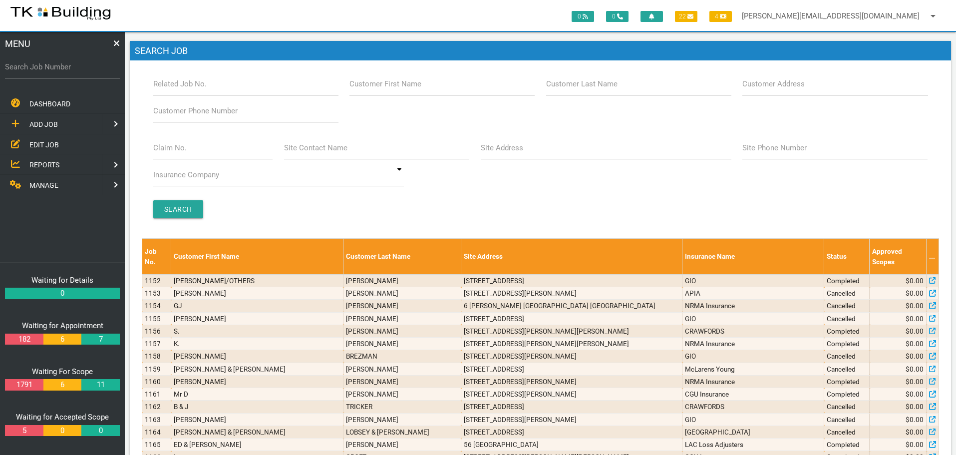
click at [516, 153] on label "Site Address" at bounding box center [502, 147] width 42 height 11
click at [516, 153] on input "Site Address" at bounding box center [606, 147] width 251 height 23
type input "5 margaret"
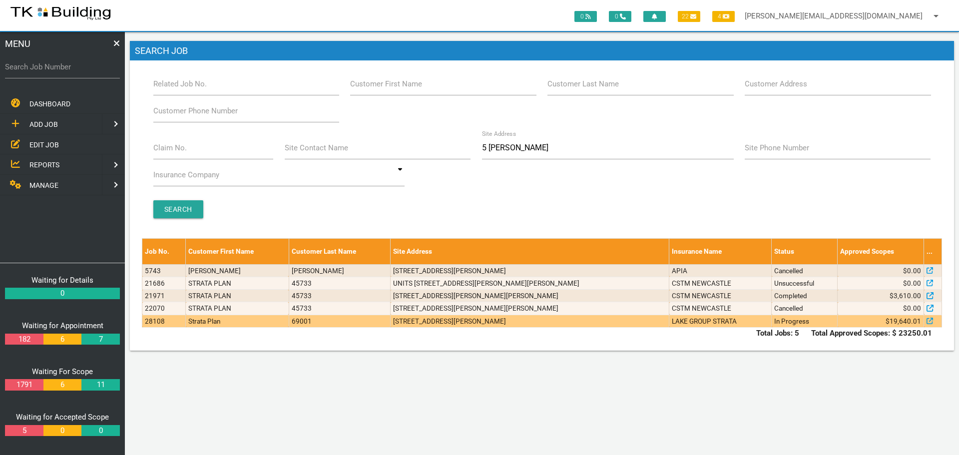
click at [552, 320] on td "[STREET_ADDRESS][PERSON_NAME]" at bounding box center [530, 321] width 279 height 12
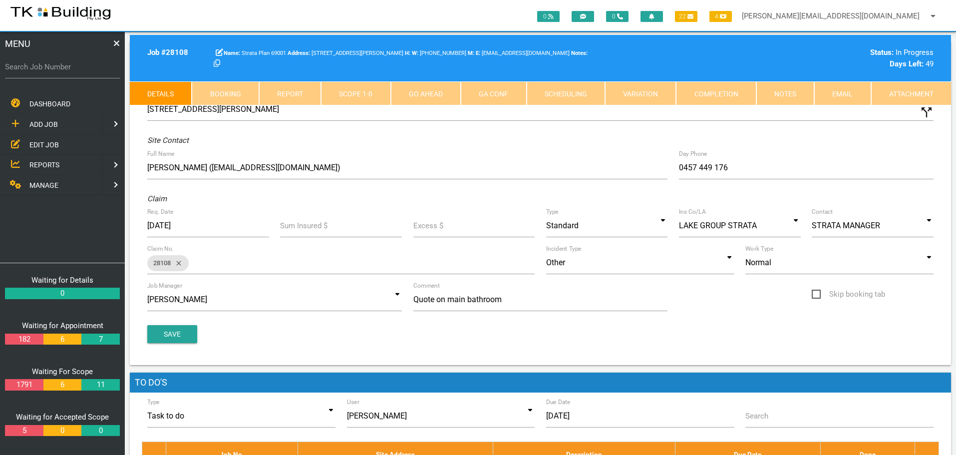
click at [361, 88] on link "Scope 1 - 0" at bounding box center [355, 93] width 69 height 24
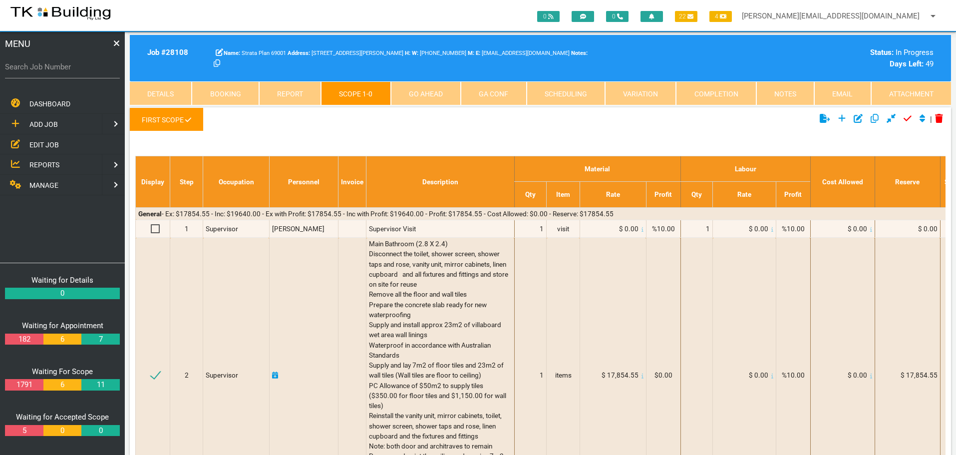
click at [163, 92] on link "Details" at bounding box center [161, 93] width 62 height 24
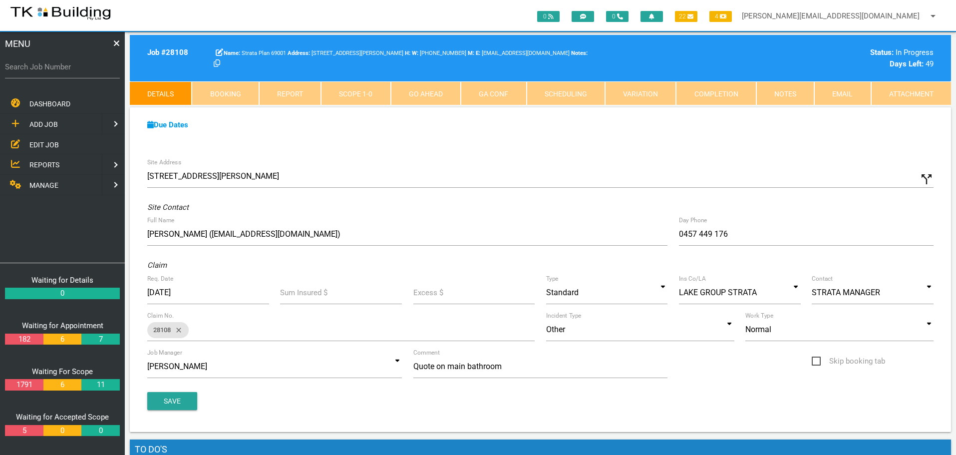
click at [227, 93] on link "Booking" at bounding box center [225, 93] width 67 height 24
select select "8"
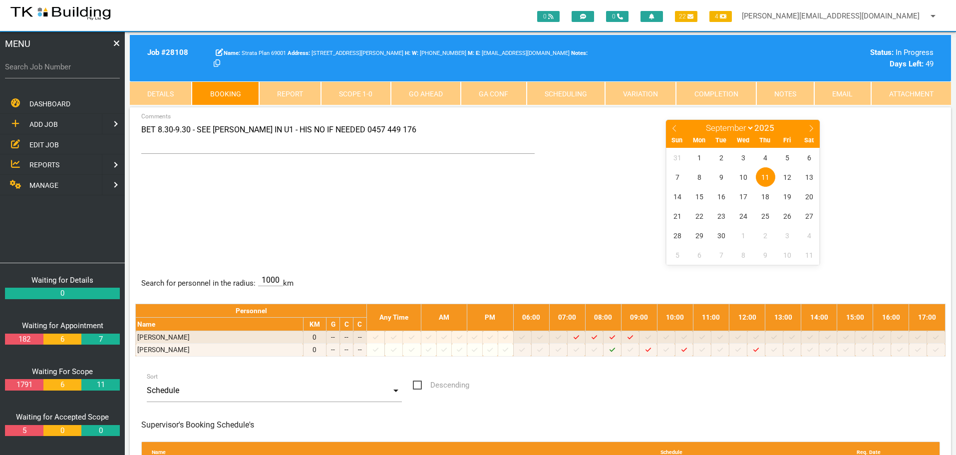
scroll to position [13, 0]
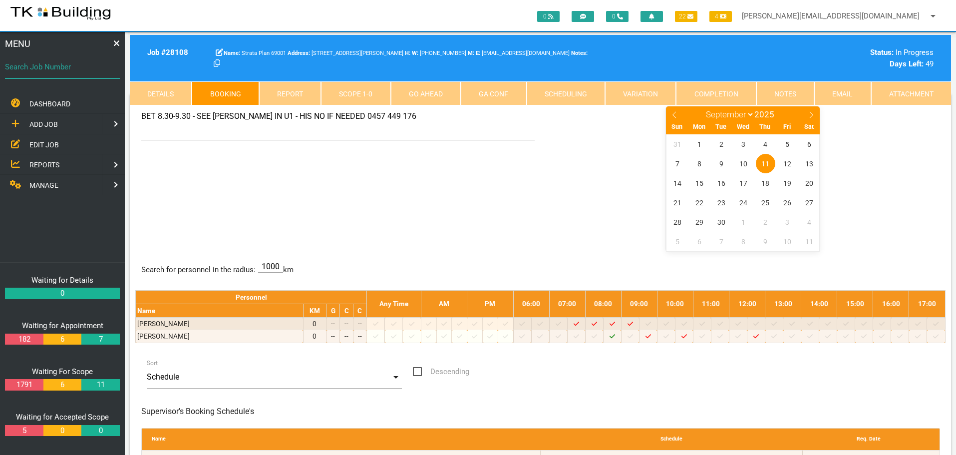
click at [52, 75] on input "Search Job Number" at bounding box center [62, 66] width 115 height 23
type input "27965"
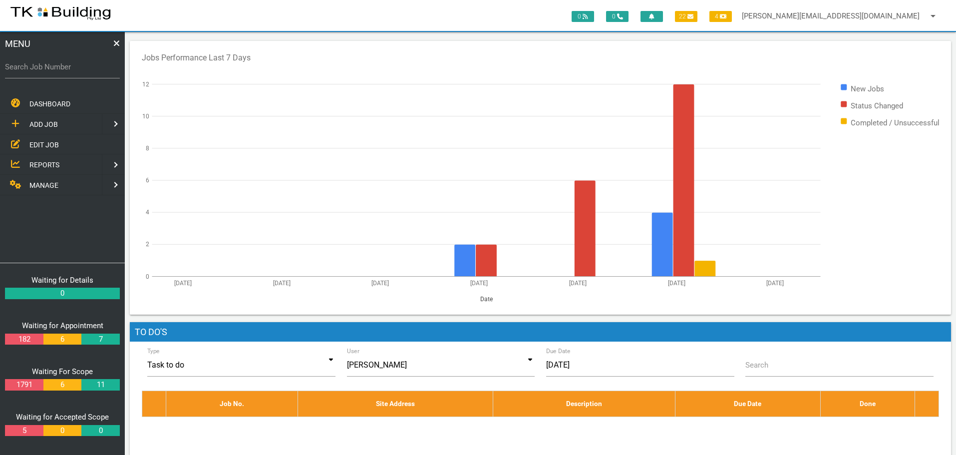
click at [48, 166] on span "REPORTS" at bounding box center [44, 165] width 30 height 8
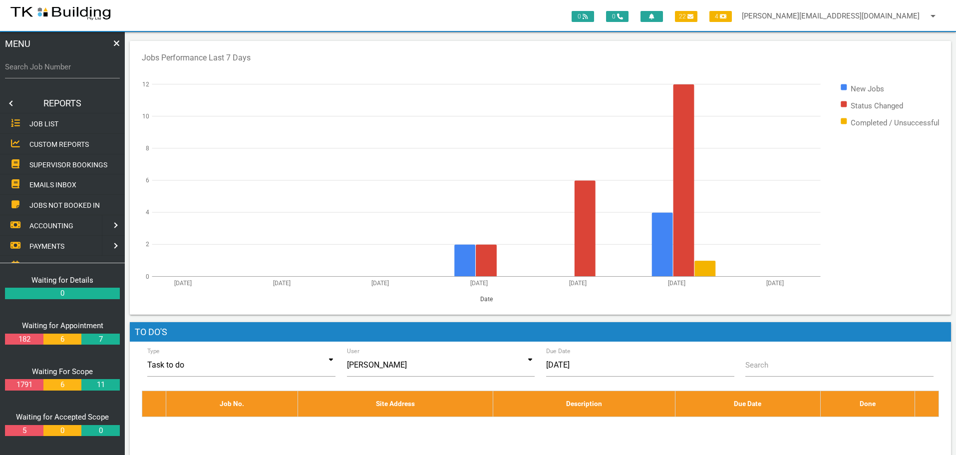
click at [57, 163] on span "SUPERVISOR BOOKINGS" at bounding box center [68, 164] width 78 height 8
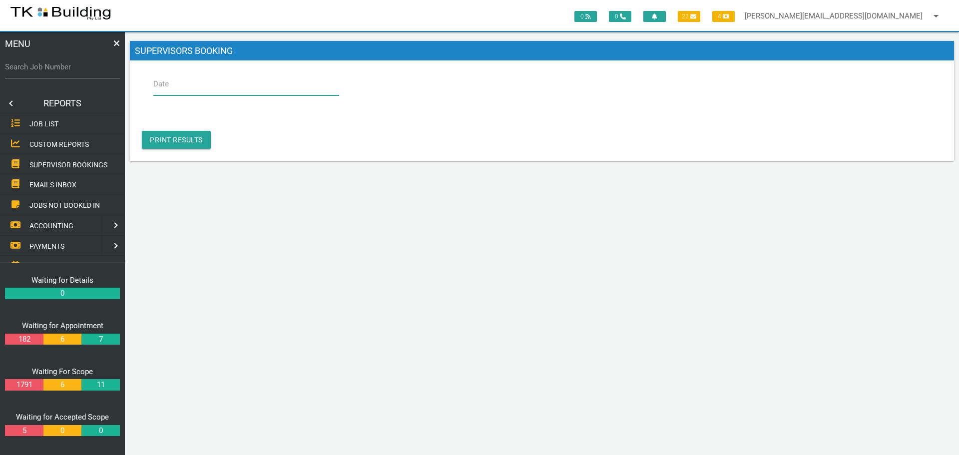
click at [195, 85] on input "Date" at bounding box center [246, 83] width 186 height 23
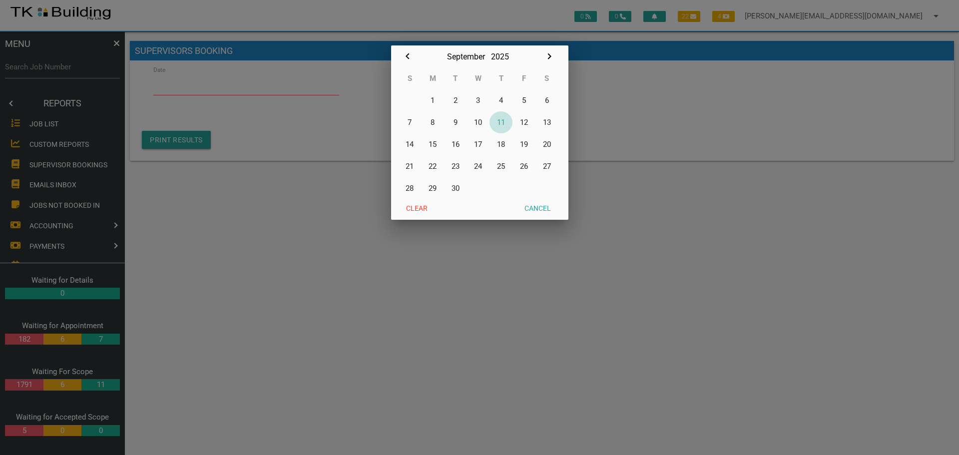
click at [501, 122] on button "11" at bounding box center [500, 122] width 23 height 22
type input "[DATE]"
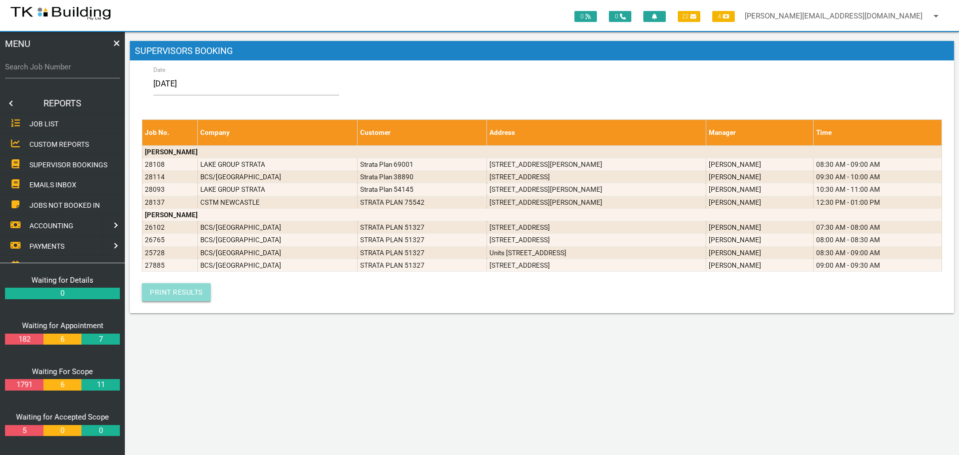
click at [181, 293] on link "Print Results" at bounding box center [176, 292] width 69 height 18
click at [10, 102] on link at bounding box center [10, 103] width 20 height 20
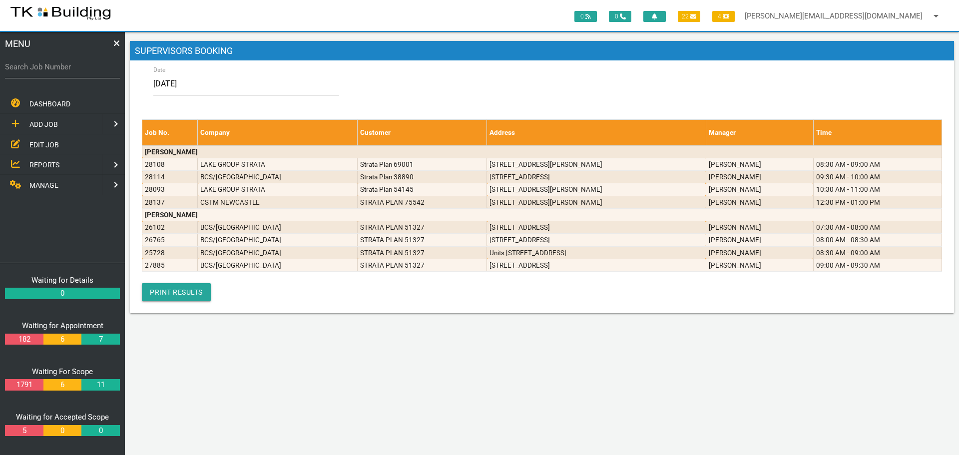
click at [44, 142] on span "EDIT JOB" at bounding box center [43, 144] width 29 height 8
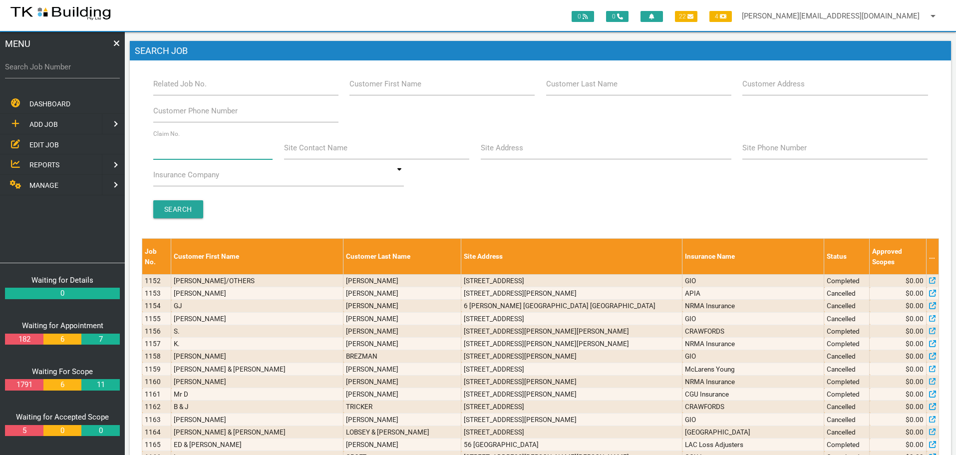
click at [224, 153] on input "Claim No." at bounding box center [213, 147] width 120 height 23
type input "36224"
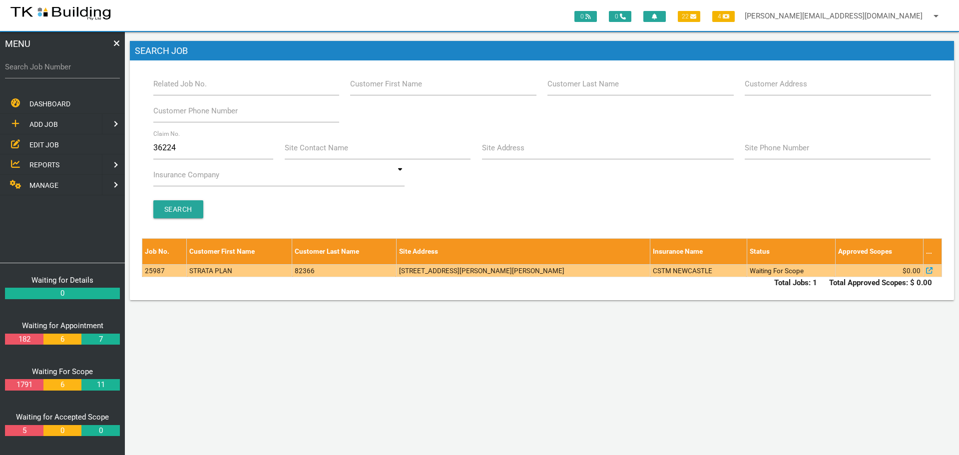
click at [447, 276] on td "[STREET_ADDRESS][PERSON_NAME][PERSON_NAME]" at bounding box center [523, 270] width 254 height 12
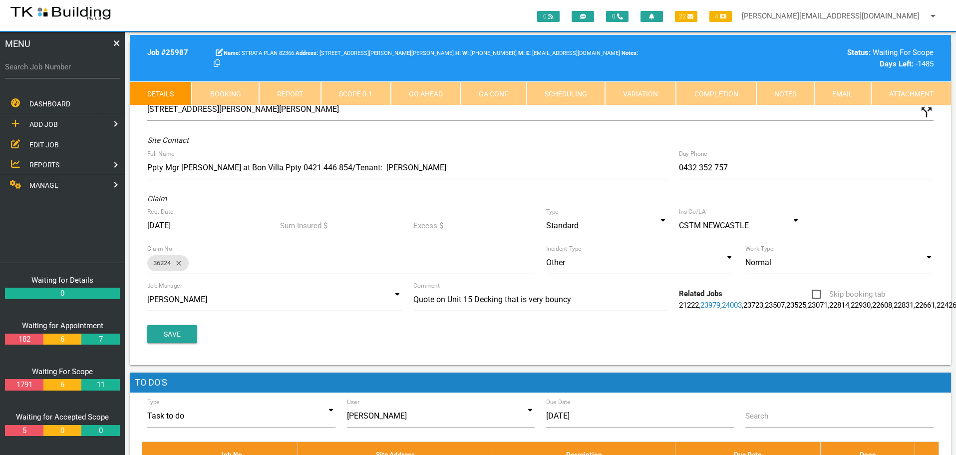
click at [783, 89] on link "Notes" at bounding box center [786, 93] width 58 height 24
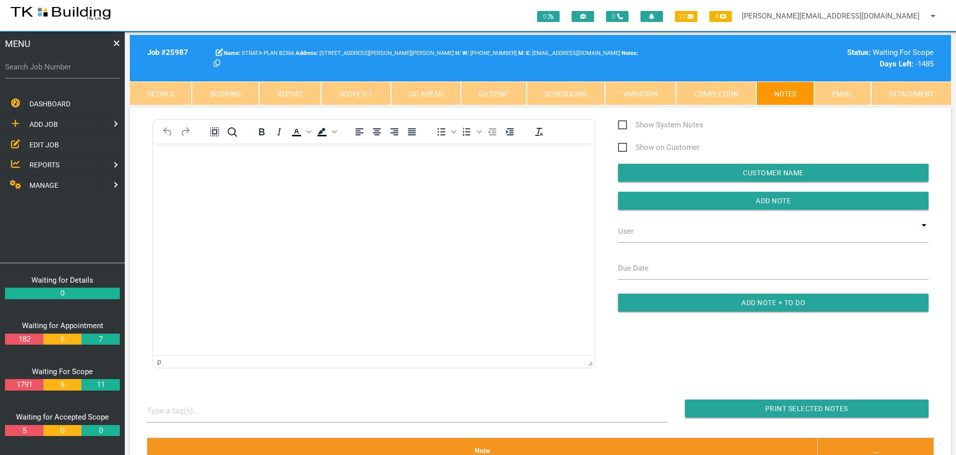
click at [188, 166] on body "Rich Text Area. Press ALT-0 for help." at bounding box center [374, 171] width 442 height 33
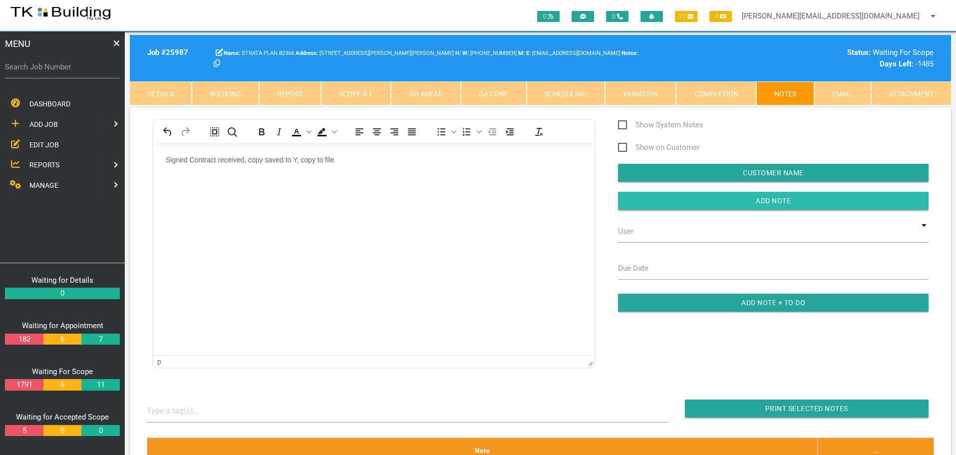
click at [649, 201] on input "button" at bounding box center [773, 201] width 311 height 18
